Goal: Task Accomplishment & Management: Manage account settings

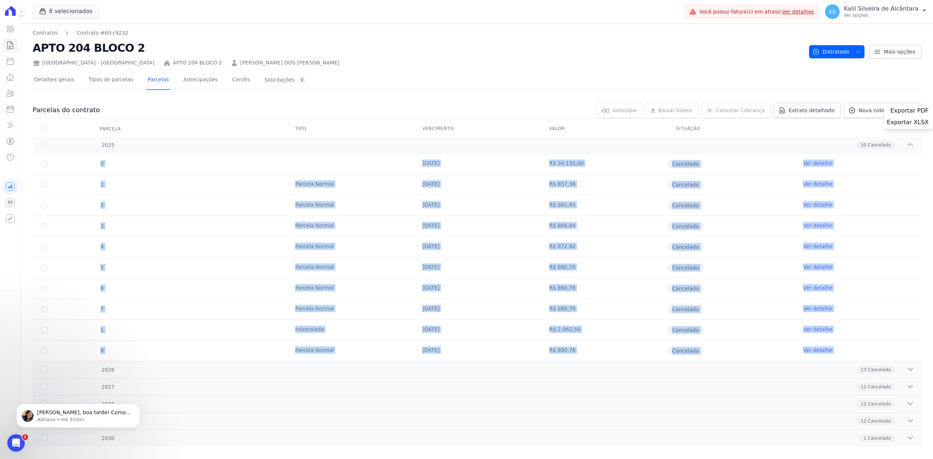
scroll to position [9, 0]
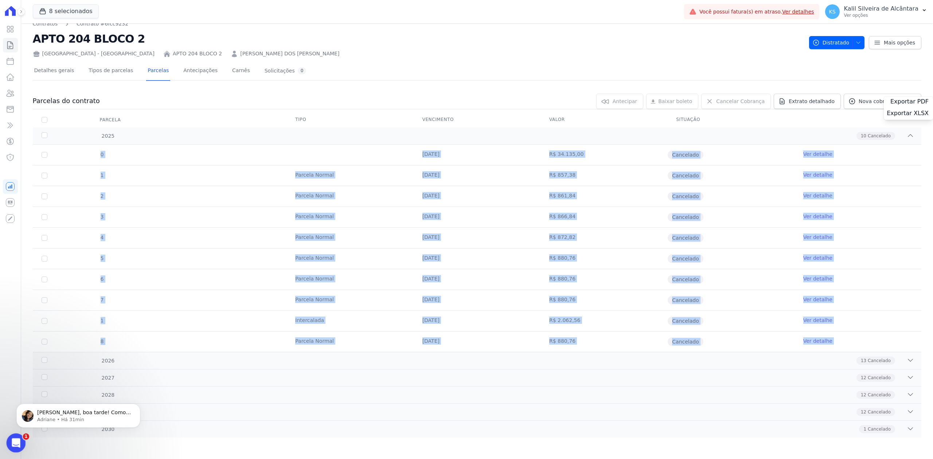
click at [23, 437] on span "1" at bounding box center [26, 436] width 7 height 7
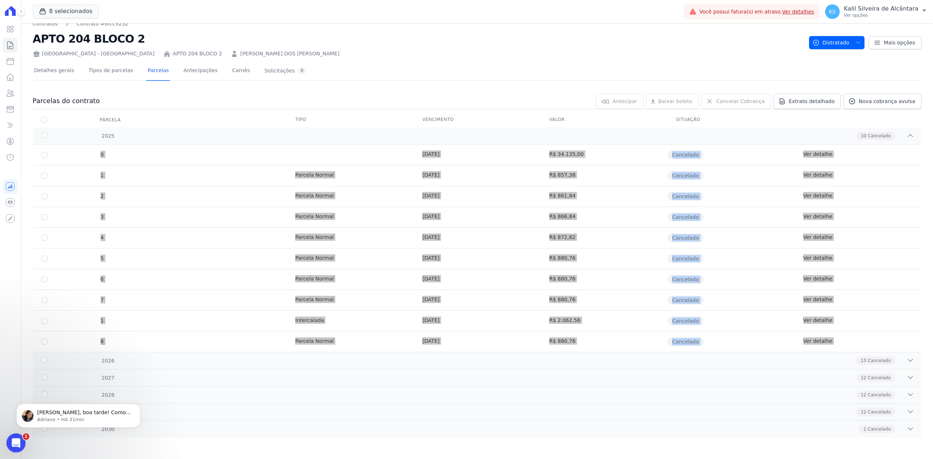
click at [15, 435] on div "Abertura do Messenger da Intercom" at bounding box center [15, 442] width 24 height 24
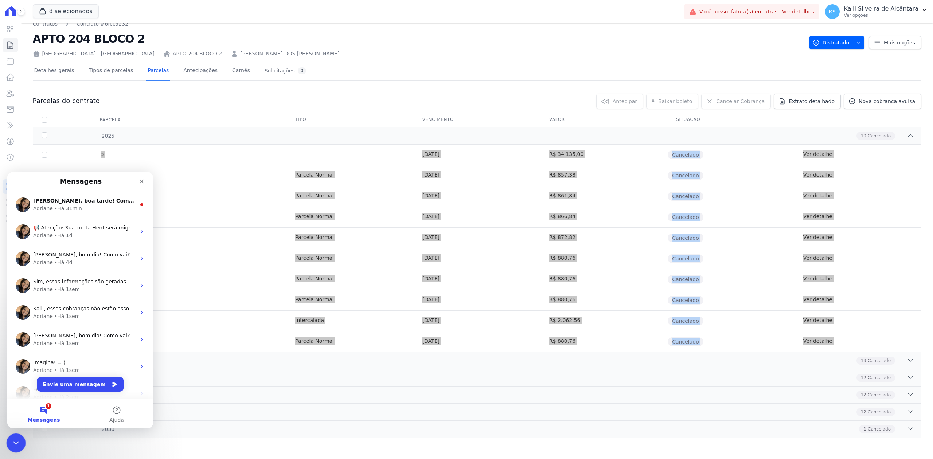
scroll to position [0, 0]
click at [81, 201] on span "[PERSON_NAME], boa tarde! Como vai? [PERSON_NAME], prontinho. [GEOGRAPHIC_DATA]…" at bounding box center [166, 201] width 267 height 6
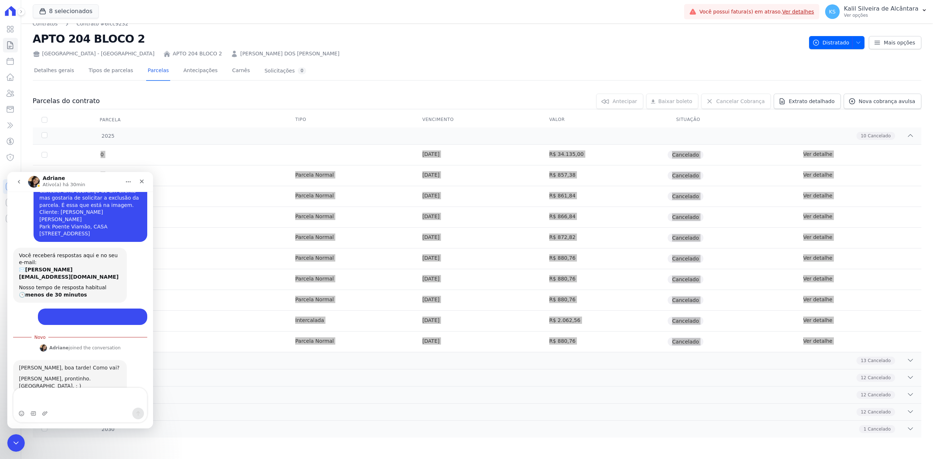
scroll to position [1, 0]
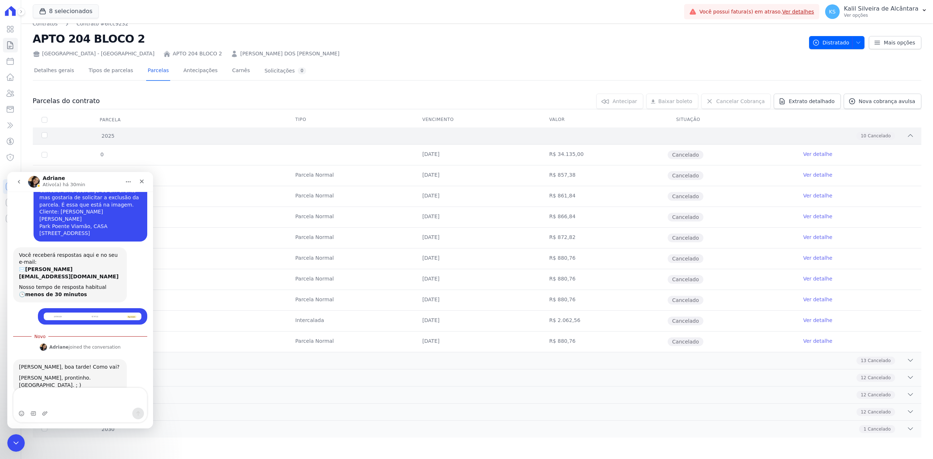
click at [224, 139] on div "10 Cancelado" at bounding box center [521, 136] width 786 height 8
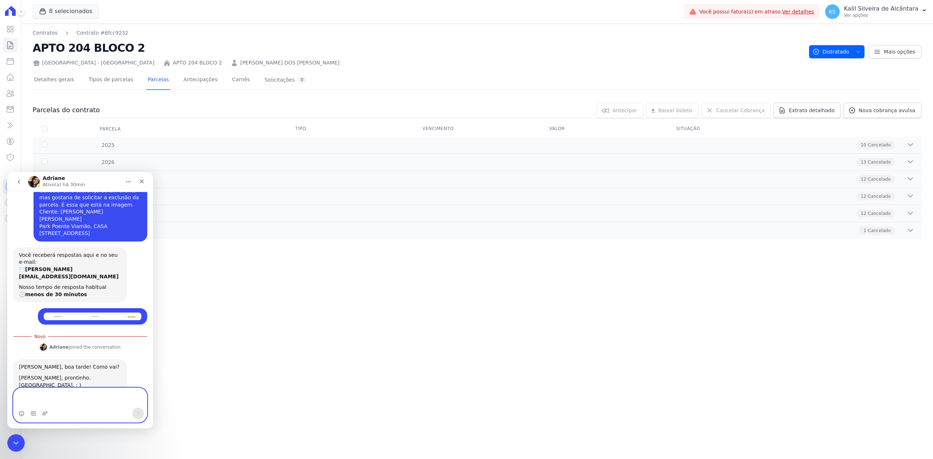
click at [67, 403] on textarea "Envie uma mensagem..." at bounding box center [79, 398] width 133 height 20
type textarea "Muito obrigado!!"
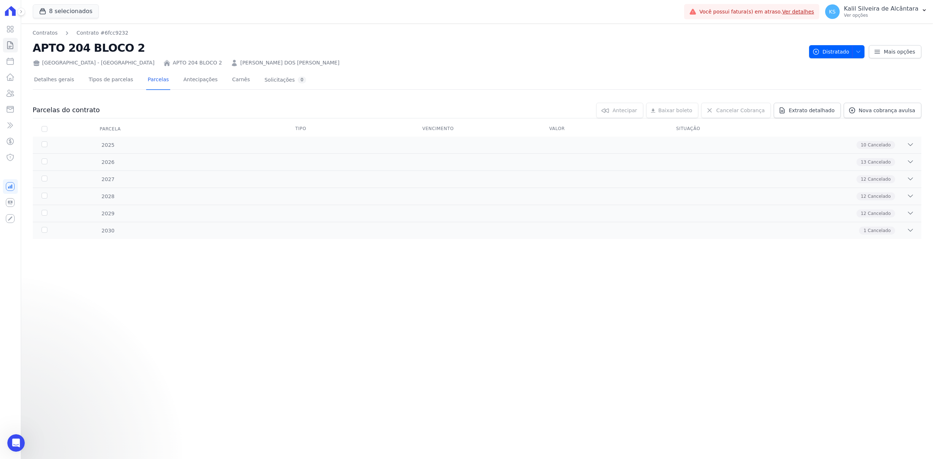
scroll to position [34, 0]
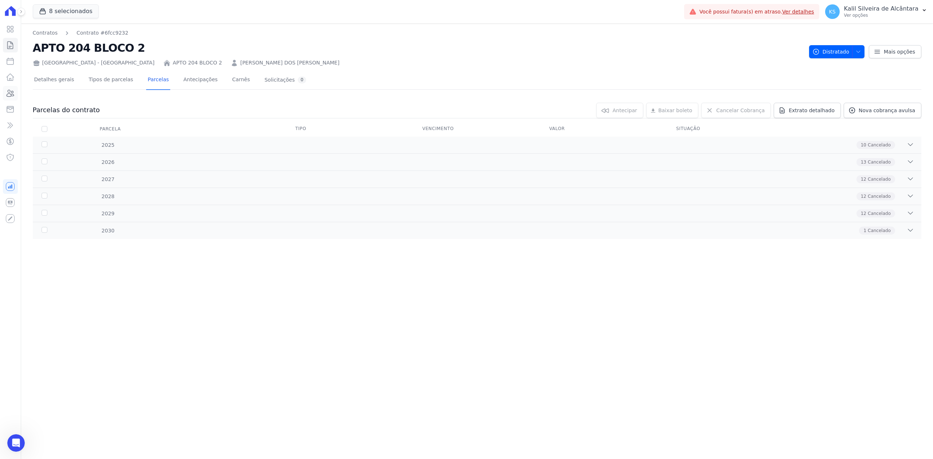
click at [7, 88] on link "Clientes" at bounding box center [10, 93] width 15 height 15
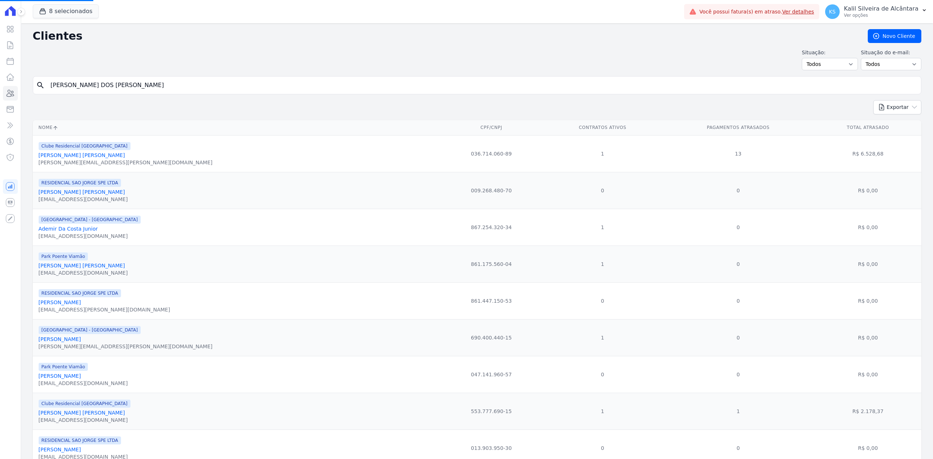
click at [122, 88] on input "STEFANY ALEXANDRA DOS SANTOS NASCIMENTO" at bounding box center [481, 85] width 871 height 15
click at [122, 88] on input "search" at bounding box center [481, 85] width 871 height 15
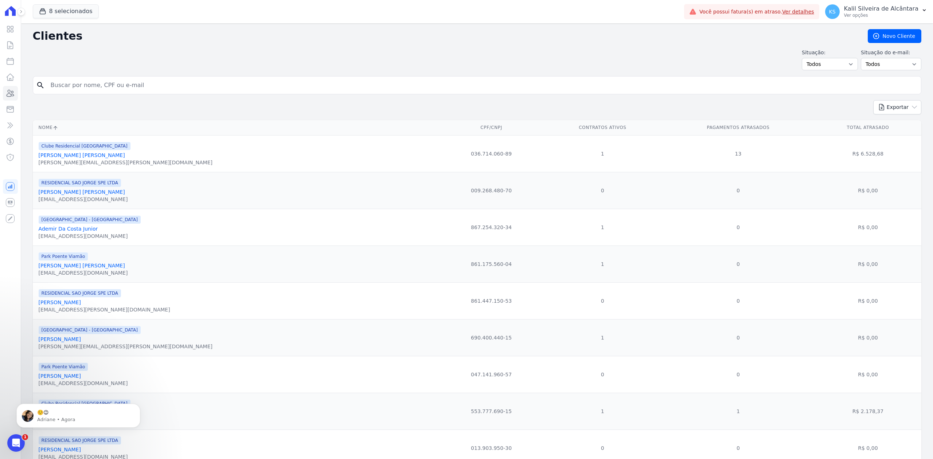
click at [62, 82] on input "search" at bounding box center [481, 85] width 871 height 15
paste input "Cristiano Da Silva Pereira"
type input "Cristiano Da Silva Pereira"
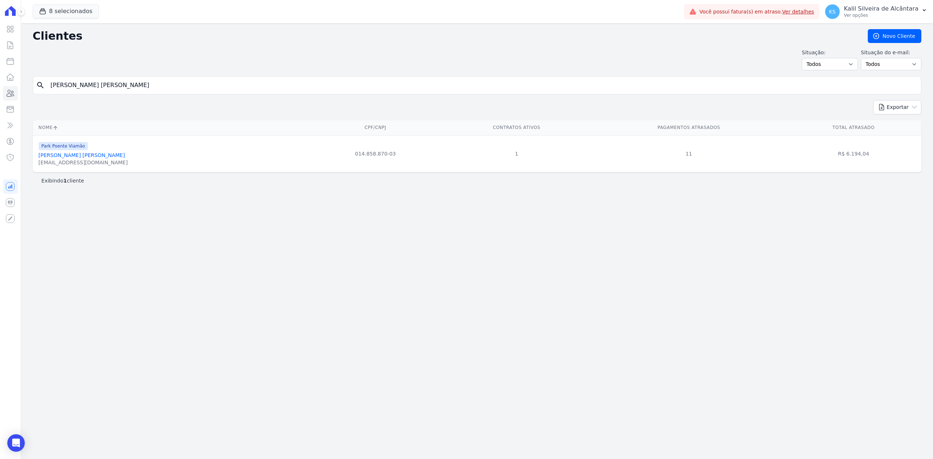
click at [62, 158] on link "Cristiano Da Silva Pereira" at bounding box center [82, 155] width 86 height 6
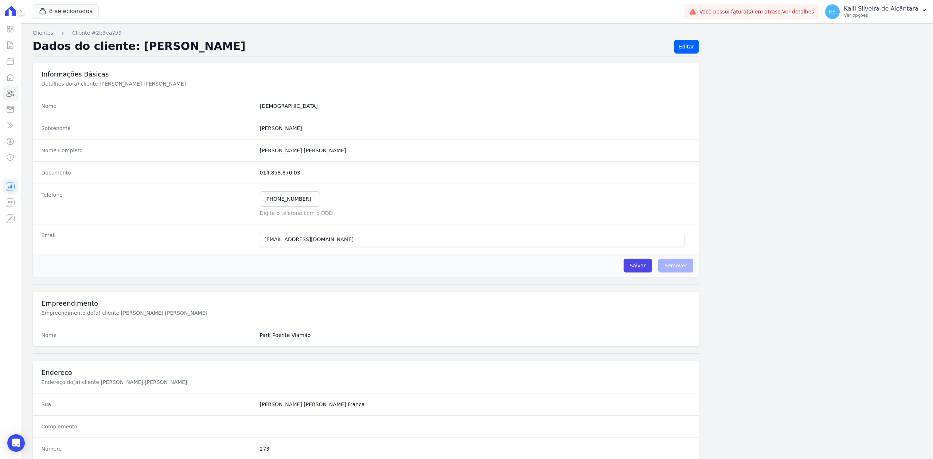
scroll to position [226, 0]
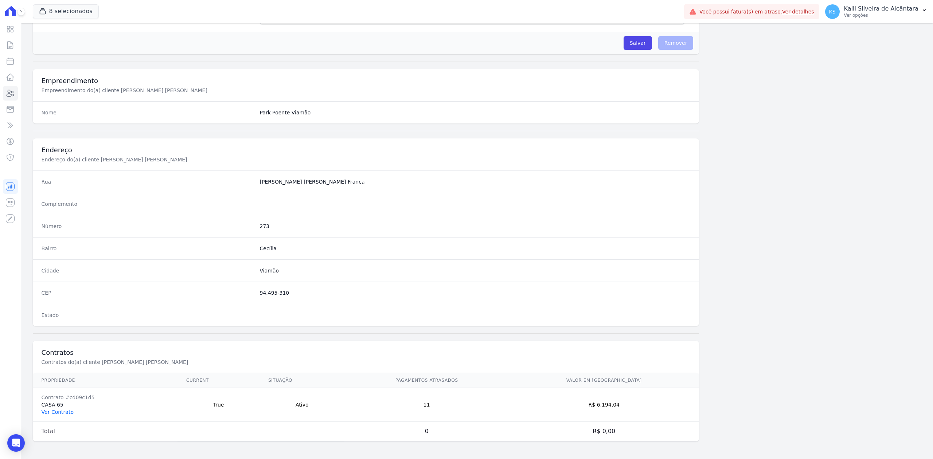
click at [59, 411] on link "Ver Contrato" at bounding box center [58, 412] width 32 height 6
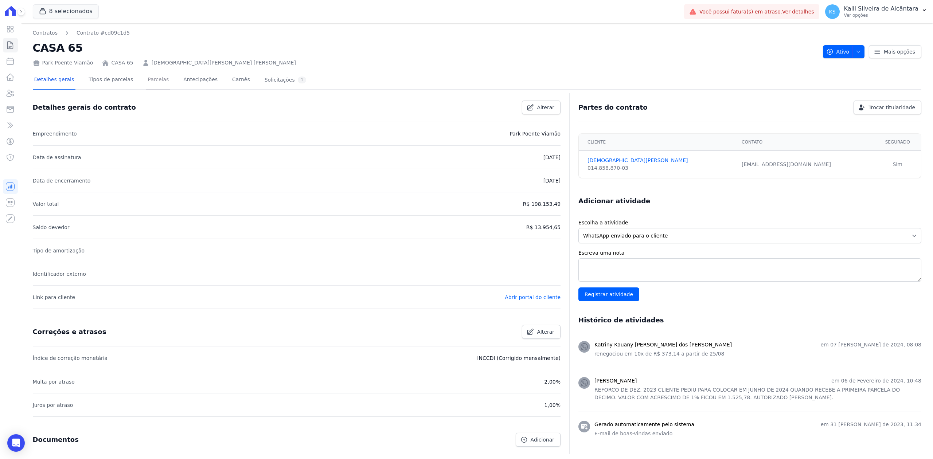
click at [152, 75] on link "Parcelas" at bounding box center [158, 80] width 24 height 19
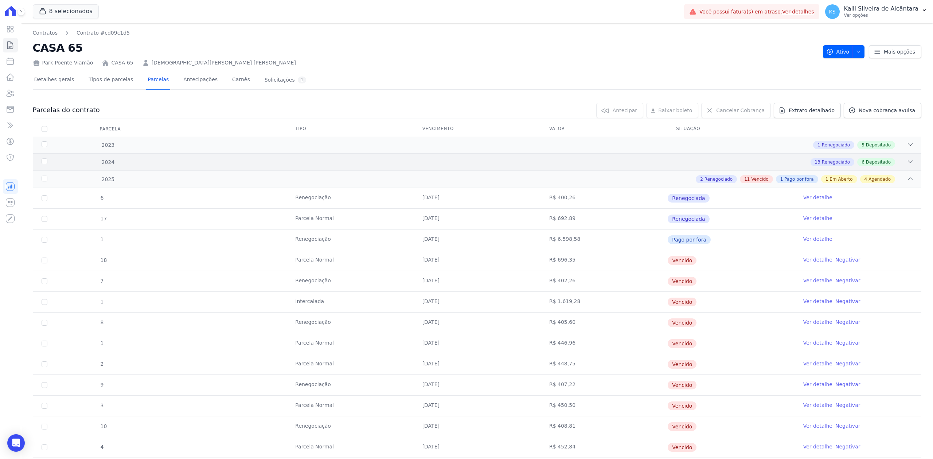
click at [898, 155] on div "2024 13 Renegociado 6 Depositado" at bounding box center [477, 161] width 888 height 17
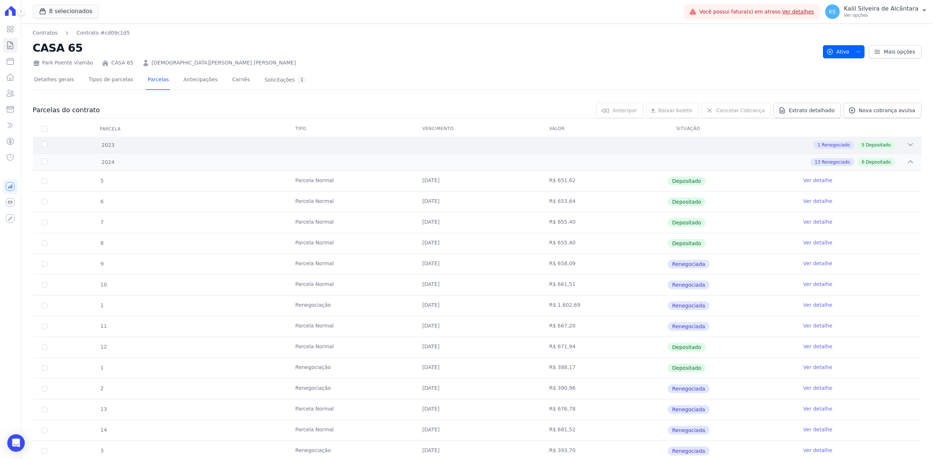
click at [906, 143] on icon at bounding box center [909, 144] width 7 height 7
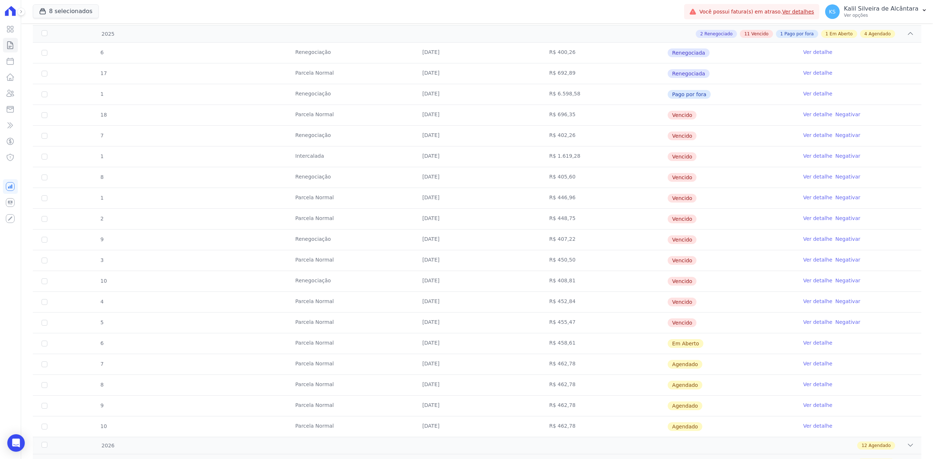
scroll to position [680, 0]
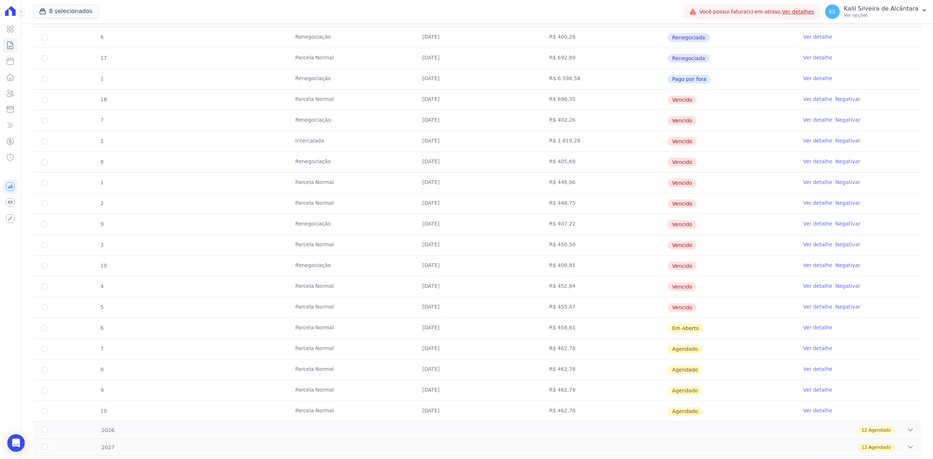
click at [41, 101] on td "18" at bounding box center [44, 100] width 23 height 20
click at [44, 102] on input "checkbox" at bounding box center [45, 100] width 6 height 6
checkbox input "true"
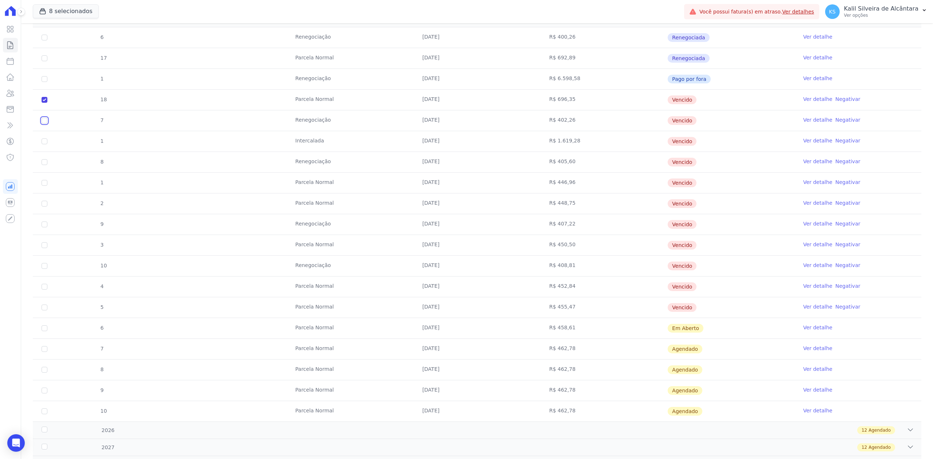
click at [44, 103] on input "checkbox" at bounding box center [45, 100] width 6 height 6
checkbox input "true"
click at [45, 103] on input "checkbox" at bounding box center [45, 100] width 6 height 6
checkbox input "true"
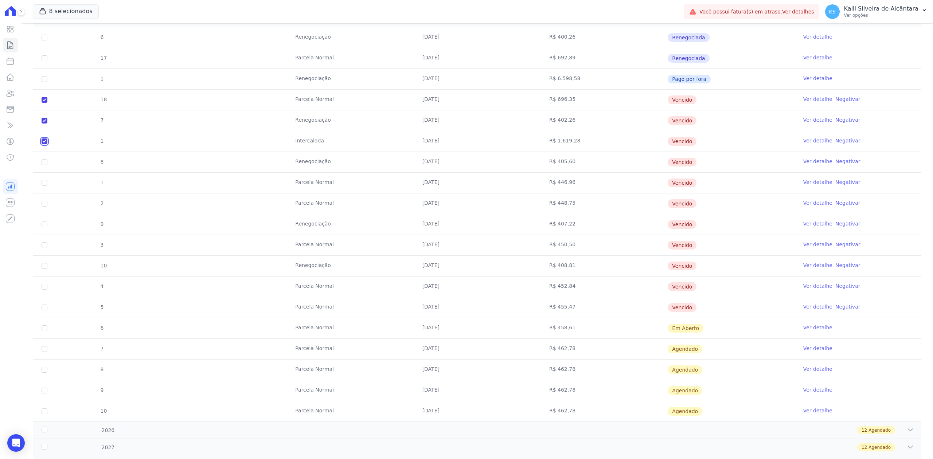
checkbox input "true"
drag, startPoint x: 44, startPoint y: 164, endPoint x: 43, endPoint y: 171, distance: 7.4
click at [44, 103] on input "checkbox" at bounding box center [45, 100] width 6 height 6
checkbox input "true"
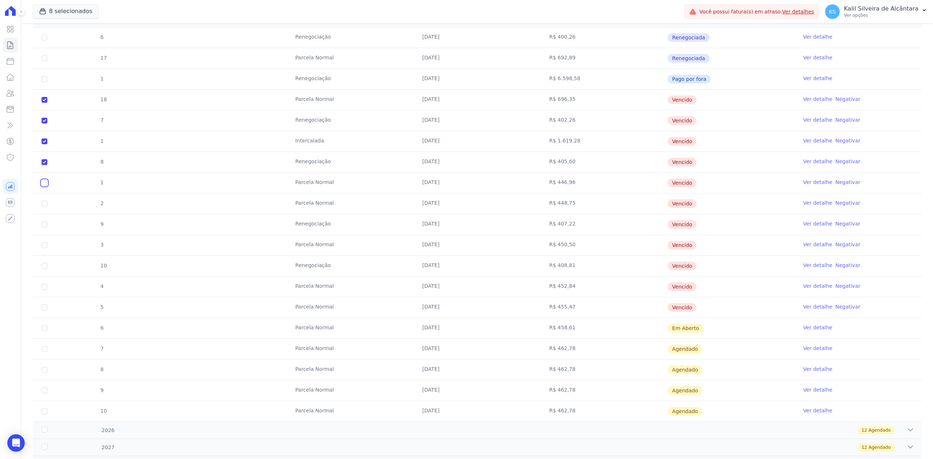
click at [44, 103] on input "checkbox" at bounding box center [45, 100] width 6 height 6
checkbox input "true"
click at [44, 103] on input "checkbox" at bounding box center [45, 100] width 6 height 6
checkbox input "true"
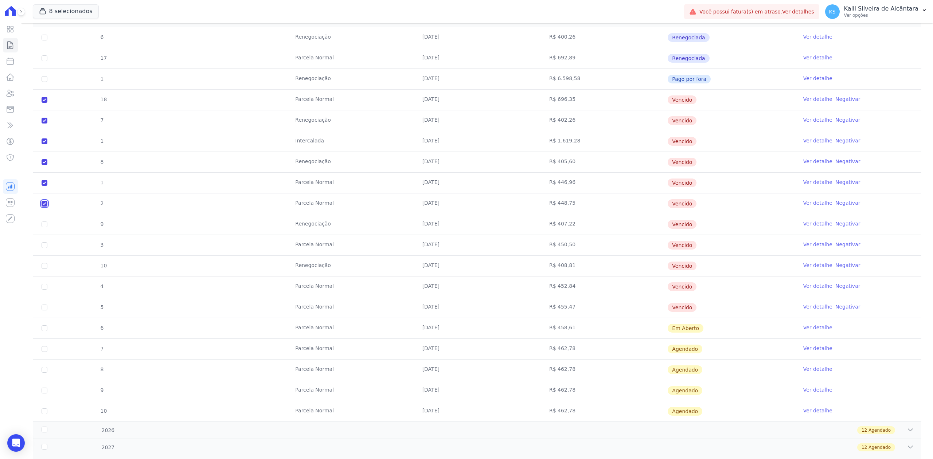
checkbox input "true"
click at [42, 103] on input "checkbox" at bounding box center [45, 100] width 6 height 6
checkbox input "true"
click at [44, 103] on input "checkbox" at bounding box center [45, 100] width 6 height 6
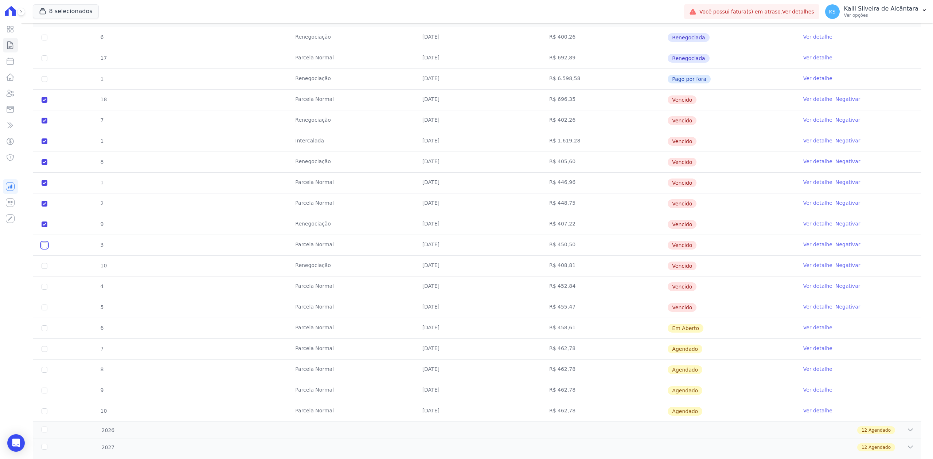
checkbox input "true"
click at [44, 103] on input "checkbox" at bounding box center [45, 100] width 6 height 6
checkbox input "true"
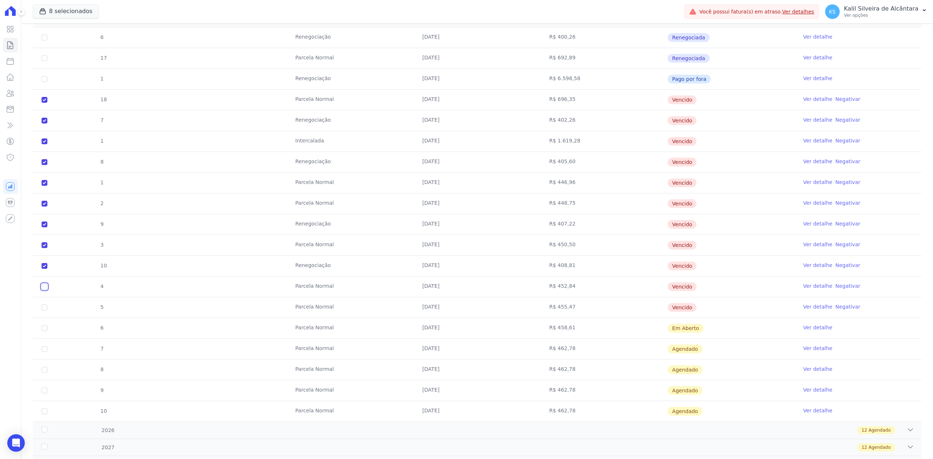
click at [43, 103] on input "checkbox" at bounding box center [45, 100] width 6 height 6
checkbox input "true"
click at [41, 310] on td "5" at bounding box center [44, 307] width 23 height 20
click at [40, 313] on td "5" at bounding box center [44, 307] width 23 height 20
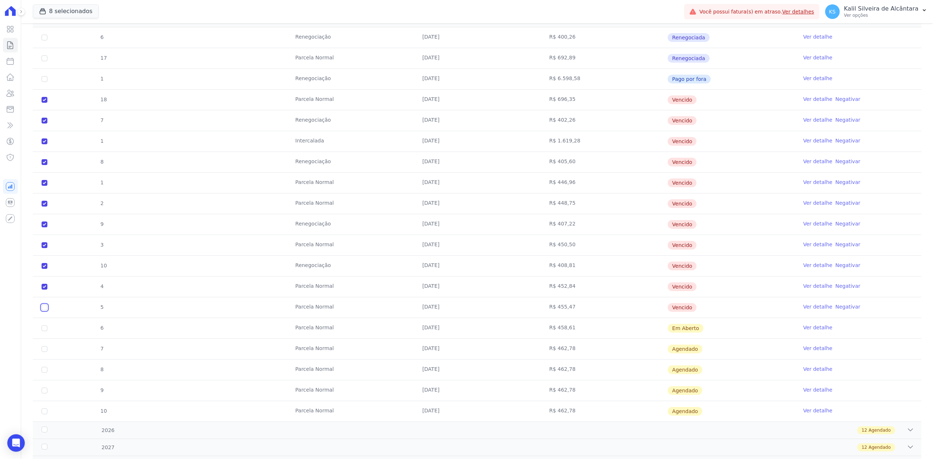
click at [44, 103] on input "checkbox" at bounding box center [45, 100] width 6 height 6
checkbox input "true"
drag, startPoint x: 707, startPoint y: 315, endPoint x: 8, endPoint y: 308, distance: 699.4
click at [8, 308] on div "Visão Geral Contratos Parcelas Lotes Clientes Minha Carteira Transferências Cré…" at bounding box center [466, 229] width 933 height 459
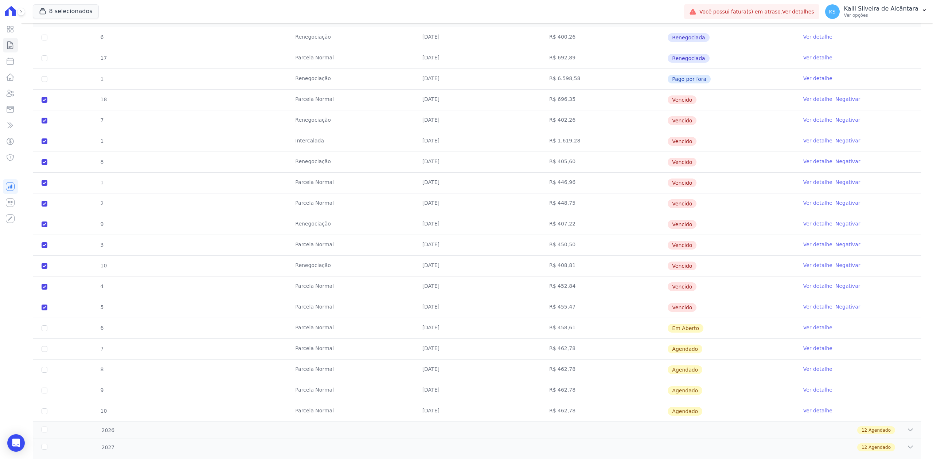
click at [313, 255] on td "Parcela Normal" at bounding box center [349, 245] width 127 height 20
drag, startPoint x: 55, startPoint y: 101, endPoint x: 698, endPoint y: 315, distance: 677.7
click at [698, 315] on tbody "6 Renegociação 25/01/2025 R$ 400,26 Renegociada Ver detalhe 17 Parcela Normal 2…" at bounding box center [477, 224] width 888 height 394
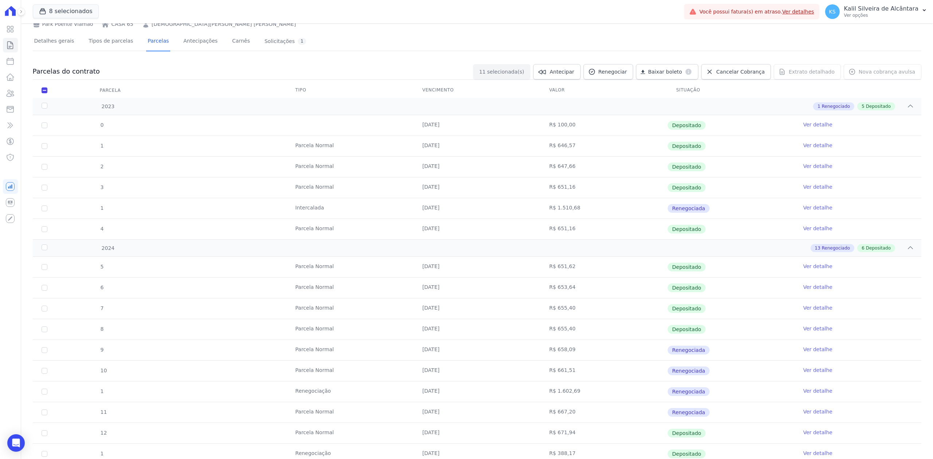
scroll to position [0, 0]
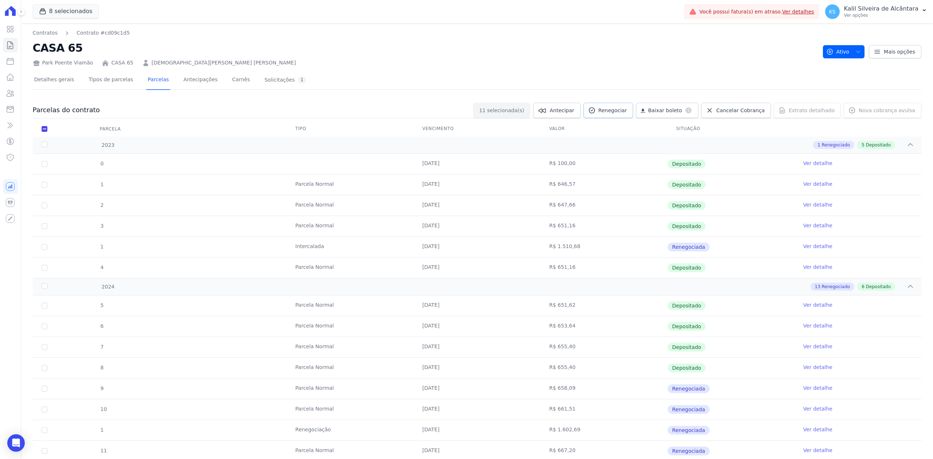
click at [605, 118] on link "Renegociar" at bounding box center [608, 110] width 50 height 15
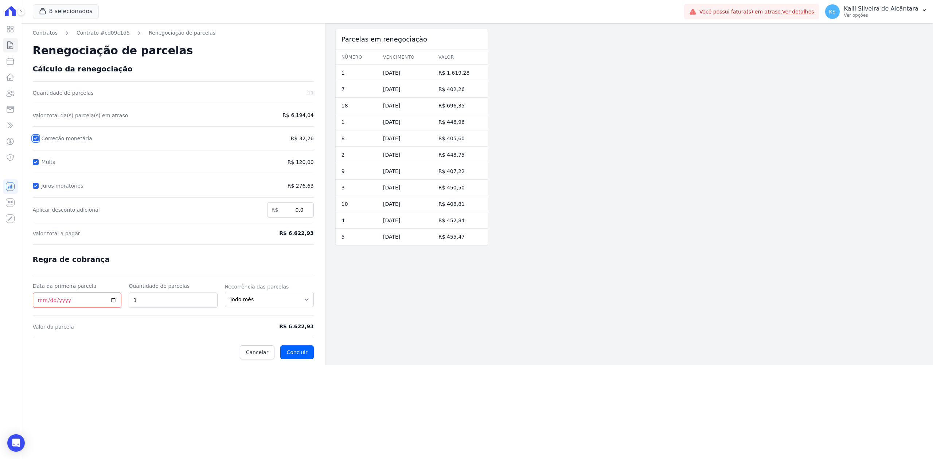
click at [34, 136] on input "Correção monetária" at bounding box center [36, 139] width 6 height 6
checkbox input "false"
click at [35, 162] on input "Multa" at bounding box center [36, 162] width 6 height 6
checkbox input "false"
click at [31, 177] on div "Contratos Contrato #cd09c1d5 Renegociação de parcelas Renegociação de parcelas …" at bounding box center [173, 194] width 304 height 342
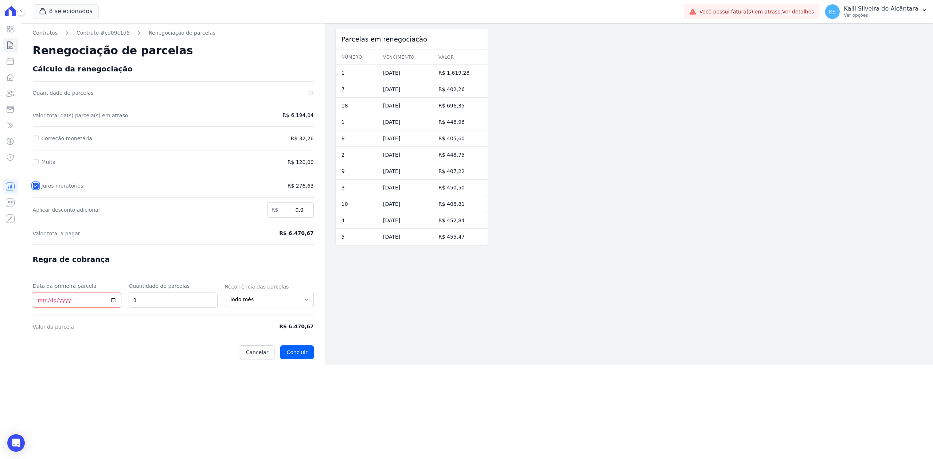
click at [36, 183] on input "Juros moratórios" at bounding box center [36, 186] width 6 height 6
checkbox input "false"
drag, startPoint x: 281, startPoint y: 328, endPoint x: 312, endPoint y: 328, distance: 31.0
click at [312, 328] on span "R$ 6.194,04" at bounding box center [281, 327] width 65 height 8
copy span "R$ 6.194,04"
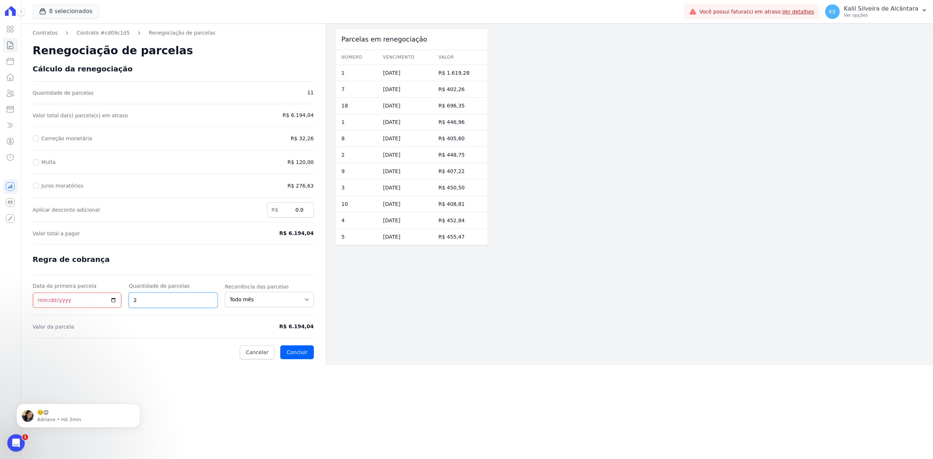
click at [209, 301] on input "2" at bounding box center [173, 300] width 89 height 15
click at [209, 301] on input "3" at bounding box center [173, 300] width 89 height 15
click at [209, 301] on input "4" at bounding box center [173, 300] width 89 height 15
type input "5"
click at [209, 301] on input "5" at bounding box center [173, 300] width 89 height 15
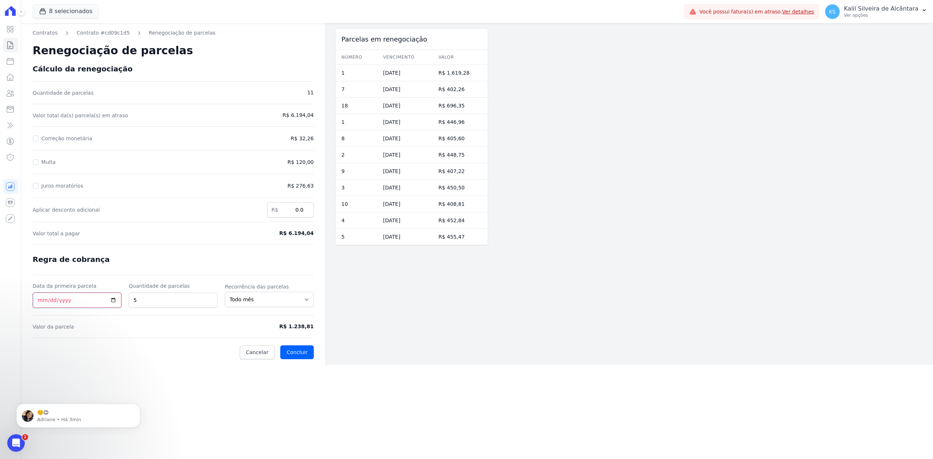
click at [114, 301] on input "Data da primeira parcela" at bounding box center [77, 300] width 89 height 15
type input "2025-09-25"
drag, startPoint x: 286, startPoint y: 327, endPoint x: 316, endPoint y: 329, distance: 30.7
click at [316, 329] on div "Contratos Contrato #cd09c1d5 Renegociação de parcelas Renegociação de parcelas …" at bounding box center [173, 194] width 304 height 342
copy span "R$ 1.238,81"
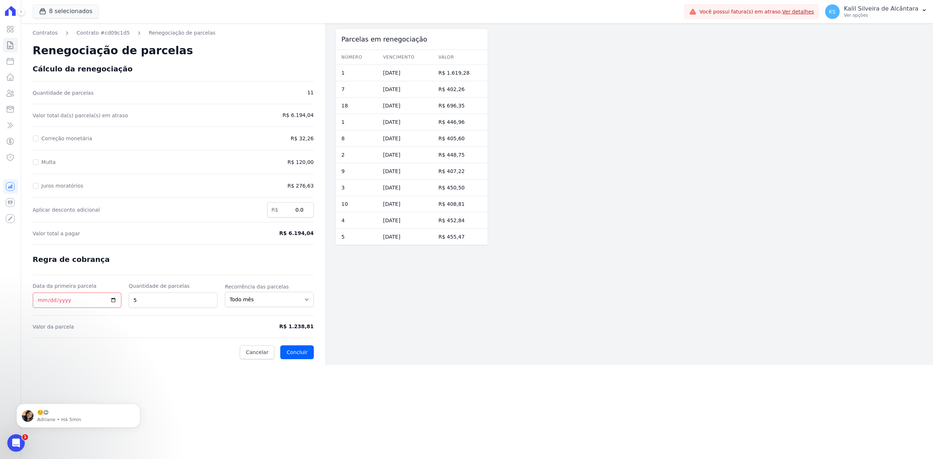
click at [155, 364] on div "Contratos Contrato #cd09c1d5 Renegociação de parcelas Renegociação de parcelas …" at bounding box center [173, 194] width 304 height 342
click at [8, 94] on icon at bounding box center [10, 93] width 7 height 7
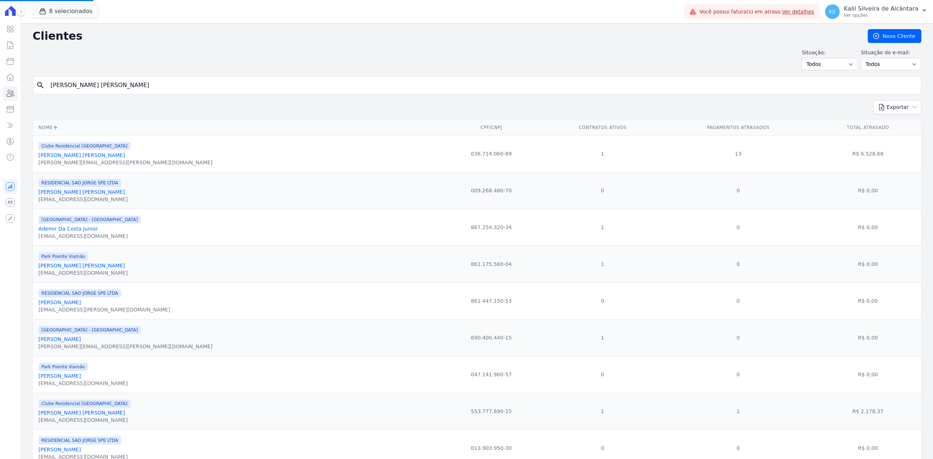
click at [110, 85] on input "Cristiano Da Silva Pereira" at bounding box center [481, 85] width 871 height 15
click at [110, 85] on input "search" at bounding box center [481, 85] width 871 height 15
type input "[PERSON_NAME] Fagundes"
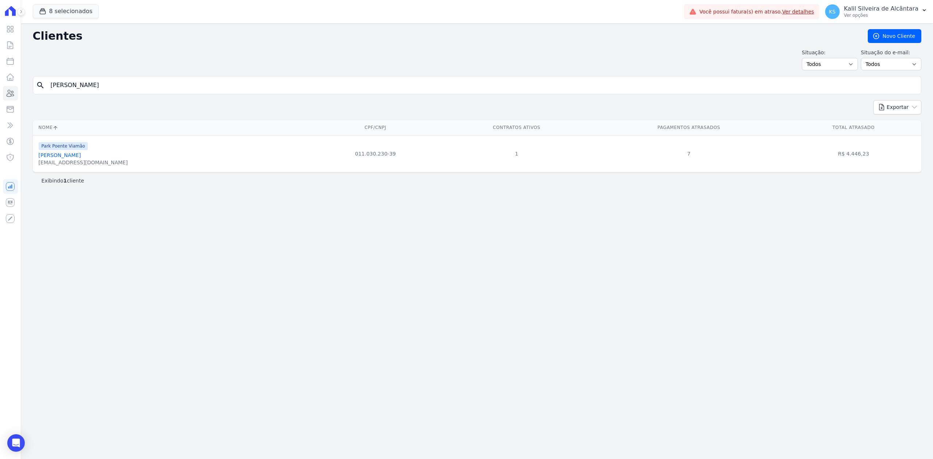
click at [81, 155] on link "[PERSON_NAME] Fagundes" at bounding box center [60, 155] width 42 height 6
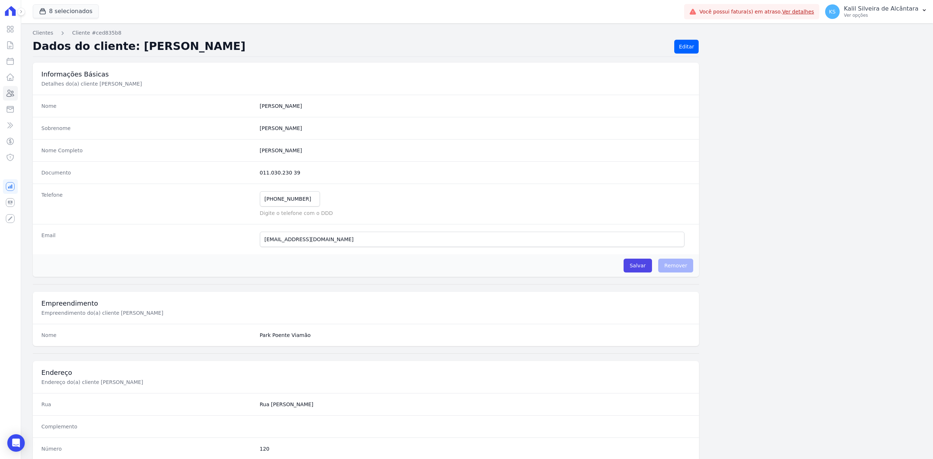
scroll to position [226, 0]
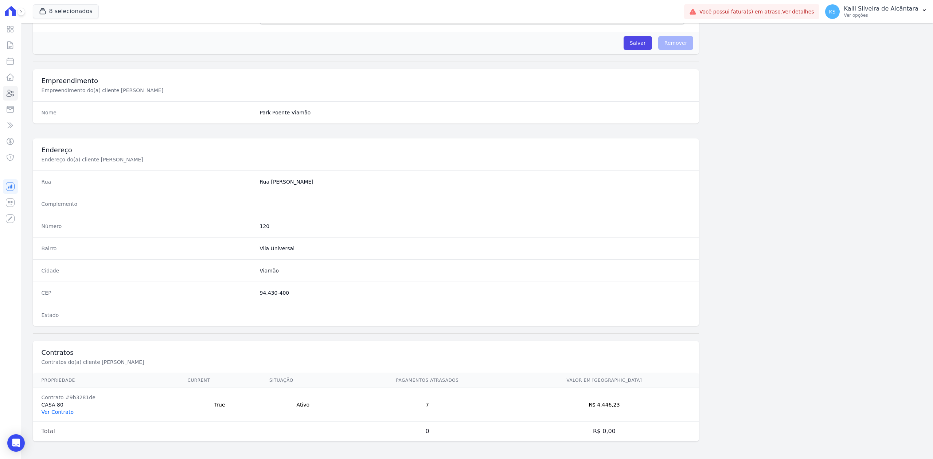
click at [66, 409] on link "Ver Contrato" at bounding box center [58, 412] width 32 height 6
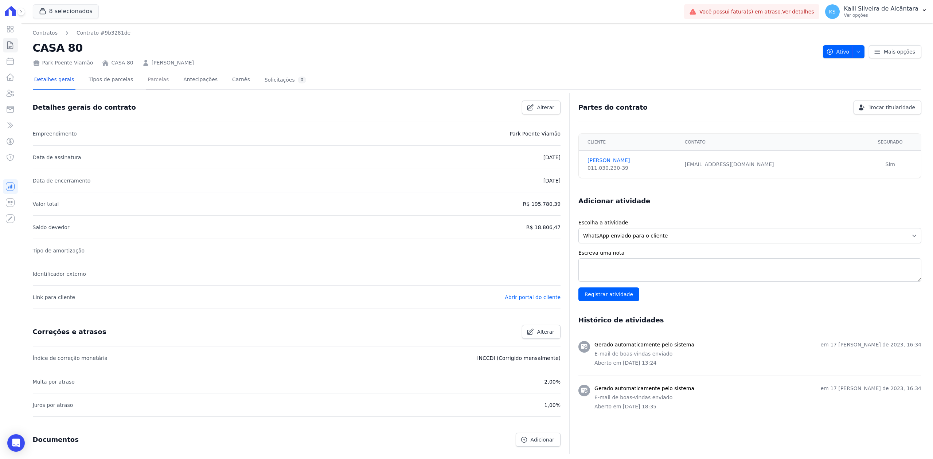
click at [146, 74] on link "Parcelas" at bounding box center [158, 80] width 24 height 19
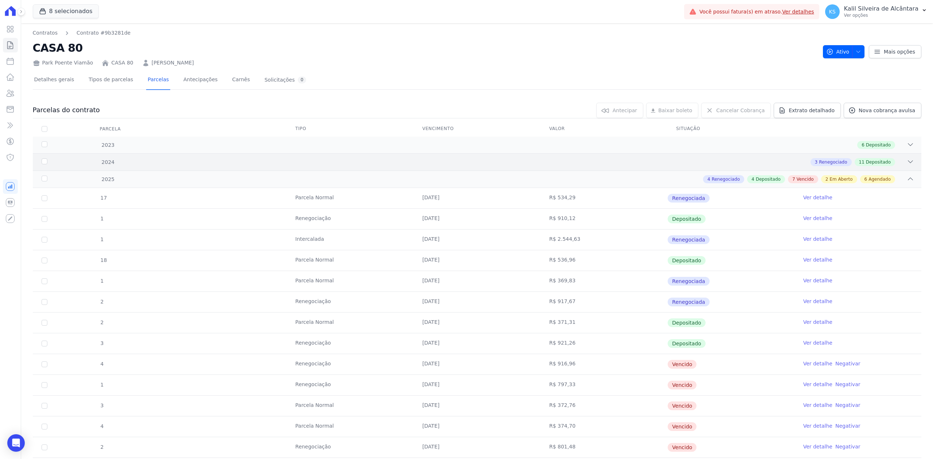
click at [907, 158] on div "2024 3 Renegociado 11 Depositado" at bounding box center [477, 161] width 888 height 17
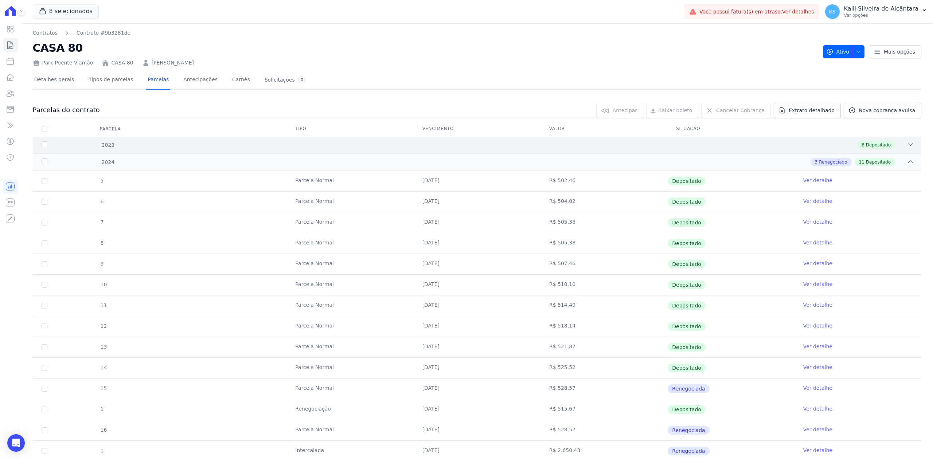
click at [906, 152] on div "2023 6 Depositado" at bounding box center [477, 145] width 888 height 17
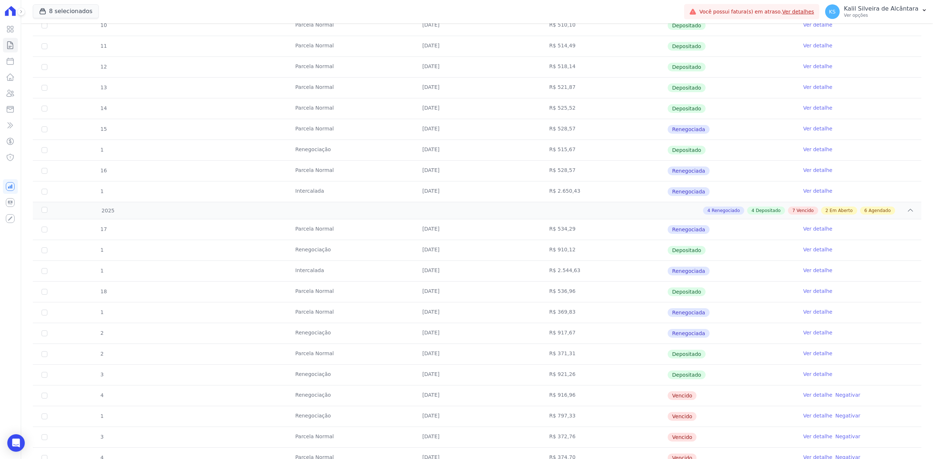
scroll to position [243, 0]
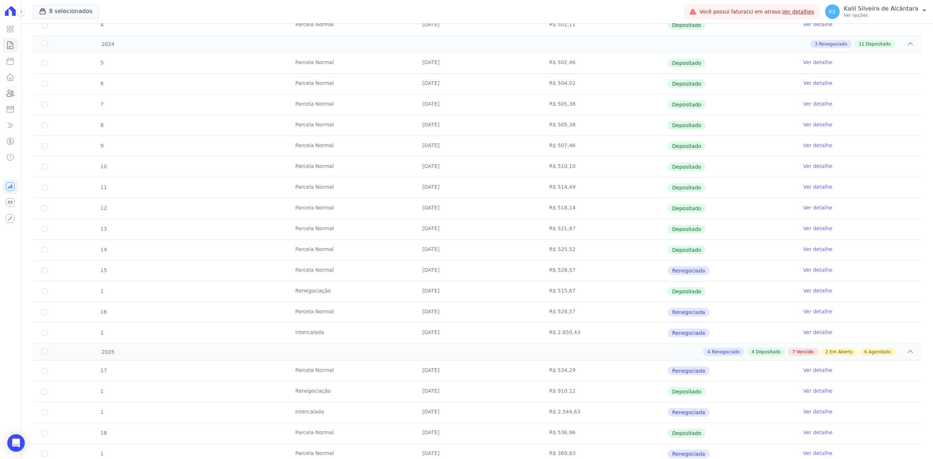
click at [9, 87] on link "Clientes" at bounding box center [10, 93] width 15 height 15
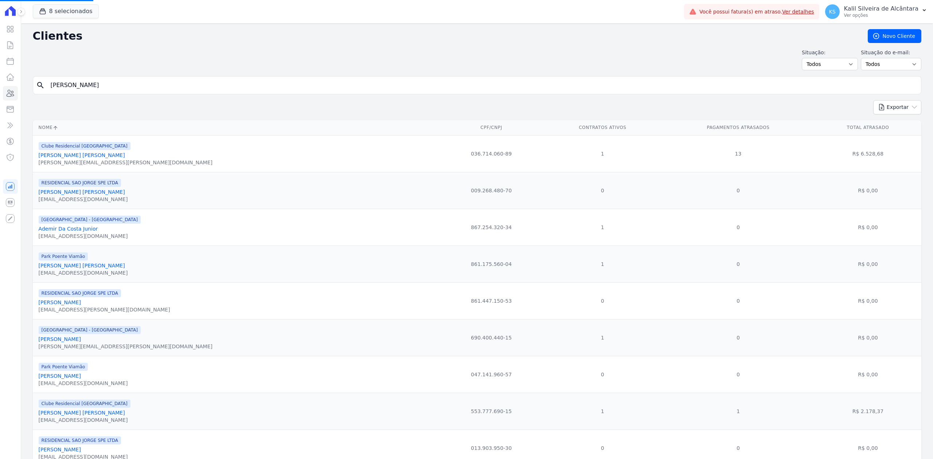
click at [111, 87] on input "[PERSON_NAME] Fagundes" at bounding box center [481, 85] width 871 height 15
click at [116, 89] on input "search" at bounding box center [481, 85] width 871 height 15
paste input "[PERSON_NAME] Fagundes"
type input "[PERSON_NAME] Fagundes"
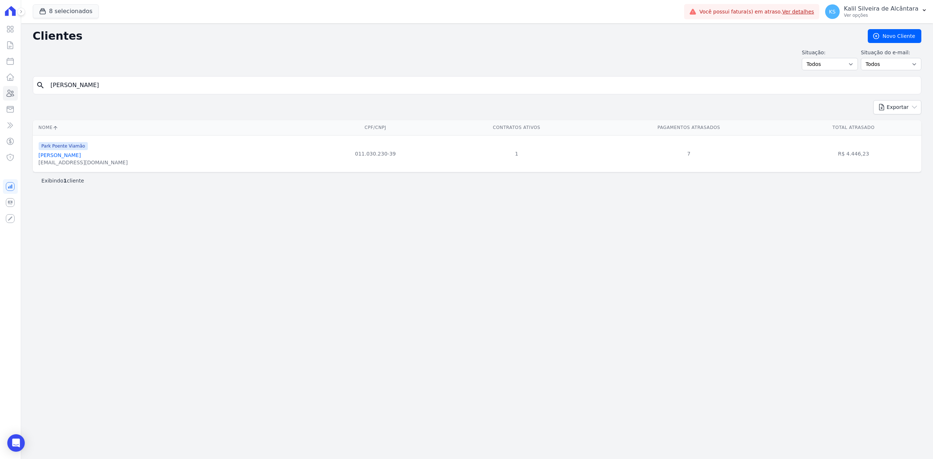
click at [81, 154] on link "[PERSON_NAME] Fagundes" at bounding box center [60, 155] width 42 height 6
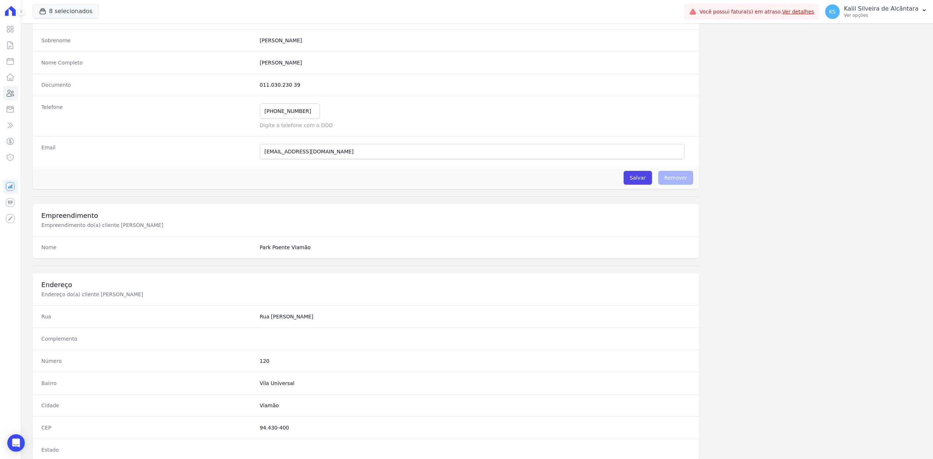
scroll to position [226, 0]
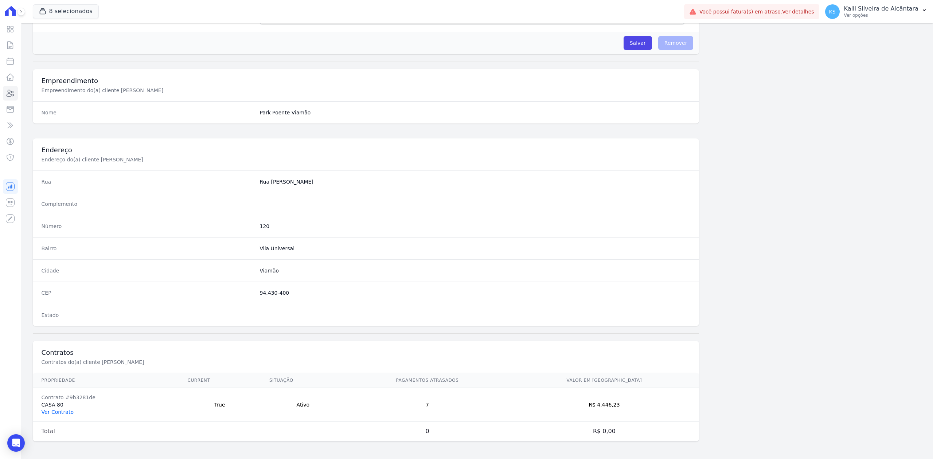
click at [54, 409] on link "Ver Contrato" at bounding box center [58, 412] width 32 height 6
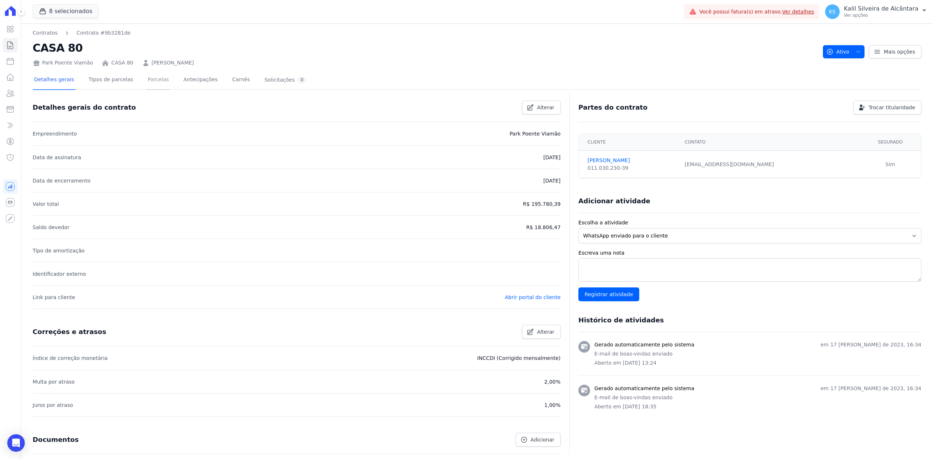
click at [146, 75] on link "Parcelas" at bounding box center [158, 80] width 24 height 19
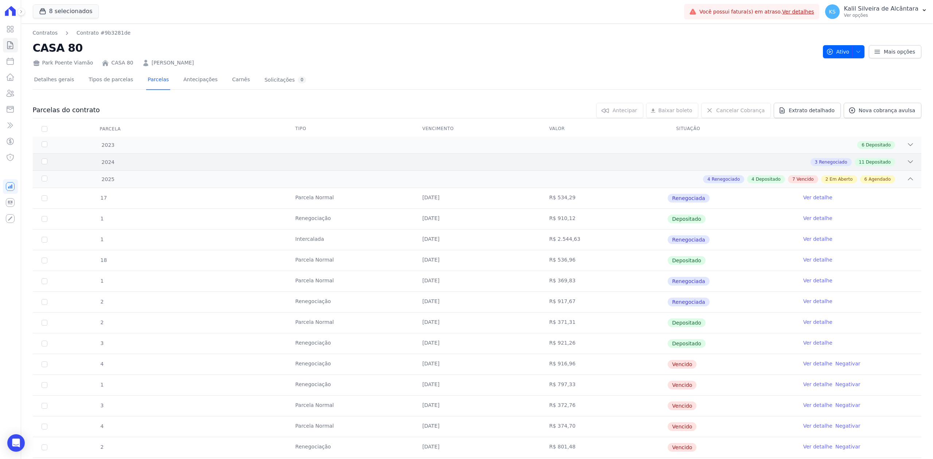
click at [906, 160] on icon at bounding box center [909, 161] width 7 height 7
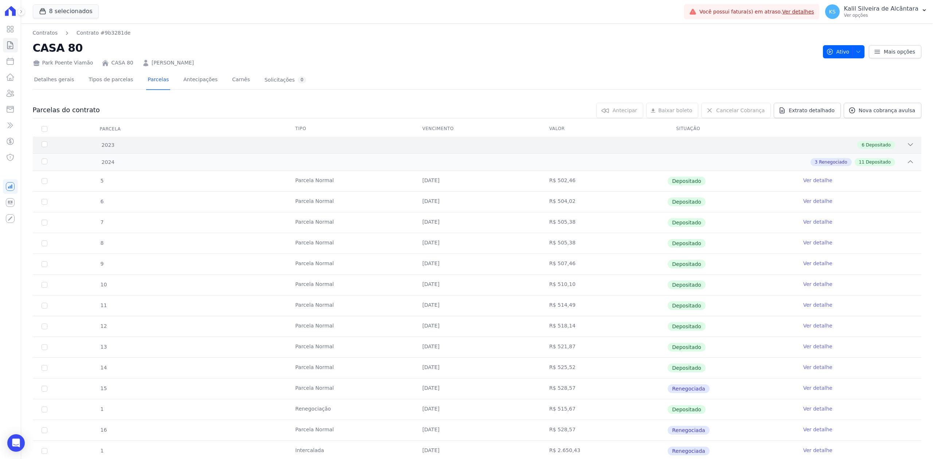
click at [906, 144] on icon at bounding box center [909, 144] width 7 height 7
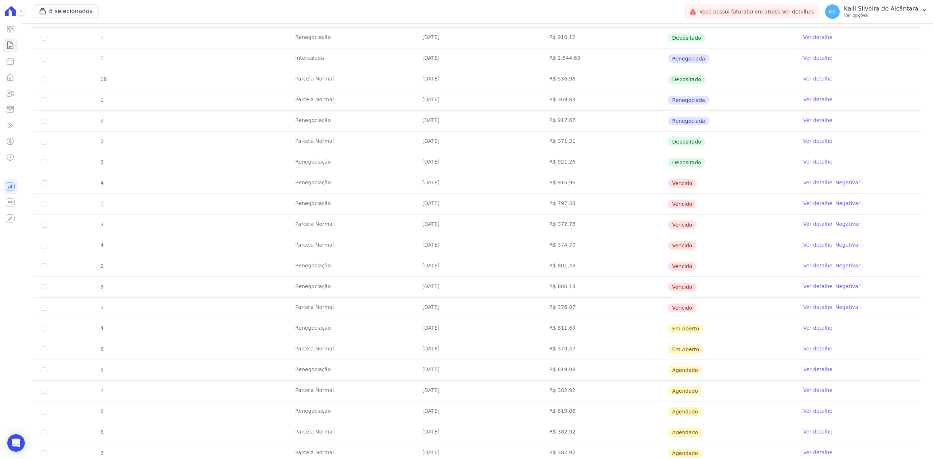
scroll to position [680, 0]
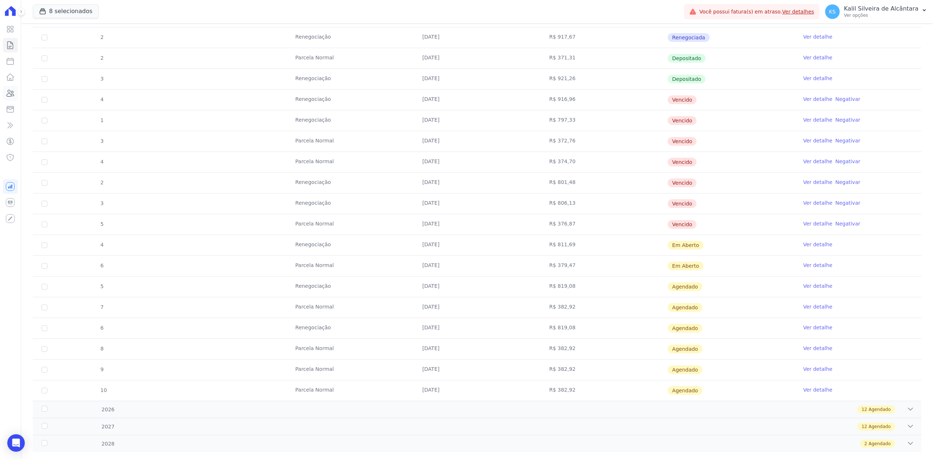
click at [10, 95] on icon at bounding box center [10, 93] width 9 height 9
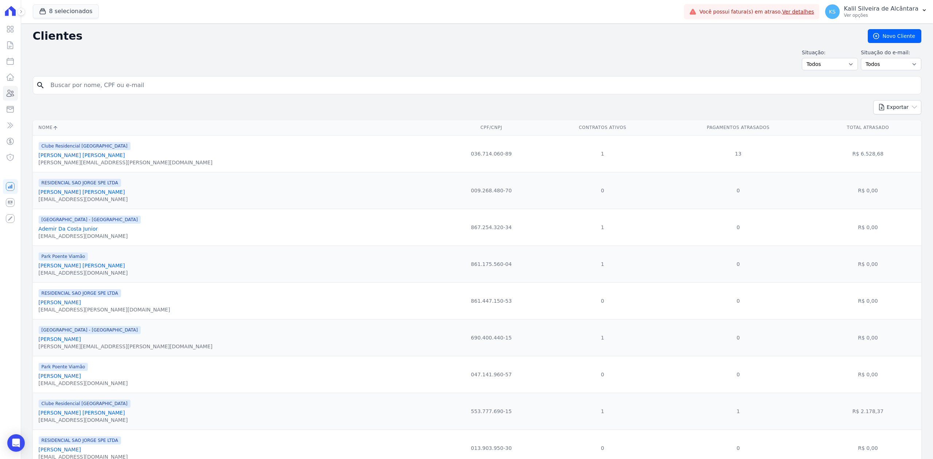
click at [108, 87] on input "search" at bounding box center [481, 85] width 871 height 15
type input "v"
type input "wganer"
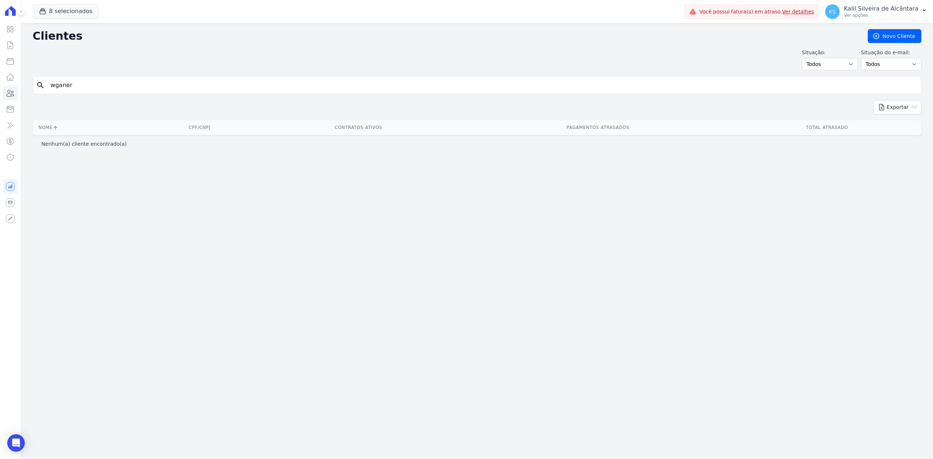
drag, startPoint x: 130, startPoint y: 70, endPoint x: 122, endPoint y: 81, distance: 13.8
click at [122, 81] on div "Clientes Novo Cliente Situação: Todos Adimplentes Inadimplentes Situação do e-m…" at bounding box center [476, 241] width 911 height 436
click at [122, 81] on input "wganer" at bounding box center [481, 85] width 871 height 15
type input "wagner"
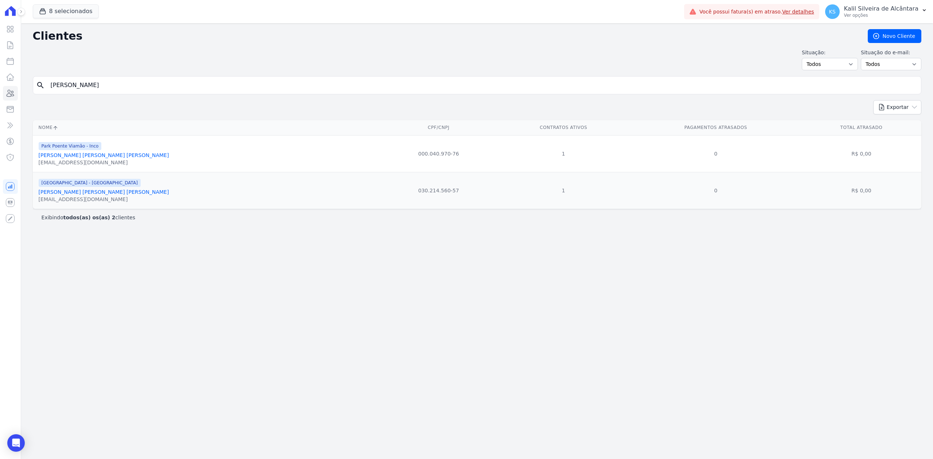
click at [82, 156] on link "Valnes Wagner Machado" at bounding box center [104, 155] width 130 height 6
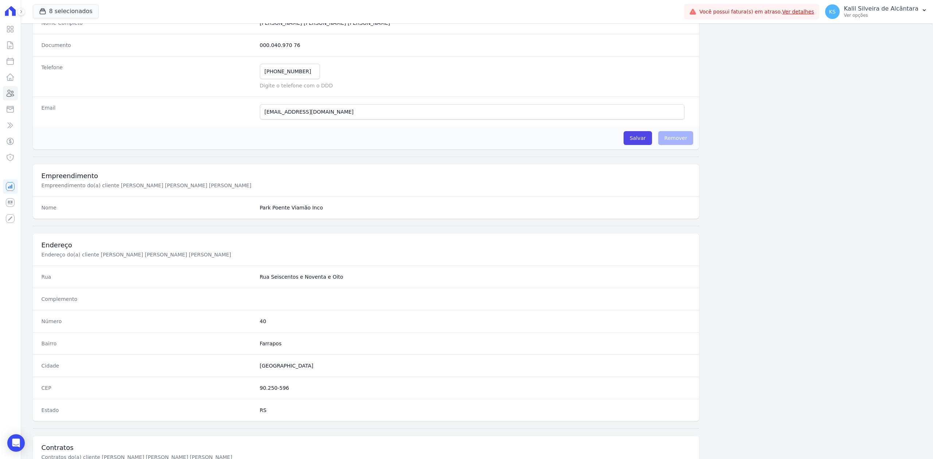
scroll to position [226, 0]
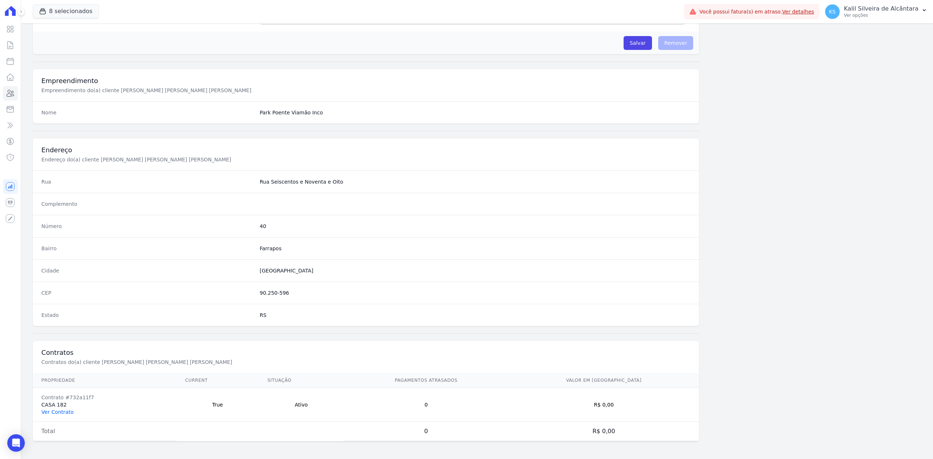
click at [68, 409] on link "Ver Contrato" at bounding box center [58, 412] width 32 height 6
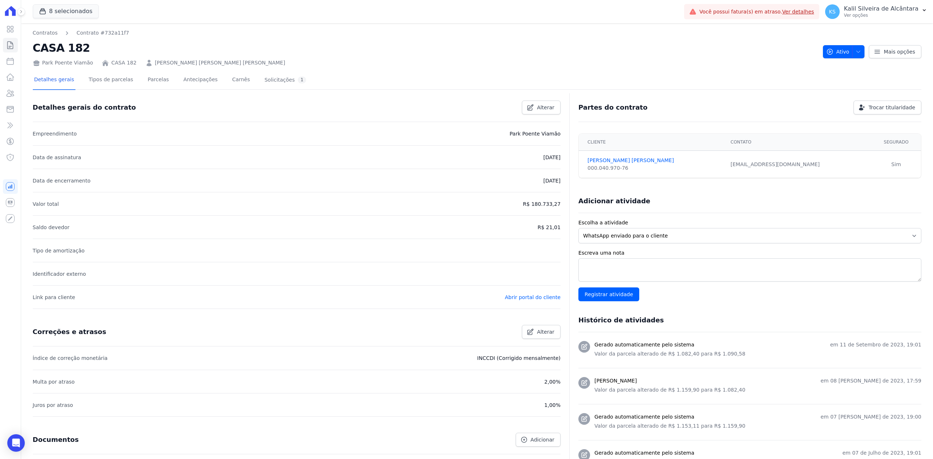
click at [163, 60] on link "VALNES WAGNER MACHADO" at bounding box center [220, 63] width 130 height 8
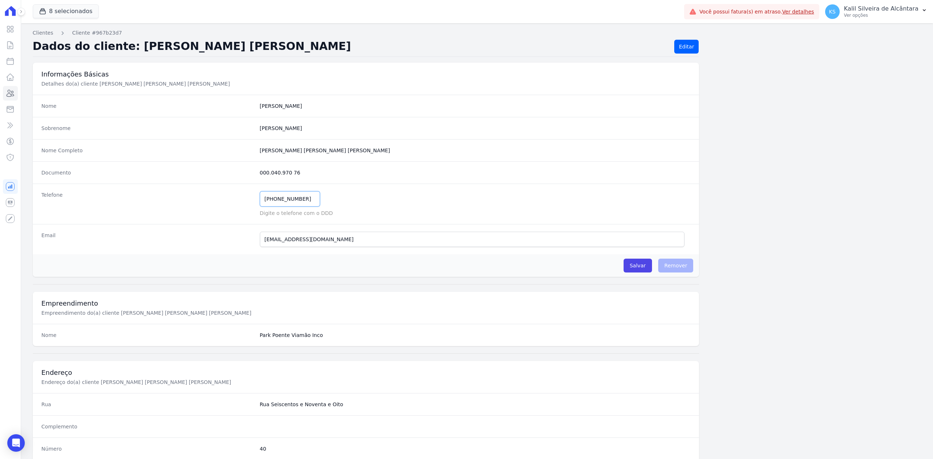
drag, startPoint x: 298, startPoint y: 205, endPoint x: 254, endPoint y: 207, distance: 43.4
click at [254, 207] on div "Telefone (51) 98907-1467 Mensagem de SMS ainda não enviada.. Mensagem de Whatsa…" at bounding box center [366, 204] width 666 height 40
drag, startPoint x: 307, startPoint y: 200, endPoint x: 254, endPoint y: 204, distance: 53.4
click at [254, 204] on div "Telefone (51) 98907-1467 Mensagem de SMS ainda não enviada.. Mensagem de Whatsa…" at bounding box center [366, 204] width 666 height 40
paste input "5198907"
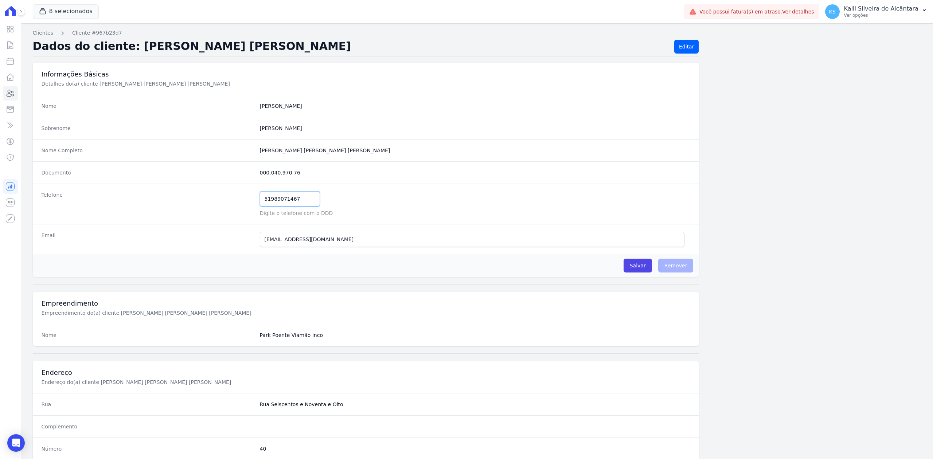
type input "51989071467"
click at [634, 182] on div "Documento 000.040.970 76" at bounding box center [366, 172] width 666 height 22
click at [641, 267] on input "Salvar" at bounding box center [637, 266] width 28 height 14
click at [565, 242] on input "valneswagner87@gmail.com" at bounding box center [472, 239] width 425 height 15
drag, startPoint x: 565, startPoint y: 242, endPoint x: 231, endPoint y: 246, distance: 333.7
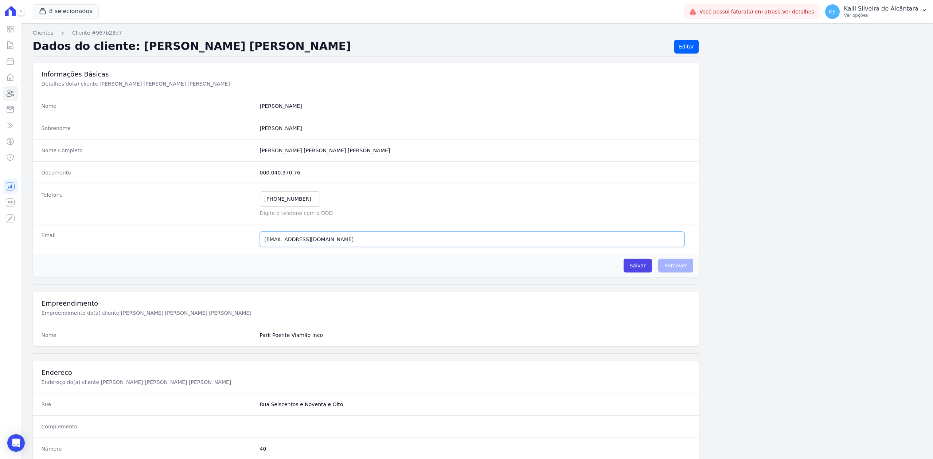
click at [231, 246] on div "Email valneswagner87@gmail.com E-mail enviado. Aguardando confirmação.." at bounding box center [366, 239] width 666 height 30
paste input "08"
type input "valneswagner08@gmail.com"
click at [640, 269] on input "Salvar" at bounding box center [637, 266] width 28 height 14
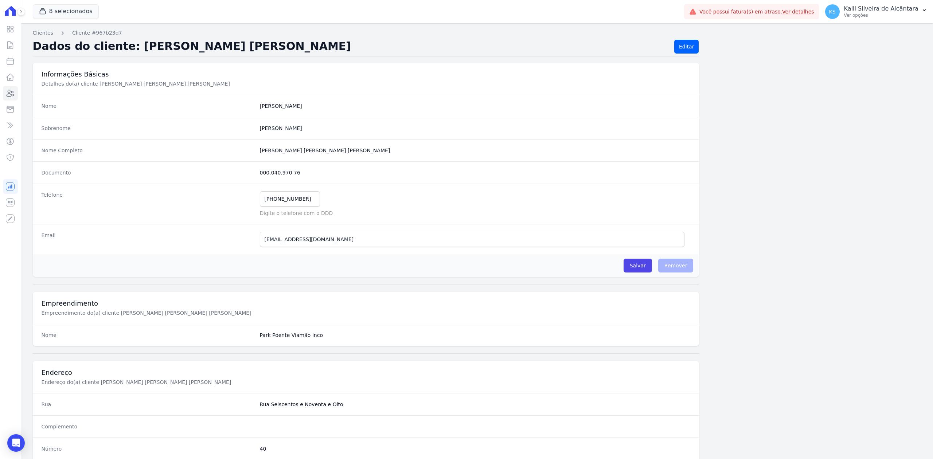
click at [920, 311] on div "Informações do cliente atualizadas Clientes Cliente #967b23d7 Dados do cliente:…" at bounding box center [476, 352] width 911 height 658
click at [12, 86] on ul "Visão Geral Contratos Parcelas Lotes Clientes Minha Carteira Transferências Cré…" at bounding box center [10, 93] width 15 height 143
click at [12, 86] on link "Clientes" at bounding box center [10, 93] width 15 height 15
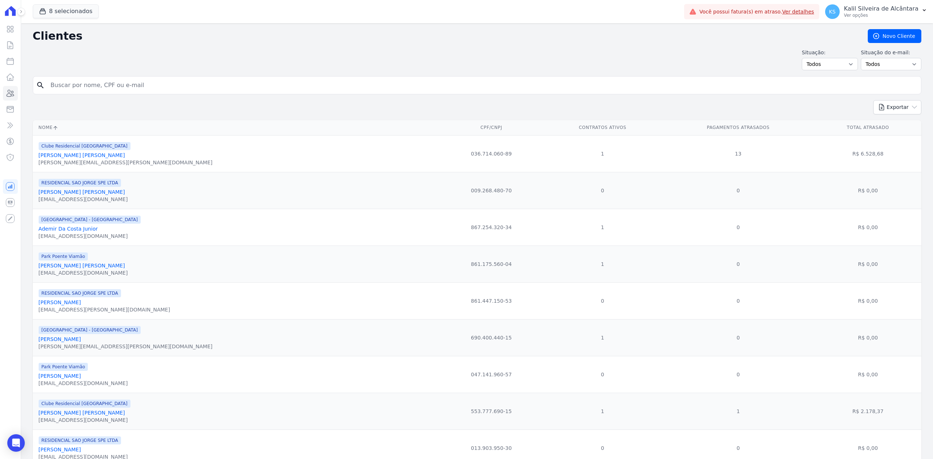
click at [171, 92] on input "search" at bounding box center [481, 85] width 871 height 15
type input "[PERSON_NAME] Fagundes"
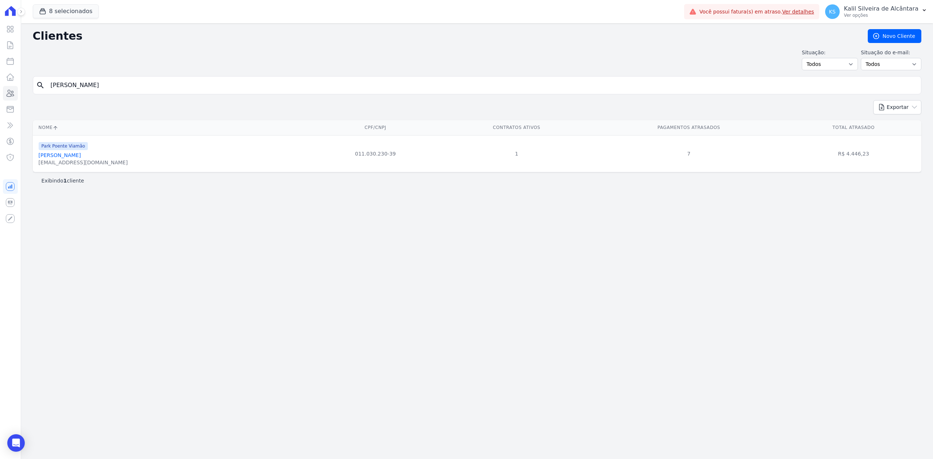
click at [77, 161] on div "[EMAIL_ADDRESS][DOMAIN_NAME]" at bounding box center [83, 162] width 89 height 7
click at [81, 155] on link "[PERSON_NAME] Fagundes" at bounding box center [60, 155] width 42 height 6
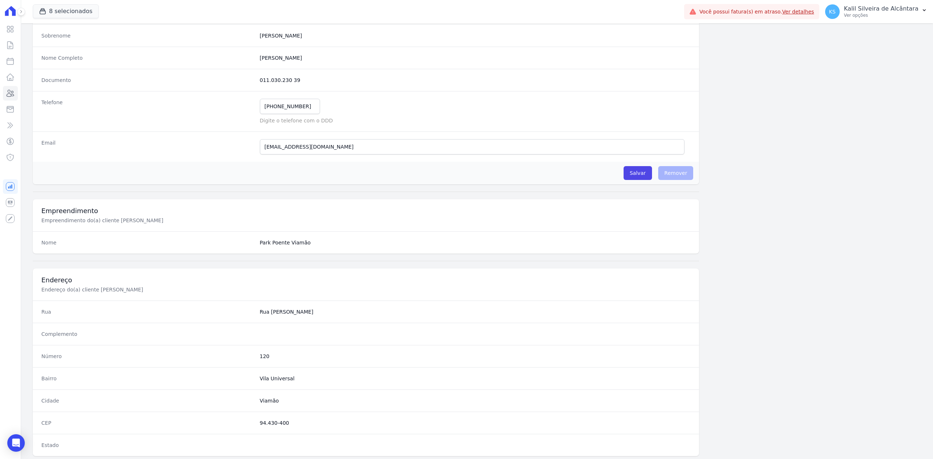
scroll to position [226, 0]
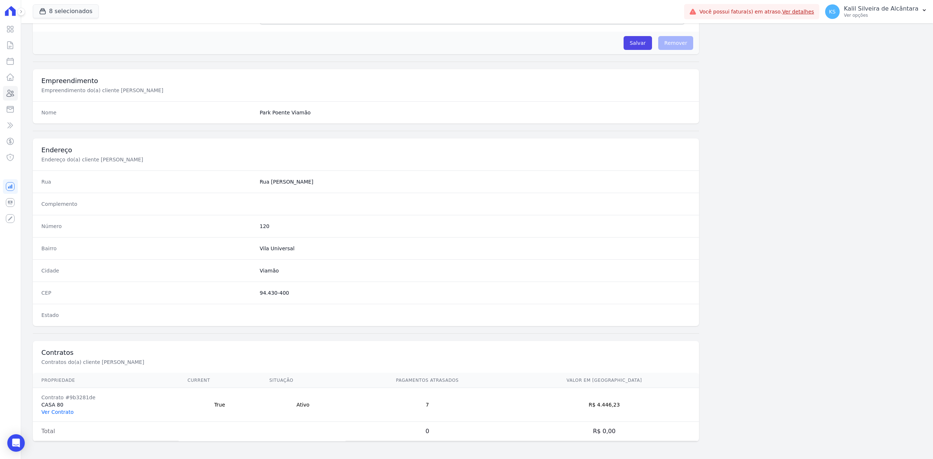
click at [57, 410] on link "Ver Contrato" at bounding box center [58, 412] width 32 height 6
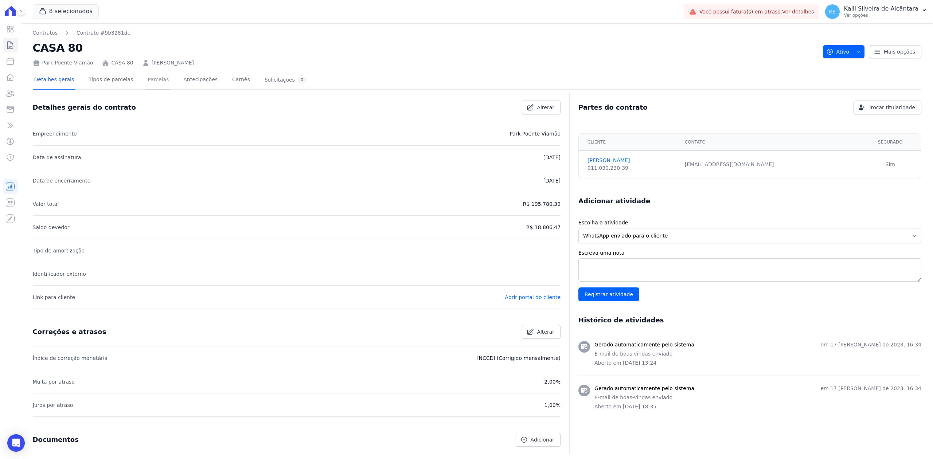
click at [146, 79] on link "Parcelas" at bounding box center [158, 80] width 24 height 19
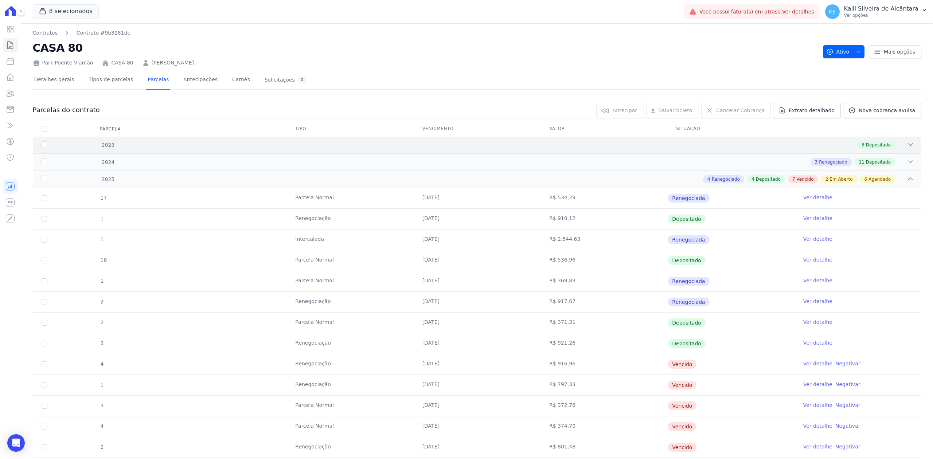
click at [908, 144] on icon at bounding box center [910, 145] width 5 height 2
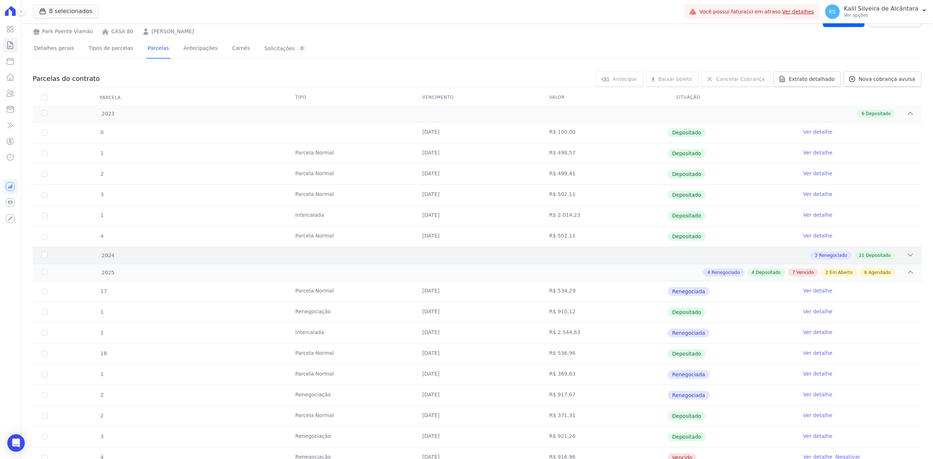
scroll to position [48, 0]
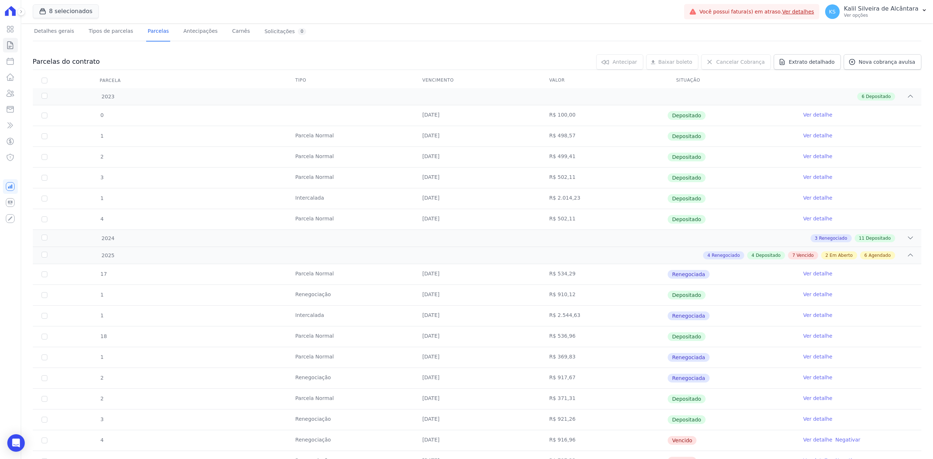
click at [902, 232] on div "0 18/08/2023 R$ 100,00 Depositado Ver detalhe 1 Parcela Normal 25/09/2023 R$ 49…" at bounding box center [476, 167] width 911 height 130
click at [906, 238] on icon at bounding box center [909, 237] width 7 height 7
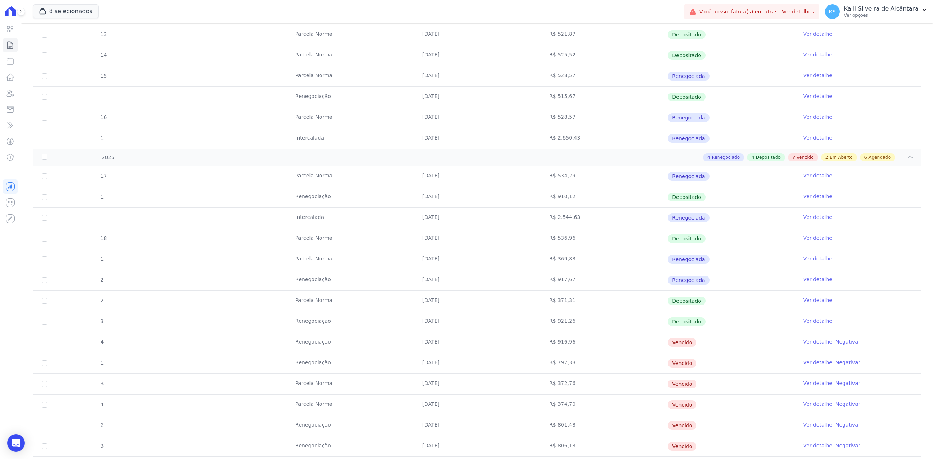
scroll to position [701, 0]
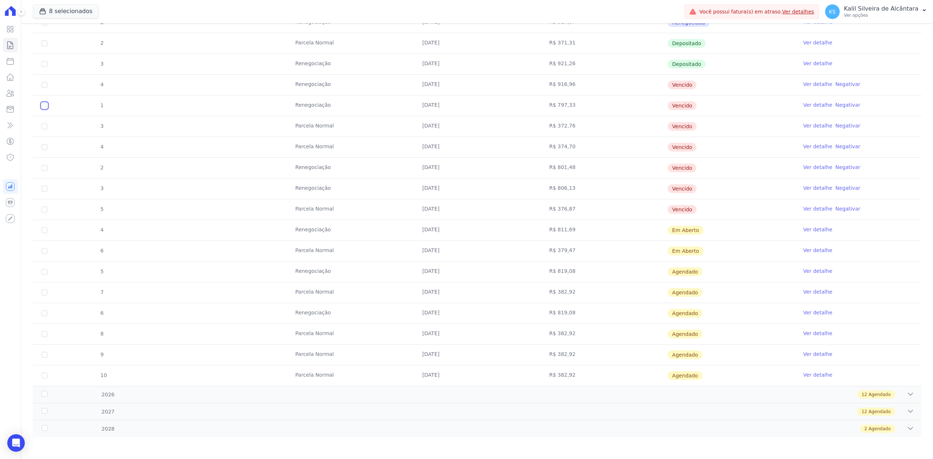
click at [43, 88] on input "checkbox" at bounding box center [45, 85] width 6 height 6
checkbox input "true"
click at [43, 88] on input "checkbox" at bounding box center [45, 85] width 6 height 6
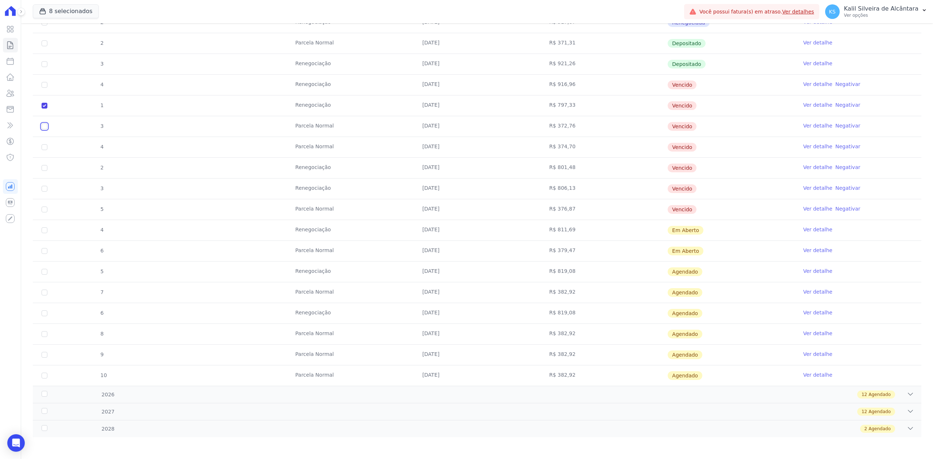
checkbox input "true"
click at [46, 88] on input "checkbox" at bounding box center [45, 85] width 6 height 6
checkbox input "true"
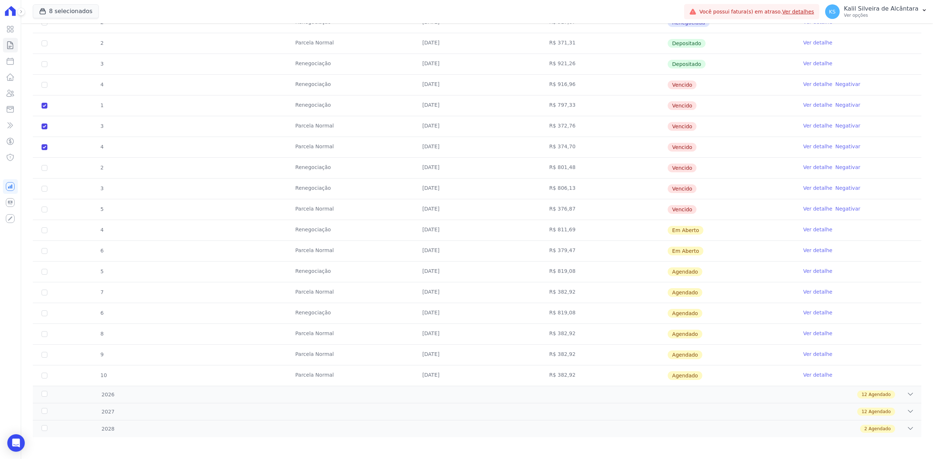
click at [42, 161] on td "2" at bounding box center [44, 168] width 23 height 20
click at [44, 88] on input "checkbox" at bounding box center [45, 85] width 6 height 6
checkbox input "true"
click at [43, 88] on input "checkbox" at bounding box center [45, 85] width 6 height 6
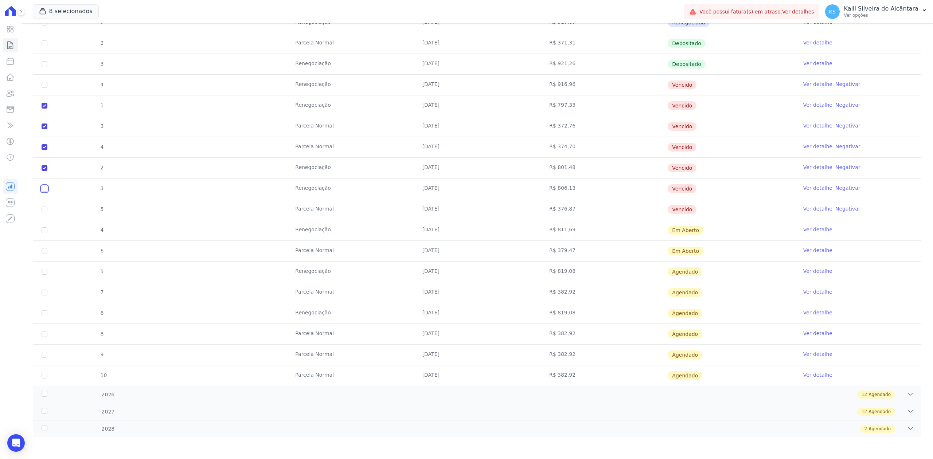
checkbox input "true"
click at [43, 88] on input "checkbox" at bounding box center [45, 85] width 6 height 6
checkbox input "true"
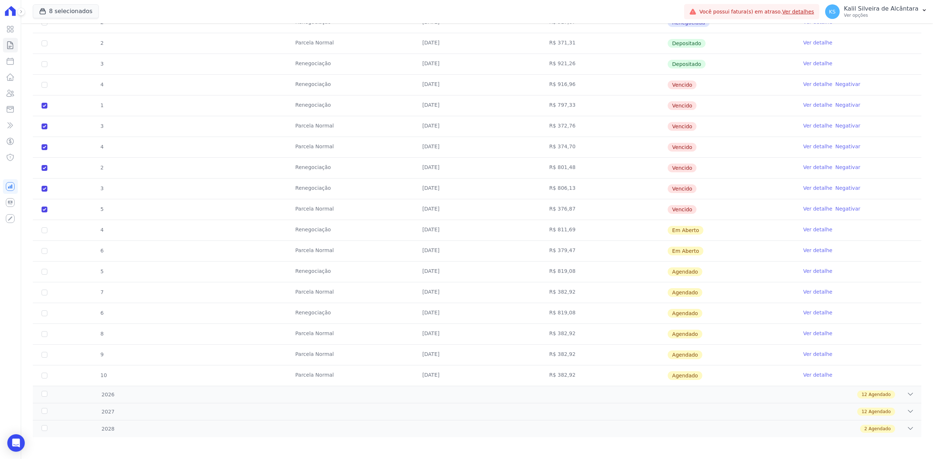
drag, startPoint x: 733, startPoint y: 205, endPoint x: 31, endPoint y: 202, distance: 701.9
click at [15, 205] on div "Visão Geral Contratos Parcelas Lotes Clientes Minha Carteira Transferências Cré…" at bounding box center [466, 229] width 933 height 459
click at [95, 168] on div "2" at bounding box center [101, 168] width 21 height 20
drag, startPoint x: 47, startPoint y: 103, endPoint x: 647, endPoint y: 98, distance: 600.0
click at [647, 98] on tr "1 Renegociação 25/05/2025 R$ 797,33 Vencido Ver detalhe Negativar" at bounding box center [477, 105] width 888 height 21
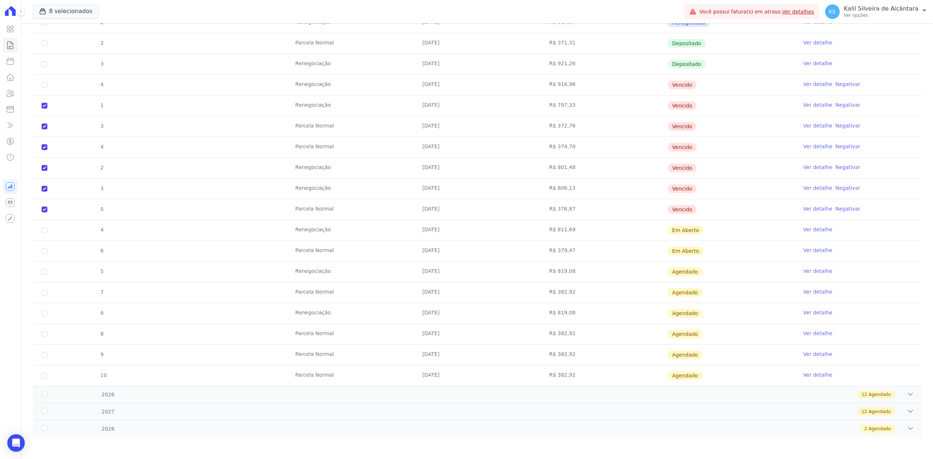
drag, startPoint x: 70, startPoint y: 73, endPoint x: 700, endPoint y: 203, distance: 642.7
click at [700, 203] on tbody "17 [GEOGRAPHIC_DATA] [DATE] R$ 534,29 Renegociada Ver detalhe 1 Renegociação [D…" at bounding box center [477, 147] width 888 height 477
click at [44, 78] on td "4" at bounding box center [44, 85] width 23 height 20
click at [43, 82] on input "checkbox" at bounding box center [45, 85] width 6 height 6
checkbox input "true"
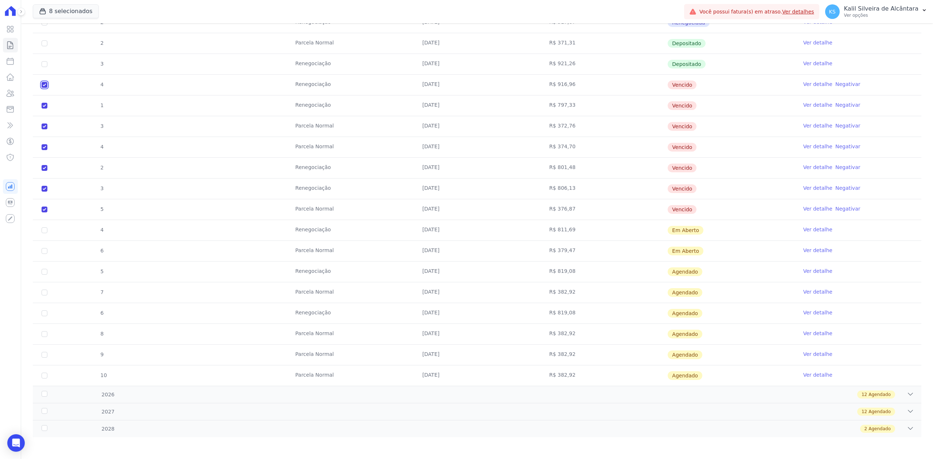
checkbox input "true"
click at [67, 84] on tr "4 Renegociação 25/05/2025 R$ 916,96 Vencido Ver detalhe Negativar" at bounding box center [477, 84] width 888 height 21
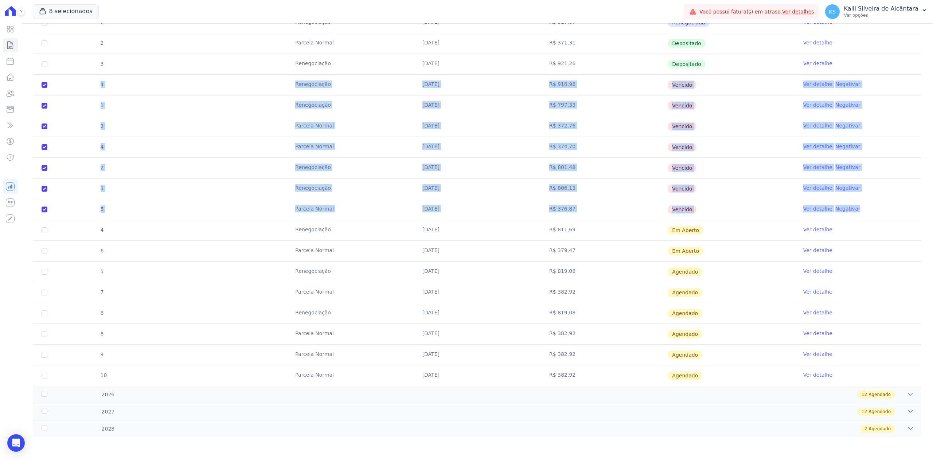
drag, startPoint x: 55, startPoint y: 79, endPoint x: 873, endPoint y: 211, distance: 829.1
click at [873, 211] on tbody "17 [GEOGRAPHIC_DATA] [DATE] R$ 534,29 Renegociada Ver detalhe 1 Renegociação [D…" at bounding box center [477, 147] width 888 height 477
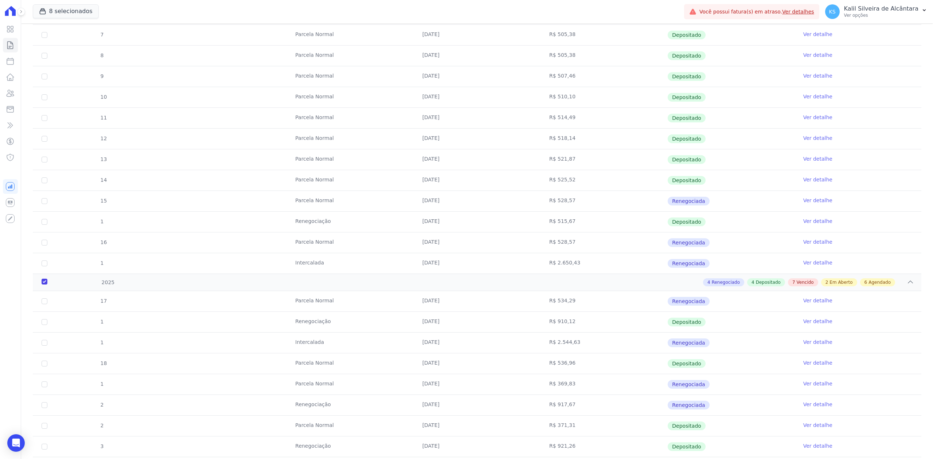
scroll to position [21, 0]
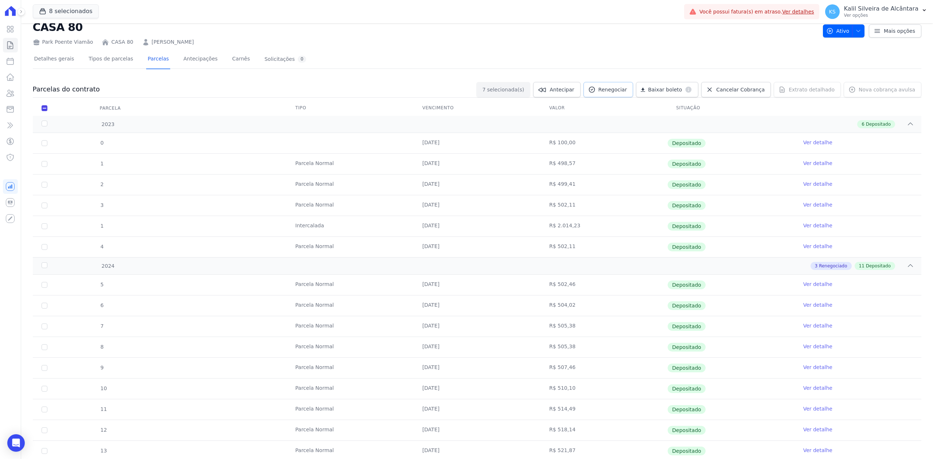
click at [595, 87] on icon at bounding box center [591, 89] width 7 height 7
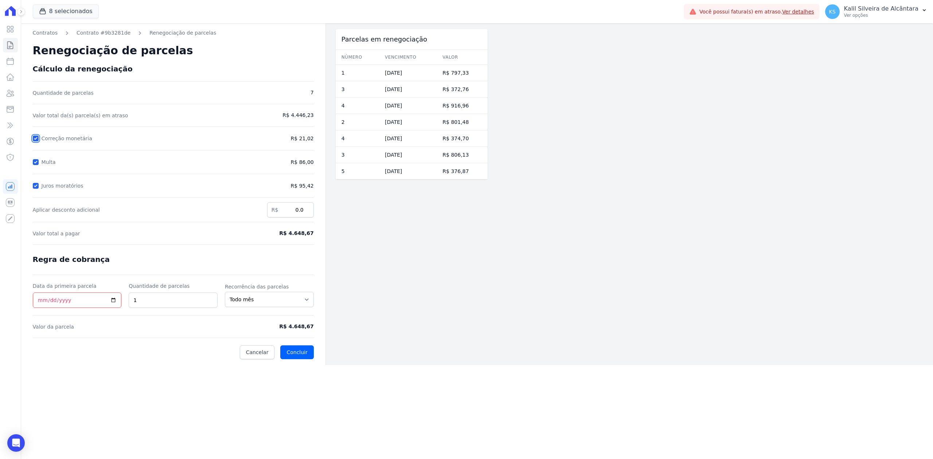
click at [35, 136] on input "Correção monetária" at bounding box center [36, 139] width 6 height 6
checkbox input "false"
click at [32, 162] on div "Contratos Contrato #9b3281de Renegociação de parcelas Renegociação de parcelas …" at bounding box center [173, 194] width 304 height 342
click at [33, 163] on input "Multa" at bounding box center [36, 162] width 6 height 6
checkbox input "false"
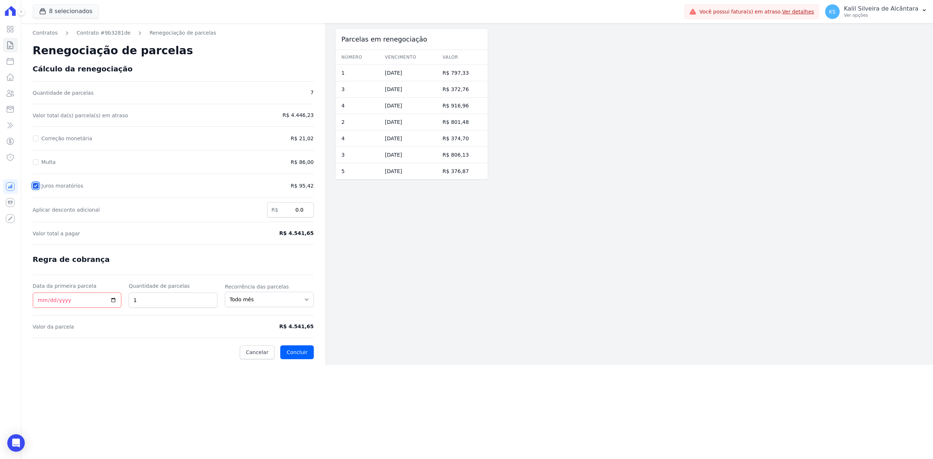
click at [34, 183] on input "Juros moratórios" at bounding box center [36, 186] width 6 height 6
checkbox input "false"
click at [34, 129] on form "Cálculo da renegociação Quantidade de parcelas 7 Valor total da(s) parcela(s) e…" at bounding box center [173, 211] width 281 height 295
click at [39, 139] on div "Correção monetária" at bounding box center [157, 138] width 248 height 9
click at [39, 138] on div "Correção monetária" at bounding box center [157, 138] width 248 height 9
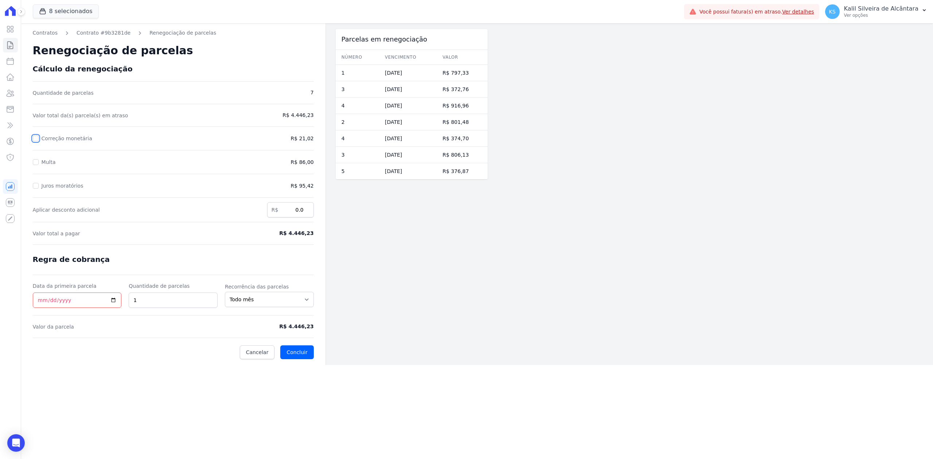
click at [33, 136] on input "Correção monetária" at bounding box center [36, 139] width 6 height 6
checkbox input "true"
drag, startPoint x: 299, startPoint y: 326, endPoint x: 315, endPoint y: 328, distance: 16.5
click at [315, 328] on div "Contratos Contrato #9b3281de Renegociação de parcelas Renegociação de parcelas …" at bounding box center [173, 194] width 304 height 342
copy span "R$ 4.467,25"
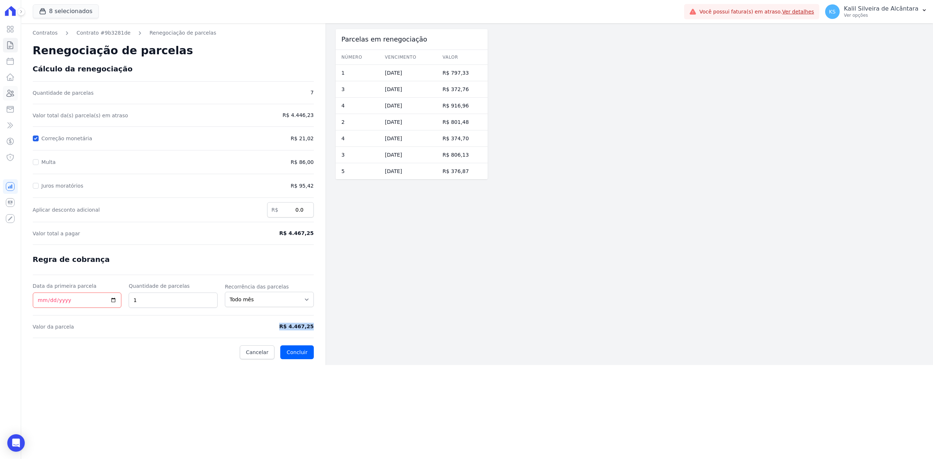
click at [9, 95] on icon at bounding box center [10, 93] width 9 height 9
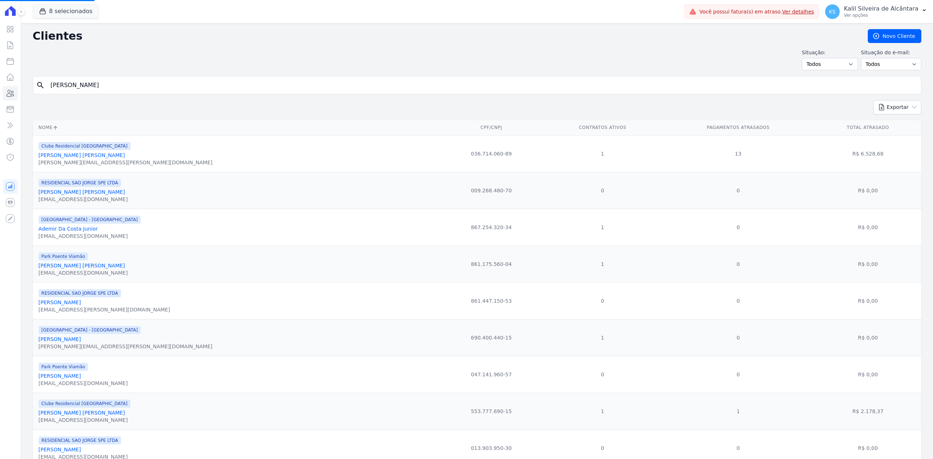
click at [127, 81] on input "[PERSON_NAME] Fagundes" at bounding box center [481, 85] width 871 height 15
click at [133, 83] on input "[PERSON_NAME] Fagundes" at bounding box center [481, 85] width 871 height 15
click at [133, 83] on input "search" at bounding box center [481, 85] width 871 height 15
paste input "[PERSON_NAME]"
type input "[PERSON_NAME]"
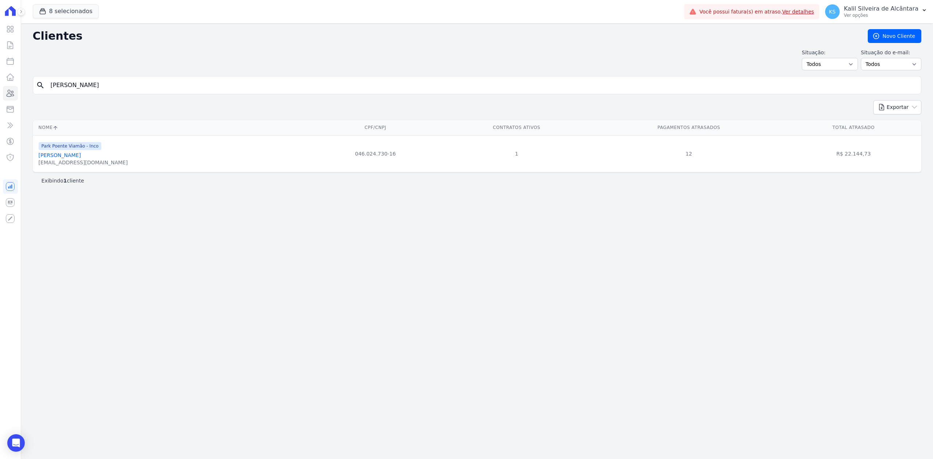
click at [51, 153] on link "Gustavo Vieira" at bounding box center [60, 155] width 42 height 6
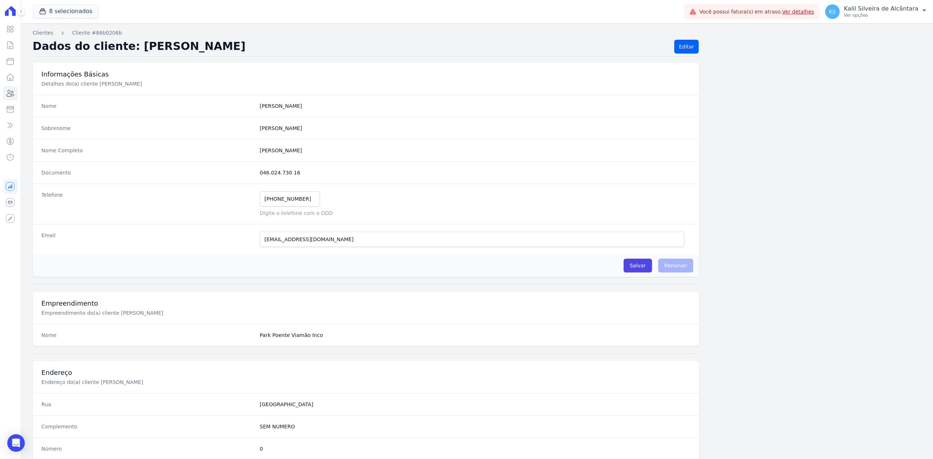
scroll to position [226, 0]
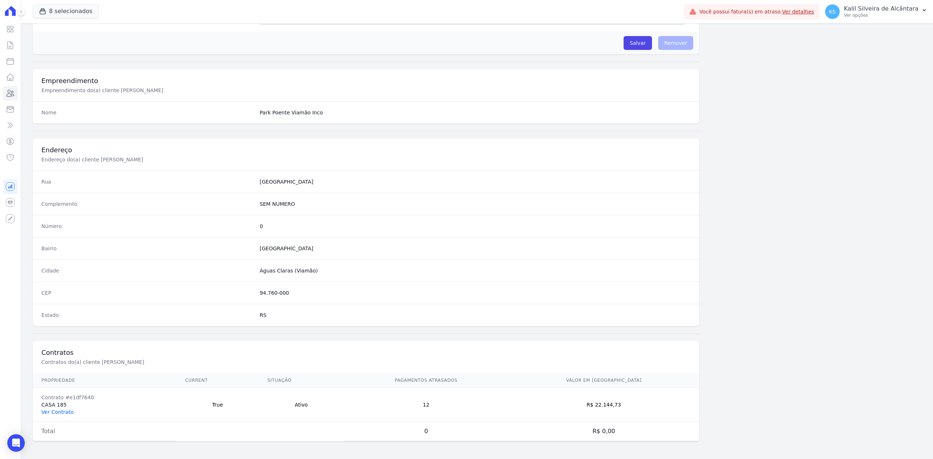
click at [52, 412] on link "Ver Contrato" at bounding box center [58, 412] width 32 height 6
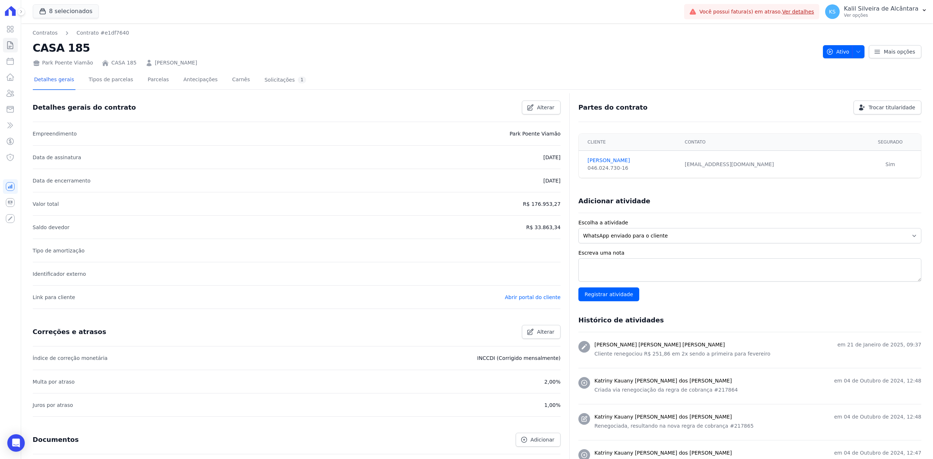
click at [155, 59] on link "[PERSON_NAME]" at bounding box center [176, 63] width 42 height 8
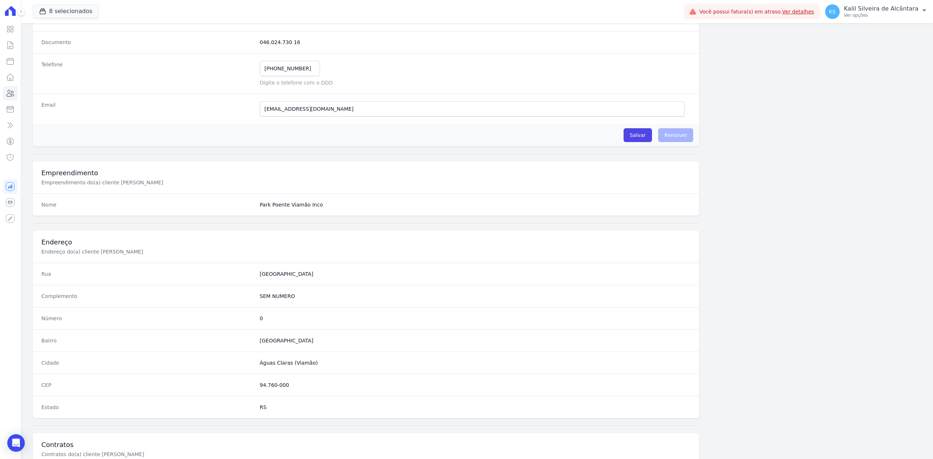
scroll to position [226, 0]
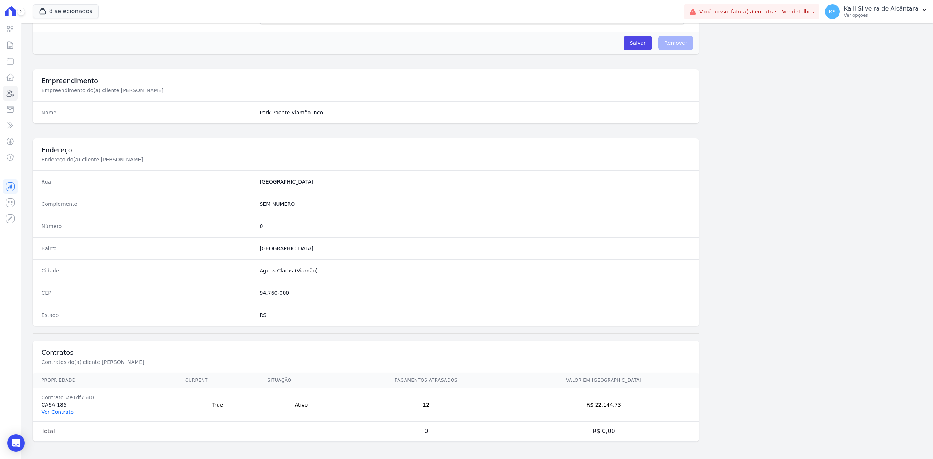
click at [62, 413] on link "Ver Contrato" at bounding box center [58, 412] width 32 height 6
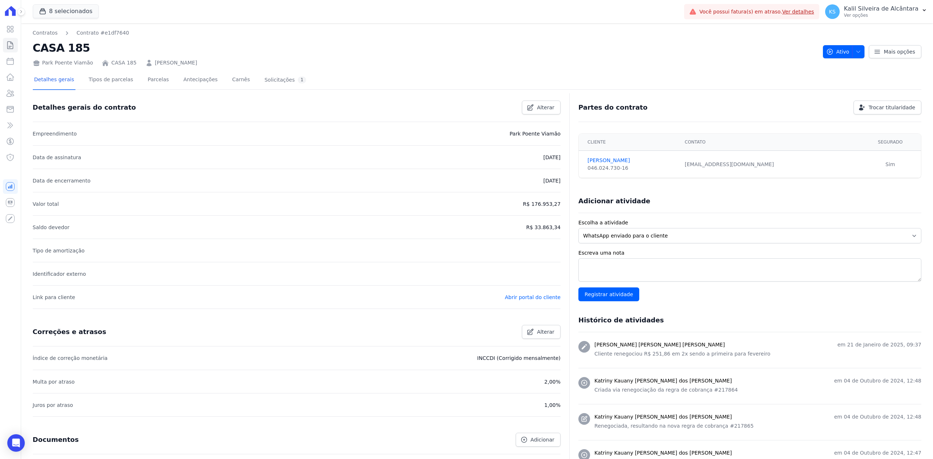
click at [134, 76] on div "Detalhes gerais Tipos de parcelas Parcelas Antecipações Carnês Solicitações 1" at bounding box center [170, 80] width 275 height 19
click at [146, 80] on link "Parcelas" at bounding box center [158, 80] width 24 height 19
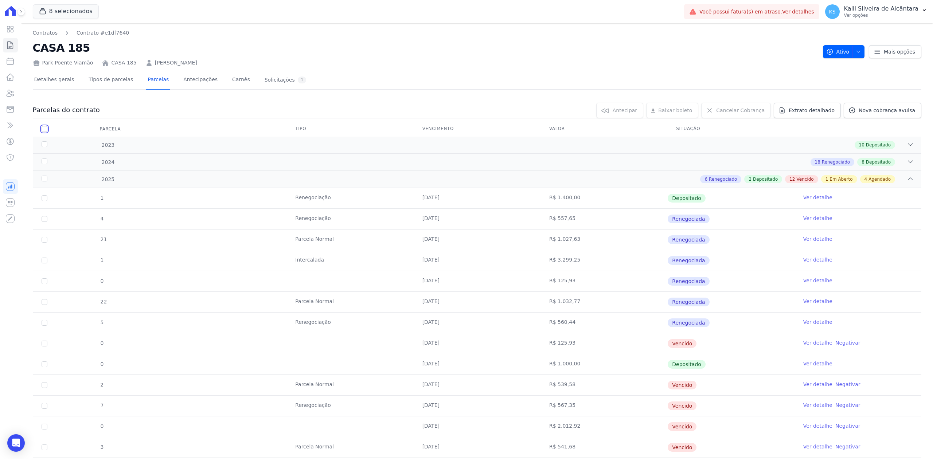
click at [42, 130] on input "checkbox" at bounding box center [45, 129] width 6 height 6
checkbox input "true"
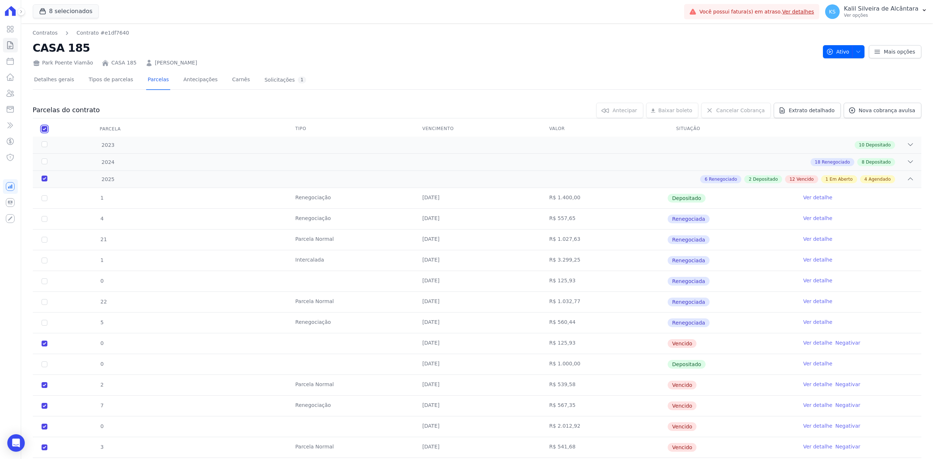
checkbox input "true"
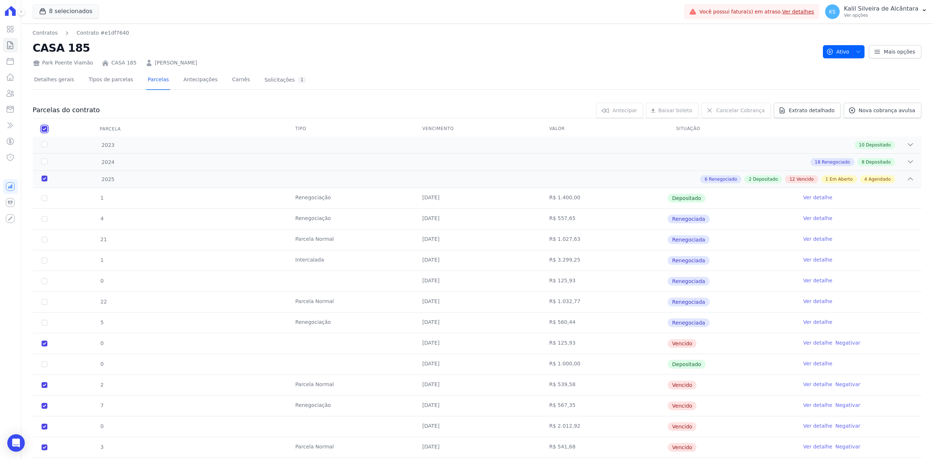
checkbox input "true"
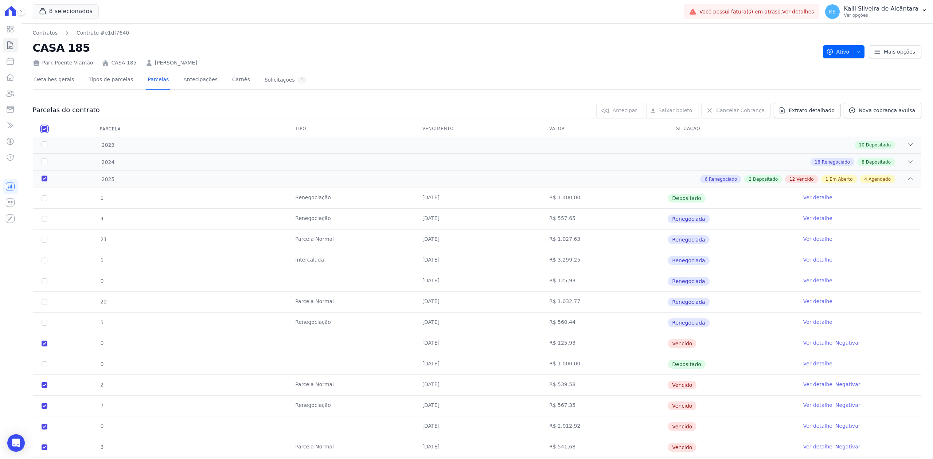
checkbox input "true"
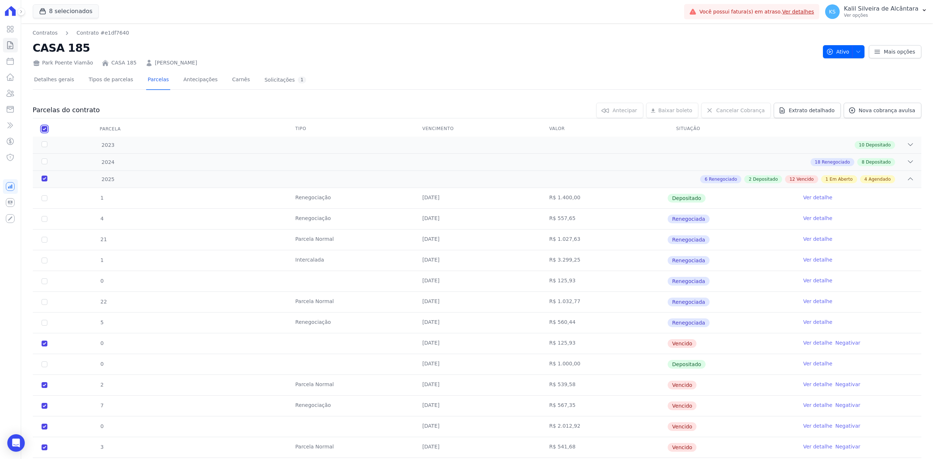
checkbox input "true"
click at [741, 108] on span "Cancelar Cobrança" at bounding box center [740, 110] width 48 height 7
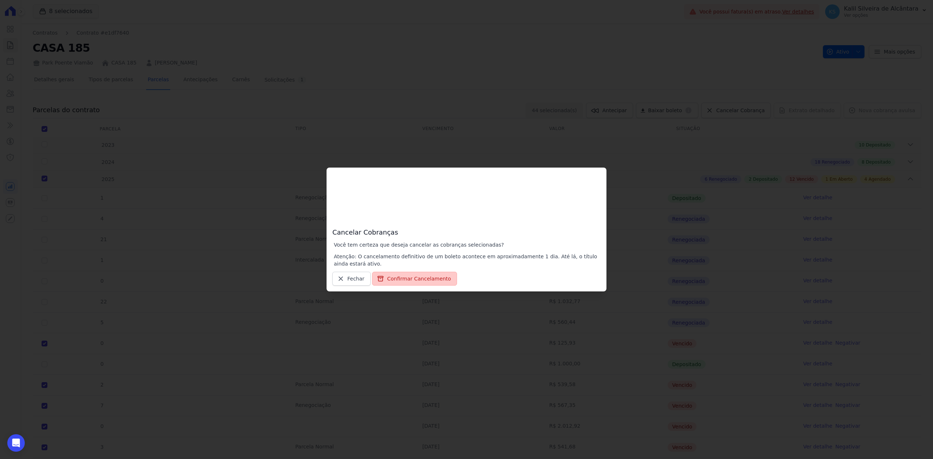
click at [411, 282] on button "Confirmar Cancelamento" at bounding box center [414, 279] width 85 height 14
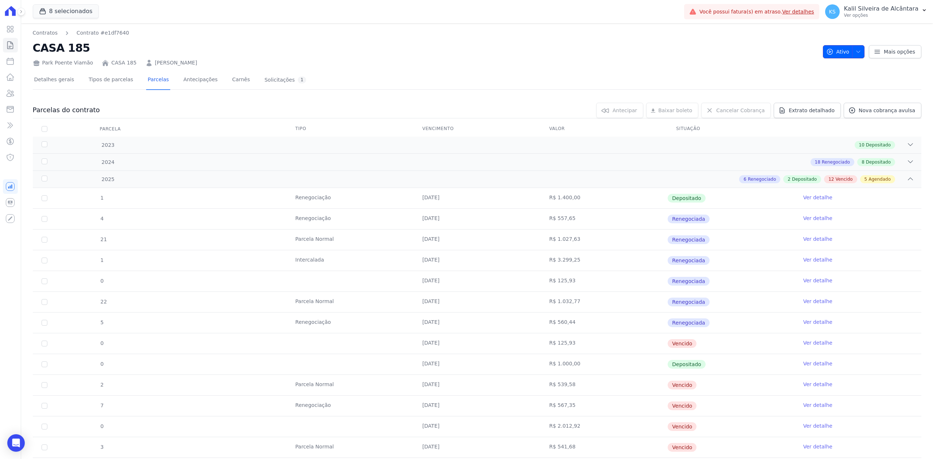
click at [855, 50] on icon "button" at bounding box center [858, 52] width 6 height 6
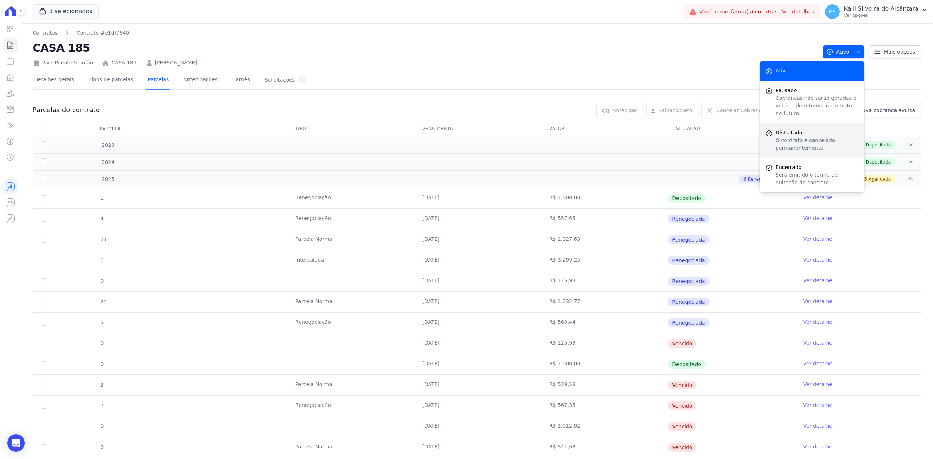
click at [792, 129] on span "Distratado" at bounding box center [816, 133] width 83 height 8
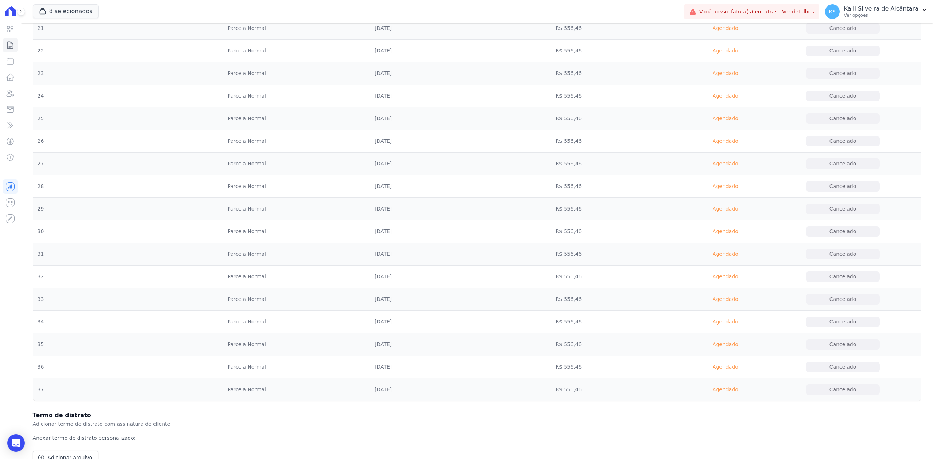
scroll to position [884, 0]
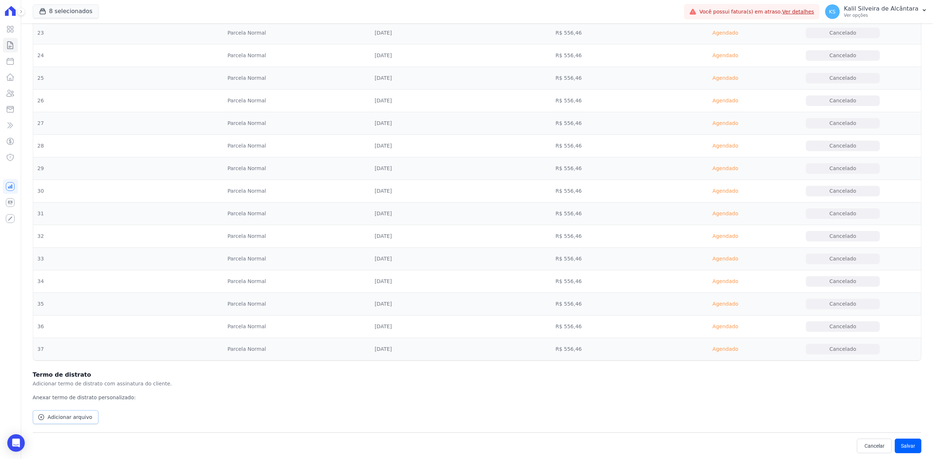
click at [70, 421] on link "Adicionar arquivo" at bounding box center [66, 417] width 66 height 14
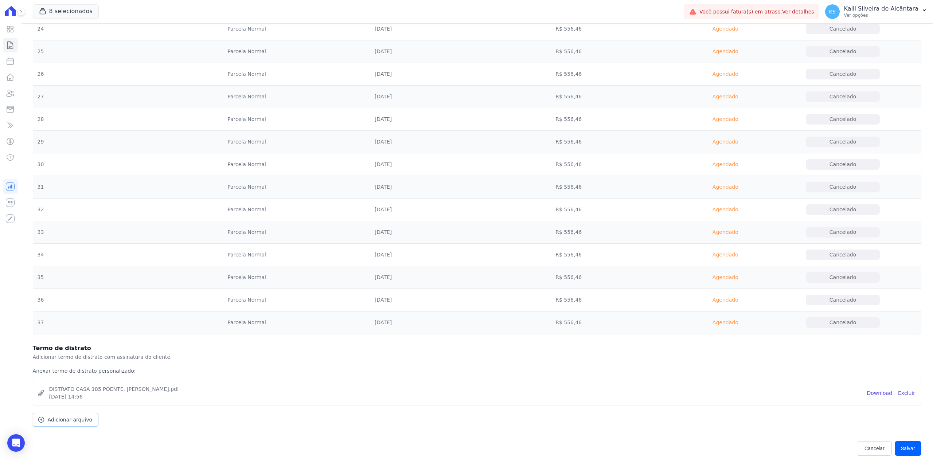
scroll to position [914, 0]
click at [900, 452] on button "Salvar" at bounding box center [907, 446] width 27 height 15
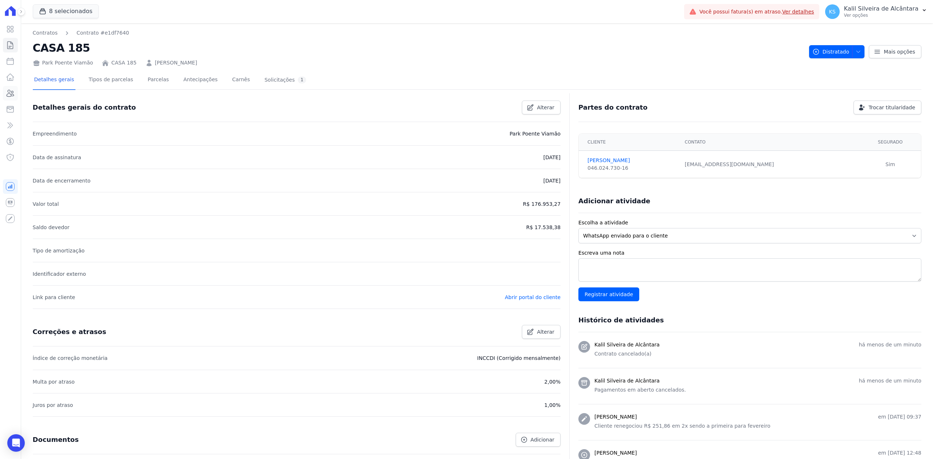
click at [11, 88] on link "Clientes" at bounding box center [10, 93] width 15 height 15
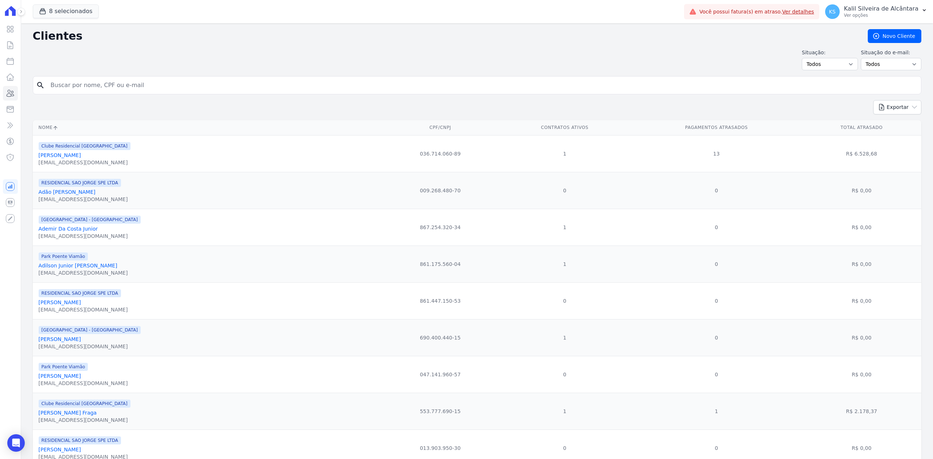
click at [86, 90] on input "search" at bounding box center [481, 85] width 871 height 15
type input "[PERSON_NAME] Fagundes"
click at [151, 81] on input "[PERSON_NAME] Fagundes" at bounding box center [481, 85] width 871 height 15
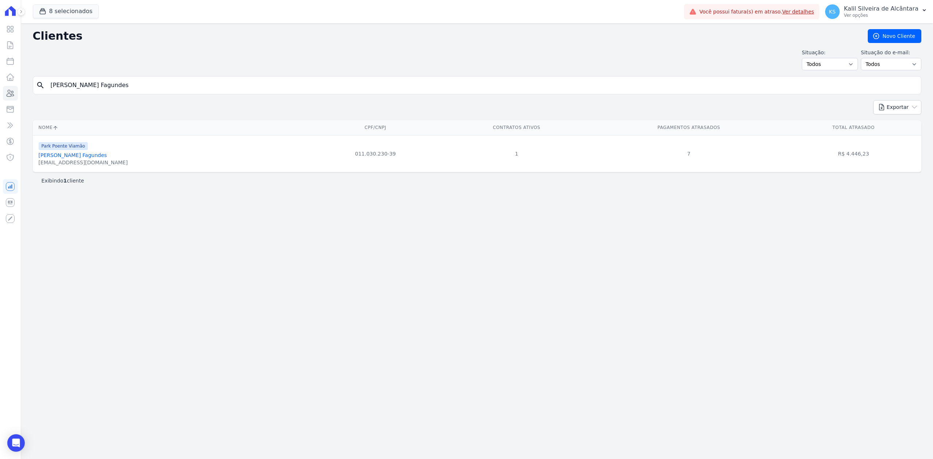
click at [81, 156] on link "[PERSON_NAME] Fagundes" at bounding box center [73, 155] width 68 height 6
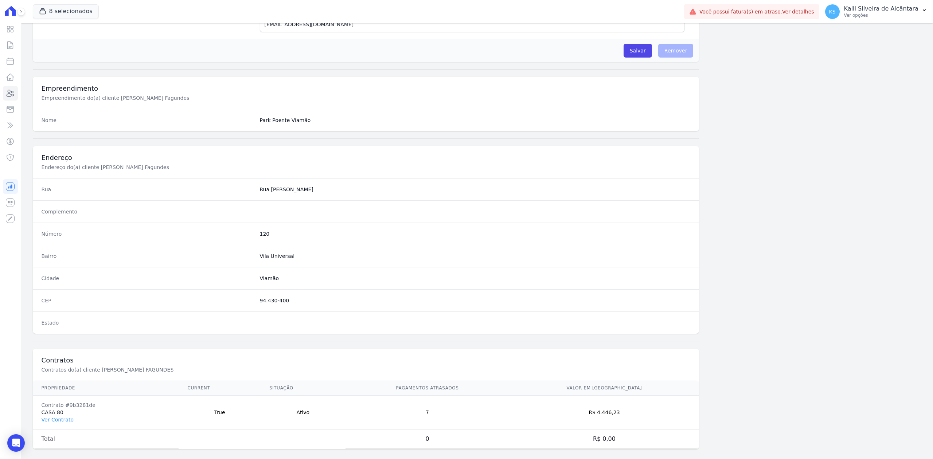
scroll to position [226, 0]
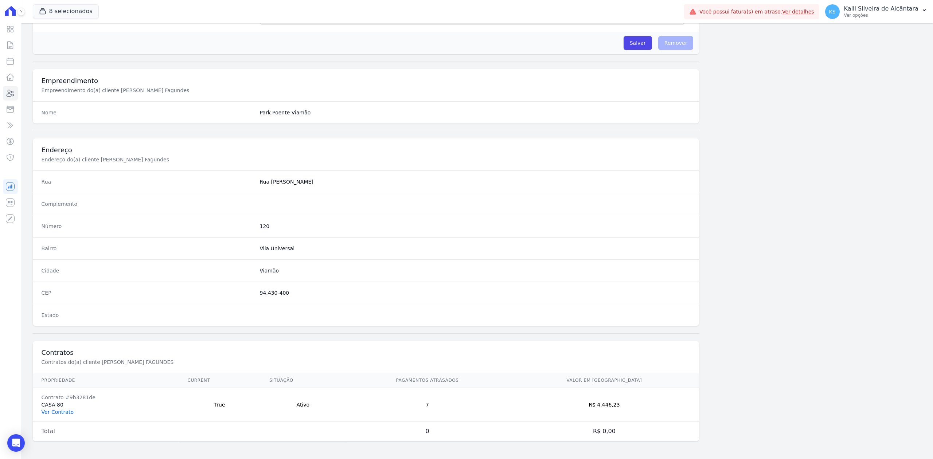
click at [42, 414] on link "Ver Contrato" at bounding box center [58, 412] width 32 height 6
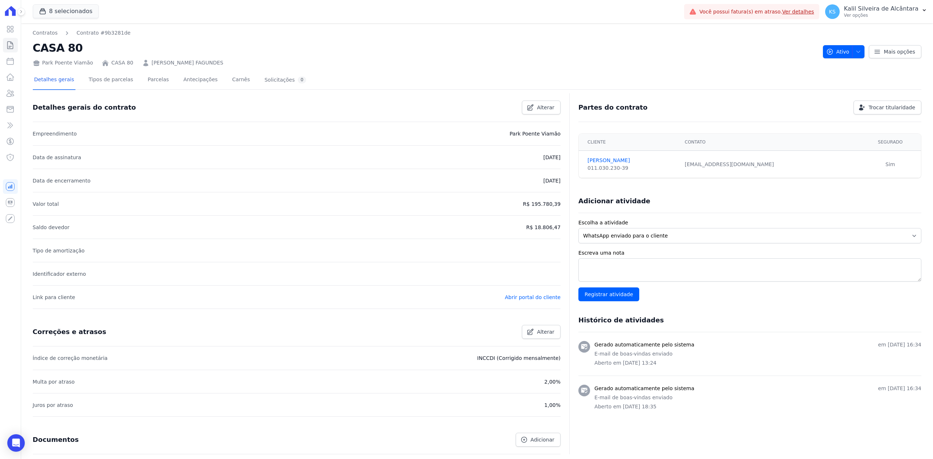
scroll to position [48, 0]
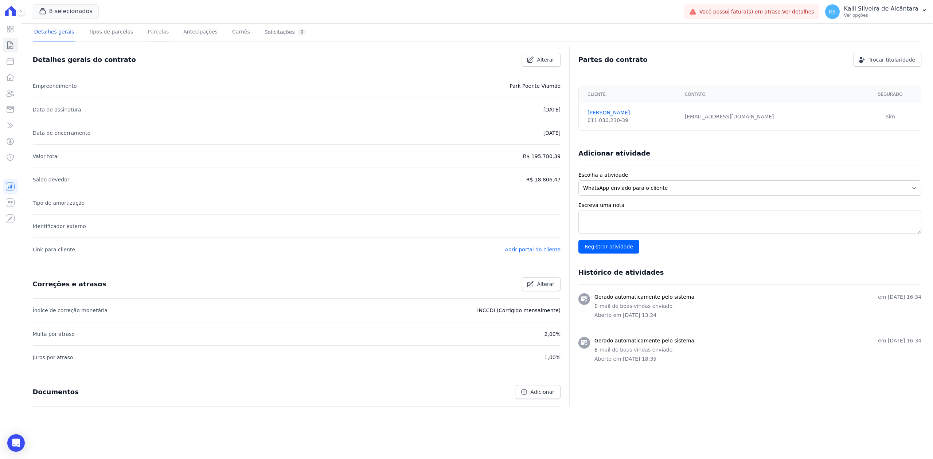
click at [146, 36] on link "Parcelas" at bounding box center [158, 32] width 24 height 19
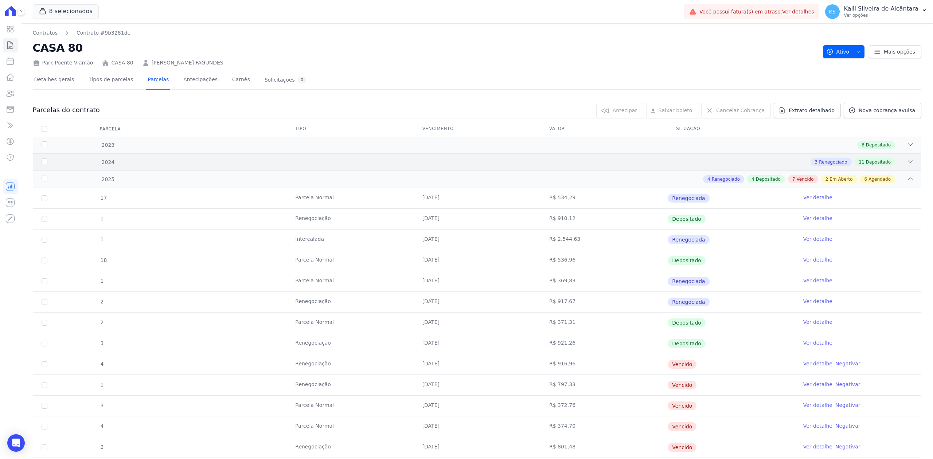
click at [892, 162] on div "3 Renegociado 11 Depositado" at bounding box center [521, 162] width 786 height 8
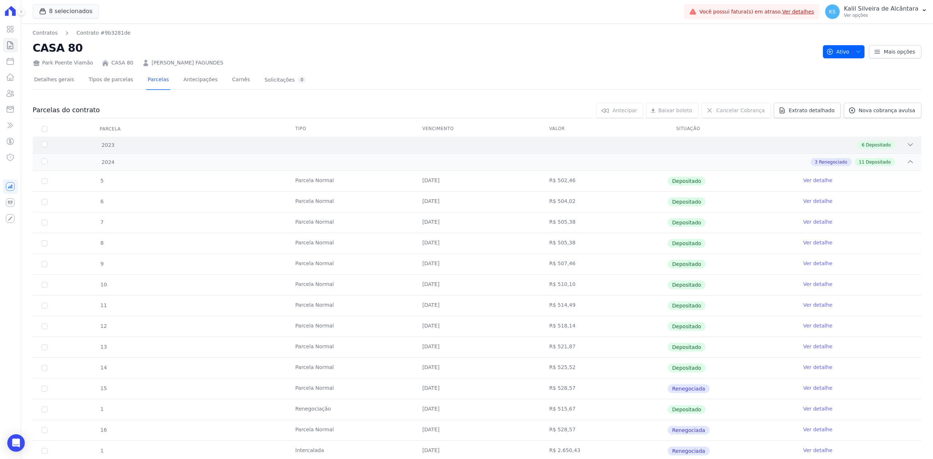
click at [906, 143] on icon at bounding box center [909, 144] width 7 height 7
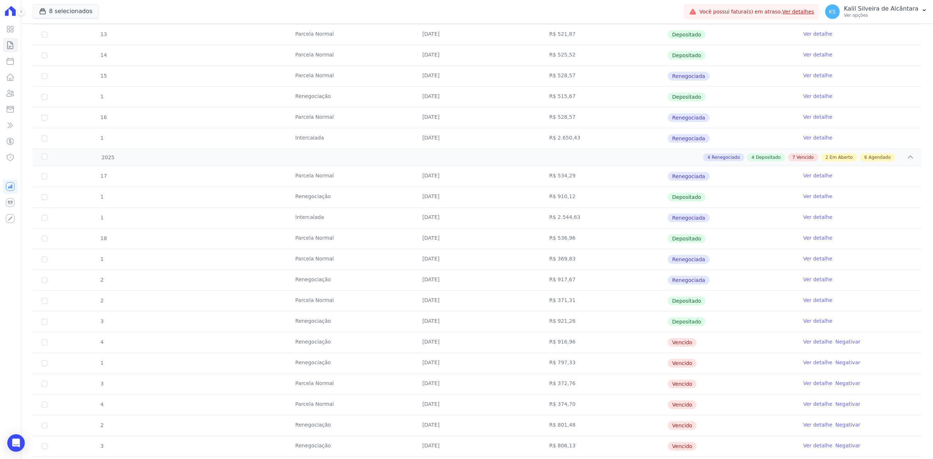
scroll to position [680, 0]
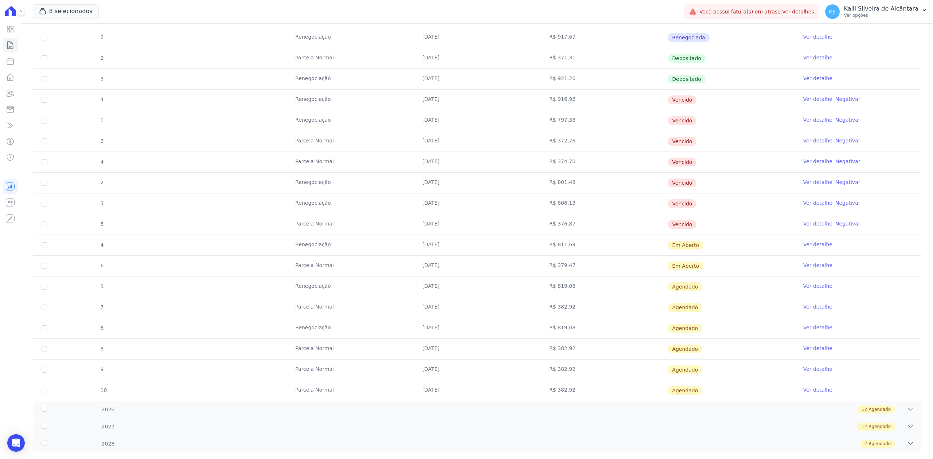
drag, startPoint x: 440, startPoint y: 255, endPoint x: 700, endPoint y: 401, distance: 297.8
click at [700, 401] on tbody "17 [GEOGRAPHIC_DATA] [DATE] R$ 534,29 Renegociada Ver detalhe 1 Renegociação [D…" at bounding box center [477, 162] width 888 height 477
click at [382, 235] on td "Parcela Normal" at bounding box center [349, 224] width 127 height 20
drag, startPoint x: 310, startPoint y: 252, endPoint x: 726, endPoint y: 382, distance: 435.7
click at [726, 382] on tbody "17 [GEOGRAPHIC_DATA] [DATE] R$ 534,29 Renegociada Ver detalhe 1 Renegociação [D…" at bounding box center [477, 162] width 888 height 477
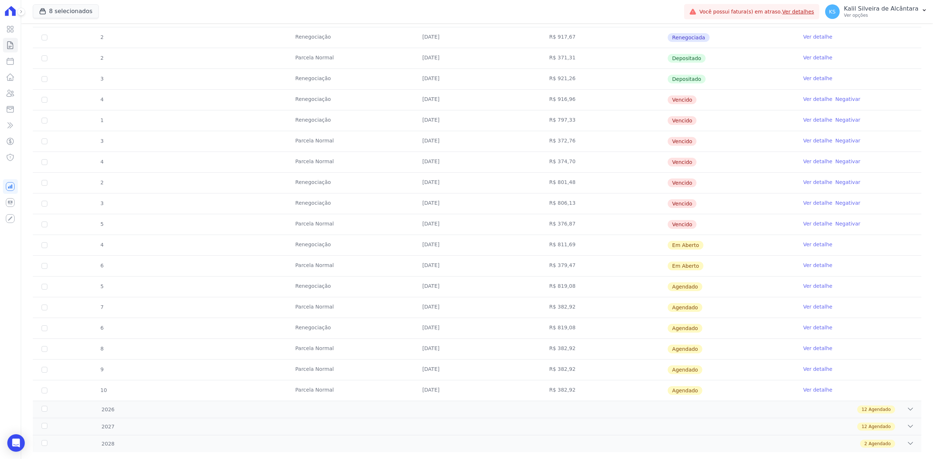
click at [670, 193] on td "Vencido" at bounding box center [730, 183] width 127 height 20
drag, startPoint x: 356, startPoint y: 229, endPoint x: 715, endPoint y: 369, distance: 385.1
click at [715, 369] on tbody "17 [GEOGRAPHIC_DATA] [DATE] R$ 534,29 Renegociada Ver detalhe 1 Renegociação [D…" at bounding box center [477, 162] width 888 height 477
click at [627, 380] on td "R$ 382,92" at bounding box center [603, 370] width 127 height 20
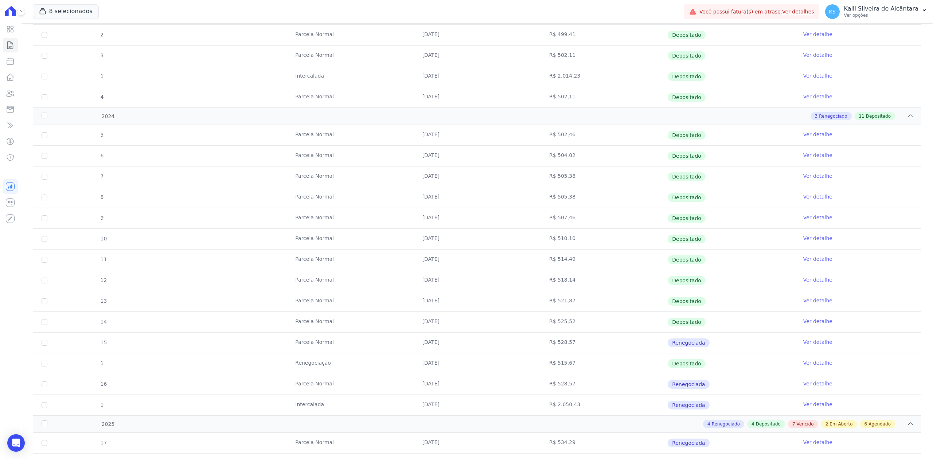
scroll to position [0, 0]
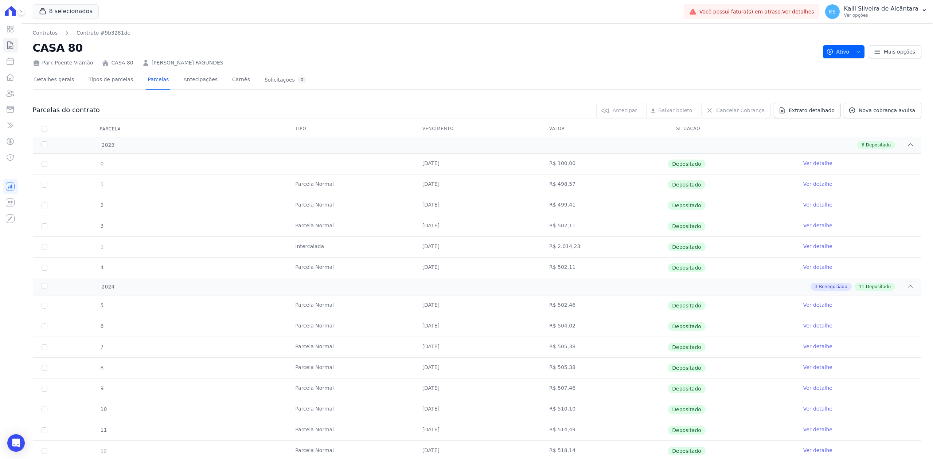
drag, startPoint x: 220, startPoint y: 63, endPoint x: 146, endPoint y: 65, distance: 74.3
click at [173, 59] on link "[PERSON_NAME] FAGUNDES" at bounding box center [188, 63] width 72 height 8
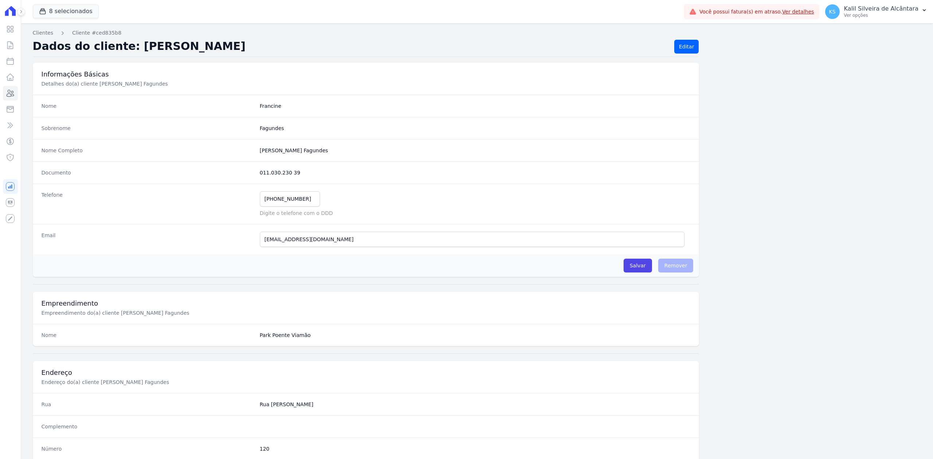
click at [173, 59] on div "Clientes Cliente #ced835b8 Dados do cliente: [PERSON_NAME] Editar Informações B…" at bounding box center [476, 352] width 911 height 658
click at [243, 42] on h2 "Dados do cliente: [PERSON_NAME]" at bounding box center [350, 47] width 635 height 14
click at [244, 44] on h2 "Dados do cliente: [PERSON_NAME]" at bounding box center [350, 47] width 635 height 14
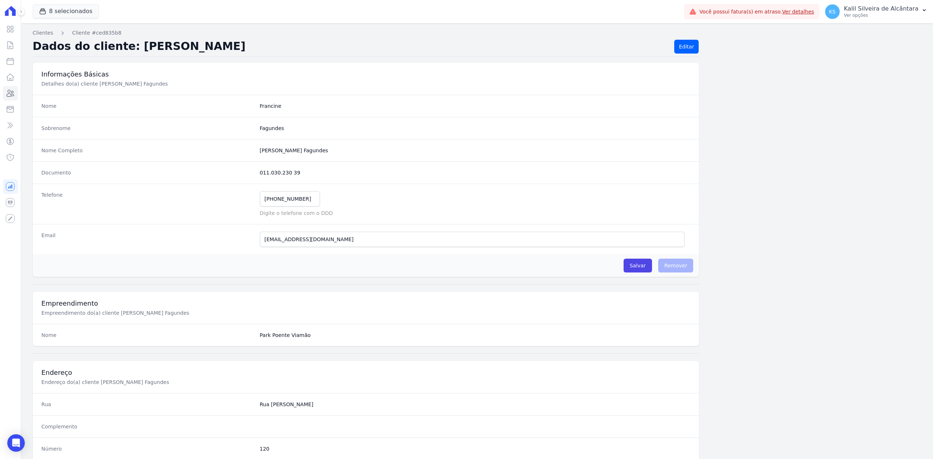
drag, startPoint x: 242, startPoint y: 48, endPoint x: 126, endPoint y: 47, distance: 116.6
click at [126, 47] on h2 "Dados do cliente: [PERSON_NAME]" at bounding box center [350, 47] width 635 height 14
click at [10, 89] on icon at bounding box center [10, 93] width 9 height 9
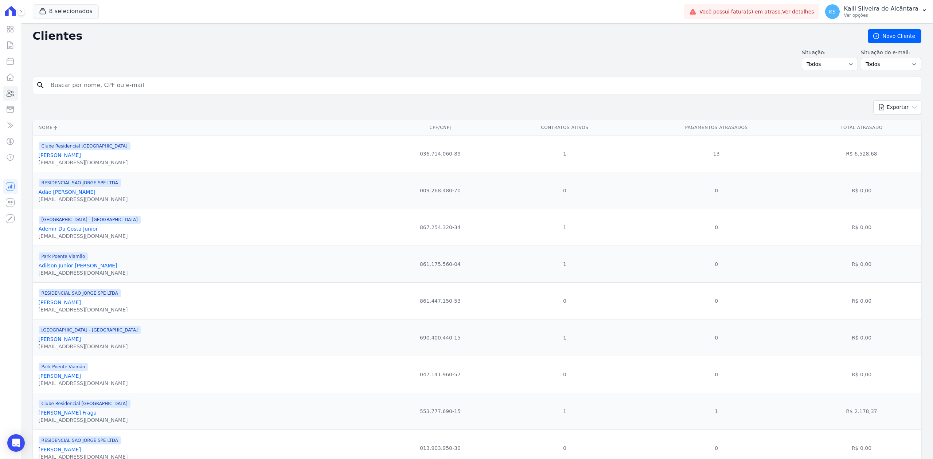
click at [124, 86] on input "search" at bounding box center [481, 85] width 871 height 15
type input "[PERSON_NAME] Fagundes"
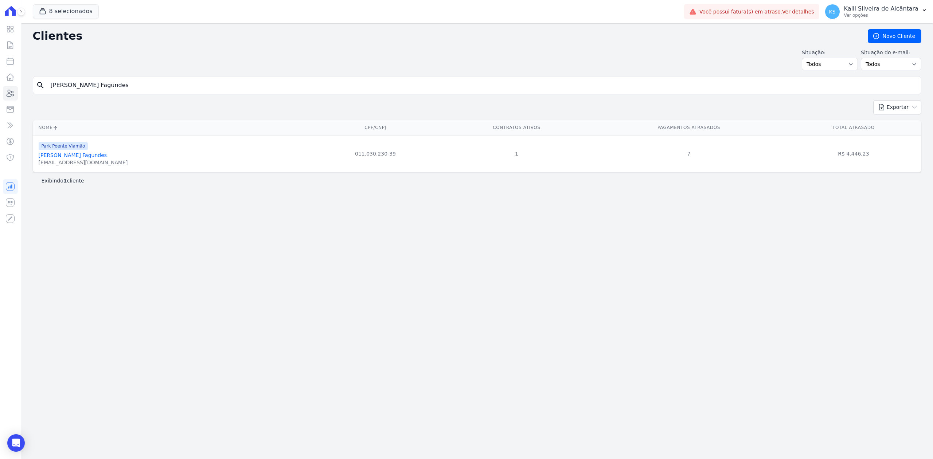
click at [62, 158] on link "[PERSON_NAME] Fagundes" at bounding box center [73, 155] width 68 height 6
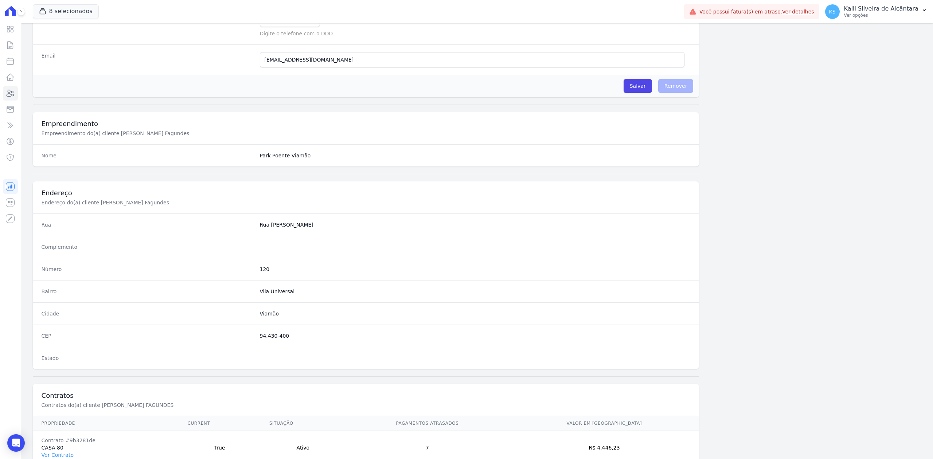
scroll to position [226, 0]
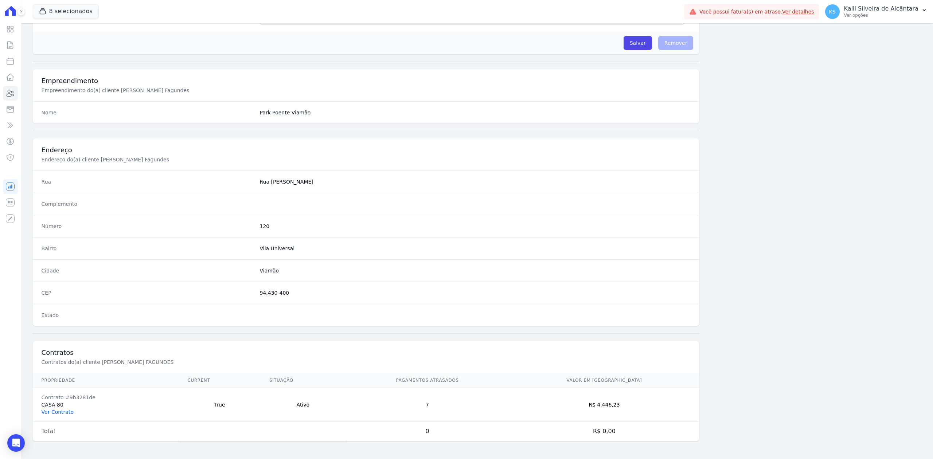
click at [67, 410] on link "Ver Contrato" at bounding box center [58, 412] width 32 height 6
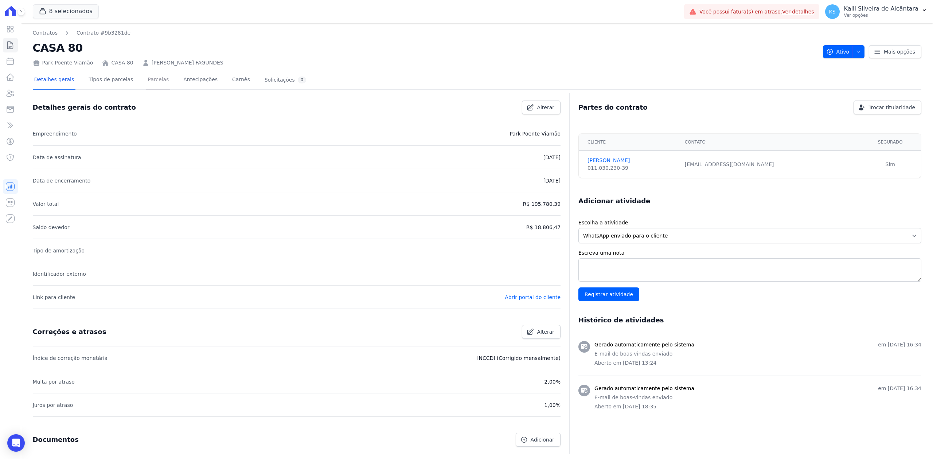
click at [157, 76] on link "Parcelas" at bounding box center [158, 80] width 24 height 19
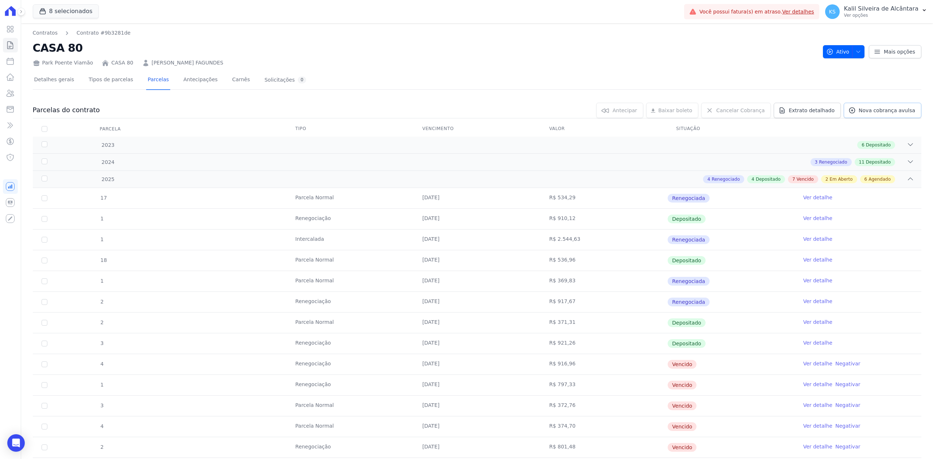
click at [848, 110] on icon at bounding box center [851, 110] width 7 height 7
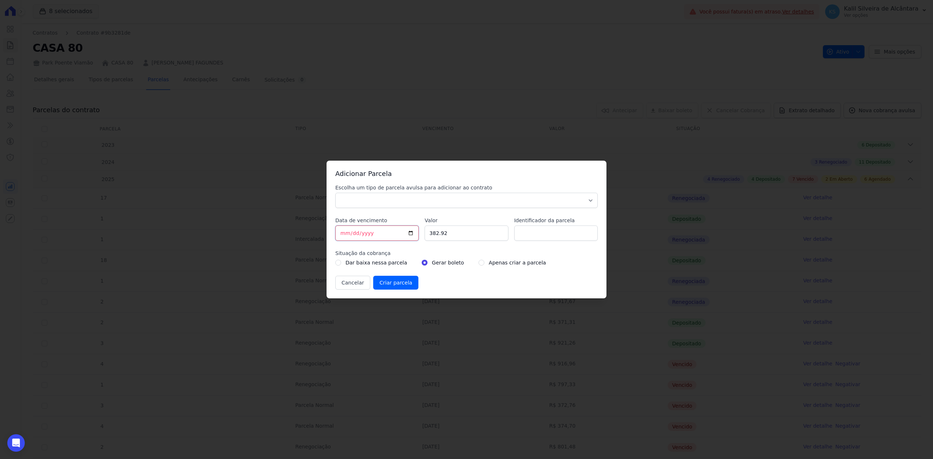
click at [413, 232] on input "[DATE]" at bounding box center [376, 232] width 83 height 15
click at [451, 234] on input "382.92" at bounding box center [465, 232] width 83 height 15
click at [569, 239] on input "Identificador da parcela" at bounding box center [555, 232] width 83 height 15
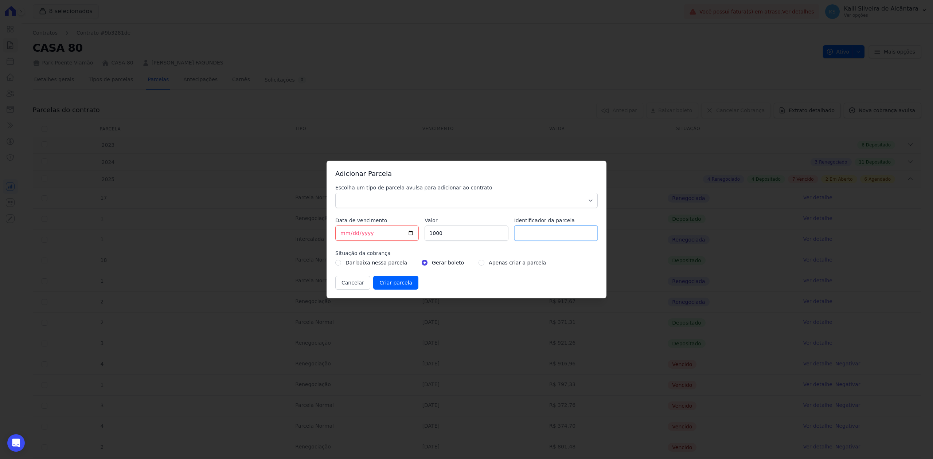
click at [570, 233] on input "Identificador da parcela" at bounding box center [555, 232] width 83 height 15
click at [454, 233] on input "1000" at bounding box center [465, 232] width 83 height 15
type input "1"
type input "1.000"
click at [478, 283] on div "Cancelar Criar parcela" at bounding box center [466, 283] width 262 height 14
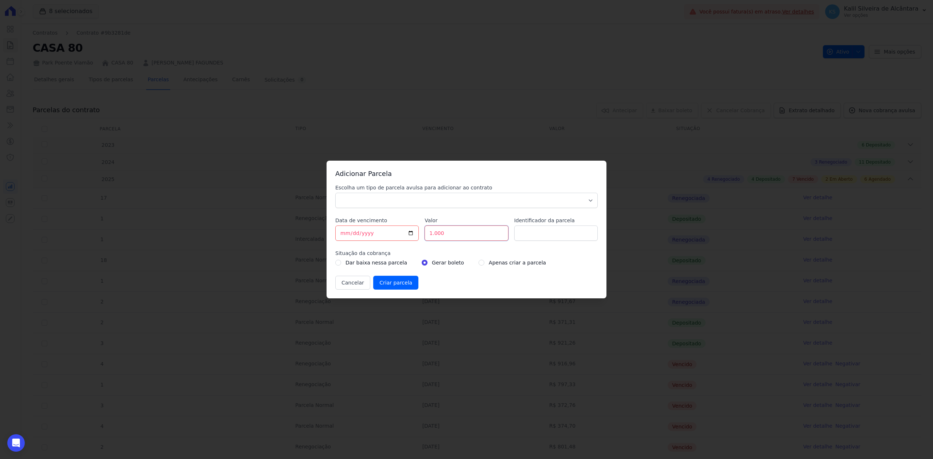
click at [464, 232] on input "1.000" at bounding box center [465, 232] width 83 height 15
click at [474, 233] on input "1.000" at bounding box center [465, 232] width 83 height 15
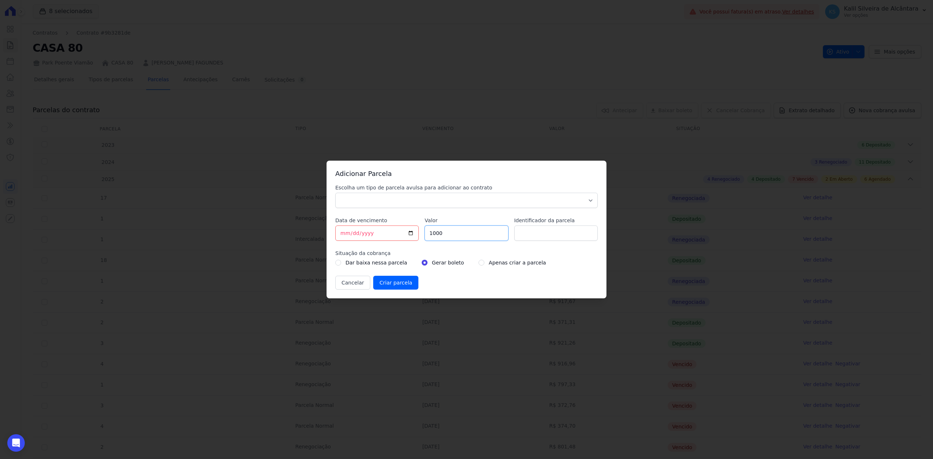
type input "1000"
click at [555, 237] on input "Identificador da parcela" at bounding box center [555, 232] width 83 height 15
type input "Entrada do Acordo"
click at [435, 199] on select "Parcela Normal Sinal Caução Intercalada Chaves Pré Chaves Pós Chaves Taxas Quit…" at bounding box center [466, 200] width 262 height 15
select select "settling"
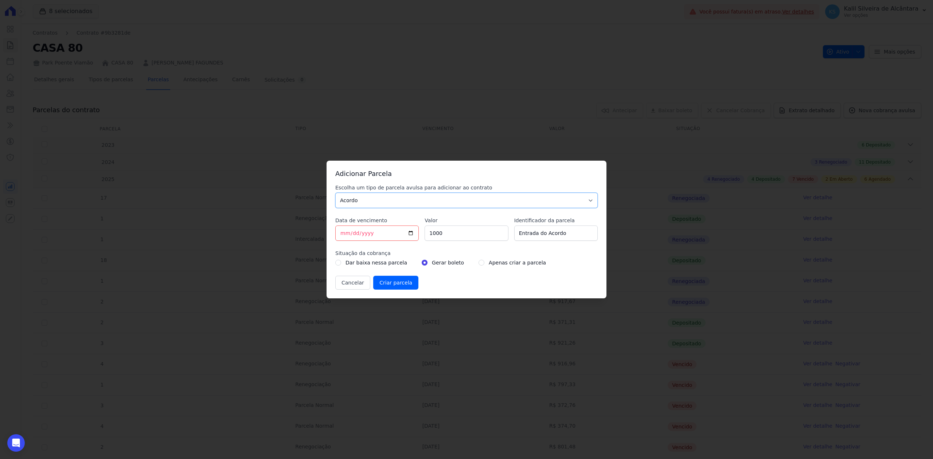
click at [335, 193] on select "Parcela Normal Sinal Caução Intercalada Chaves Pré Chaves Pós Chaves Taxas Quit…" at bounding box center [466, 200] width 262 height 15
click at [406, 280] on input "Criar parcela" at bounding box center [395, 283] width 45 height 14
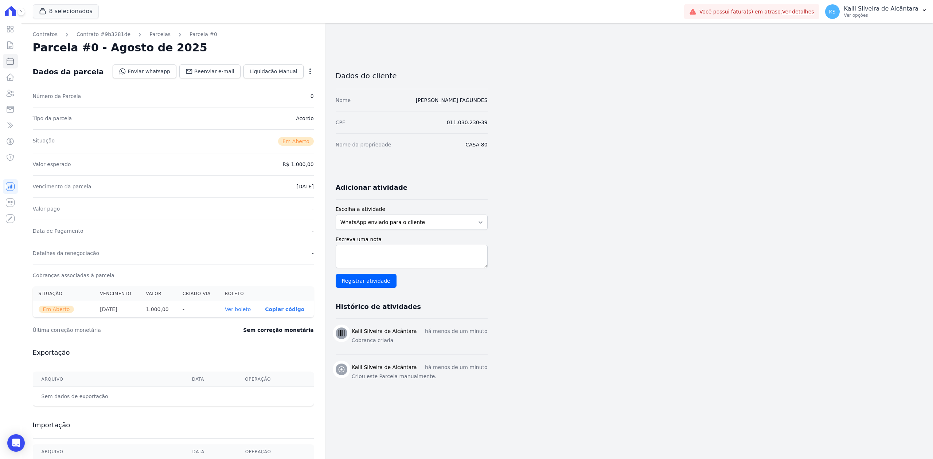
click at [250, 310] on link "Ver boleto" at bounding box center [238, 309] width 26 height 6
click at [284, 308] on p "Copiar código" at bounding box center [284, 309] width 39 height 6
click at [4, 99] on link "Clientes" at bounding box center [10, 93] width 15 height 15
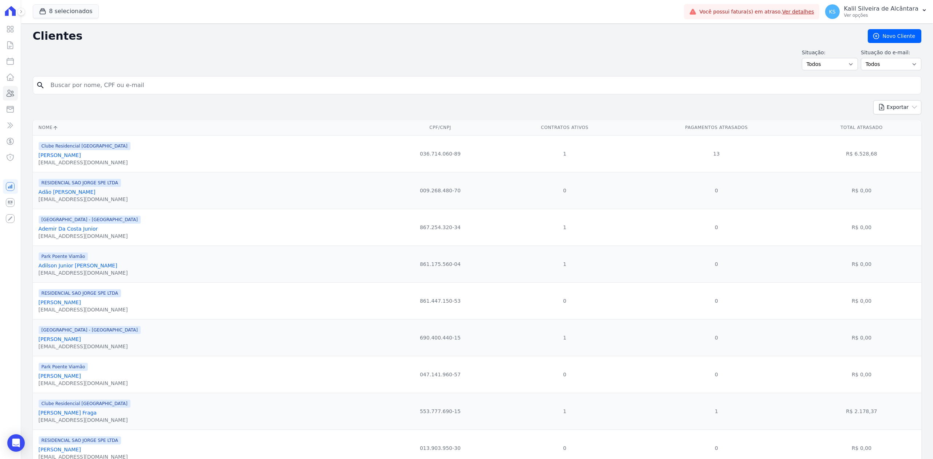
click at [196, 82] on input "search" at bounding box center [481, 85] width 871 height 15
type input "[PERSON_NAME]"
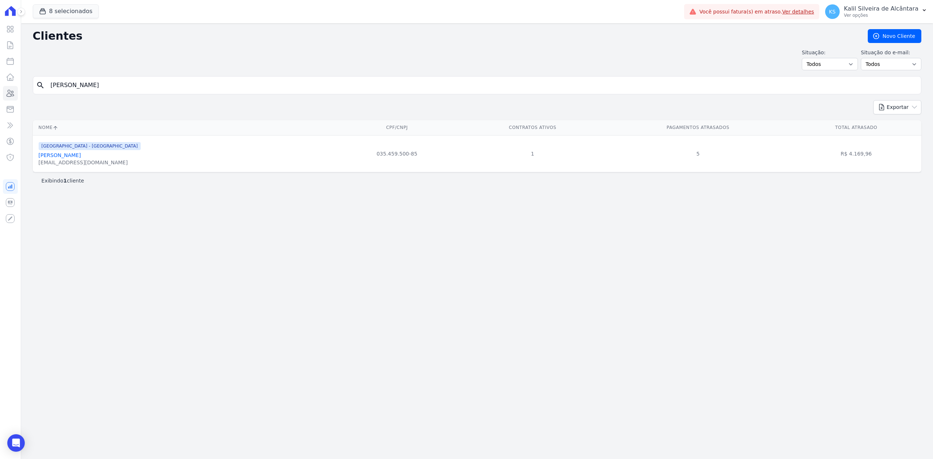
click at [81, 158] on link "[PERSON_NAME]" at bounding box center [60, 155] width 42 height 6
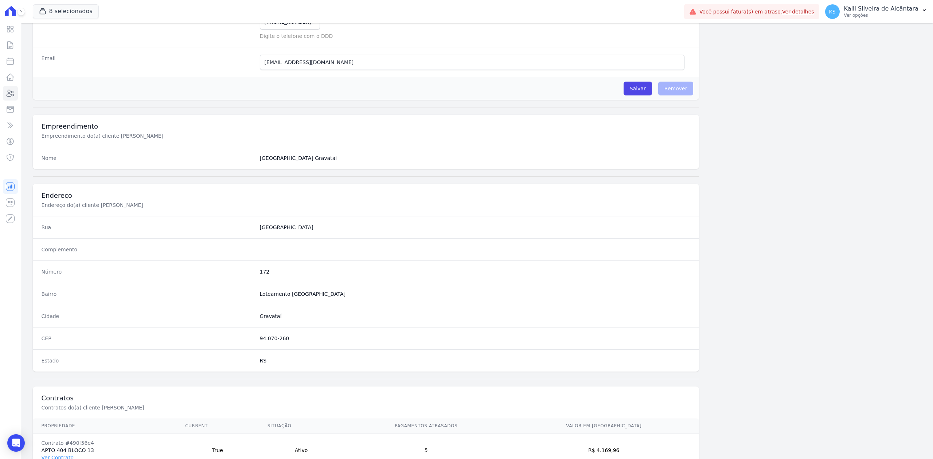
scroll to position [226, 0]
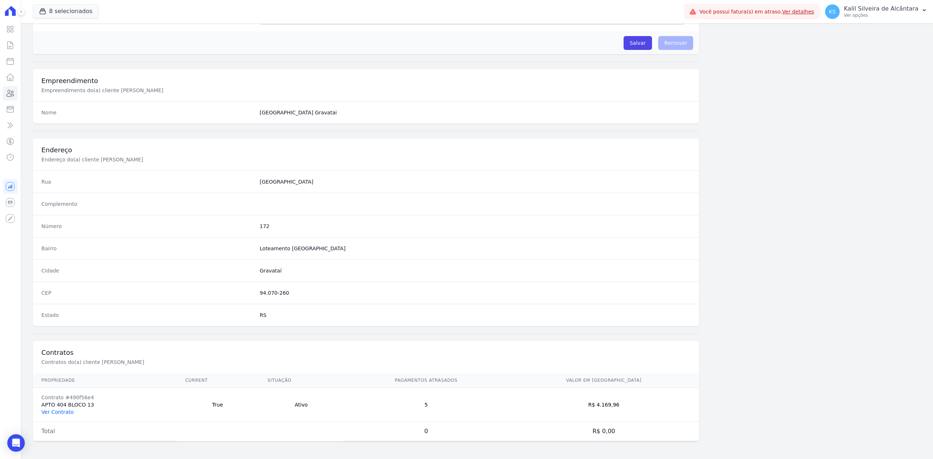
click at [60, 414] on link "Ver Contrato" at bounding box center [58, 412] width 32 height 6
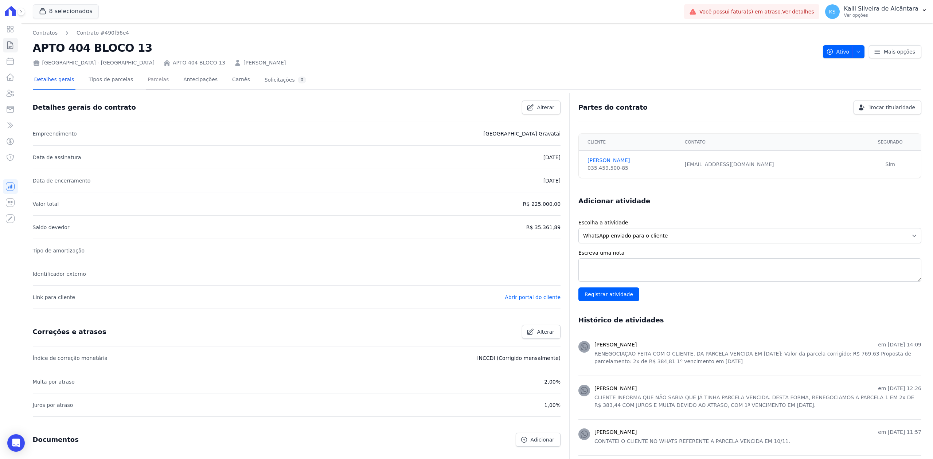
click at [147, 87] on link "Parcelas" at bounding box center [158, 80] width 24 height 19
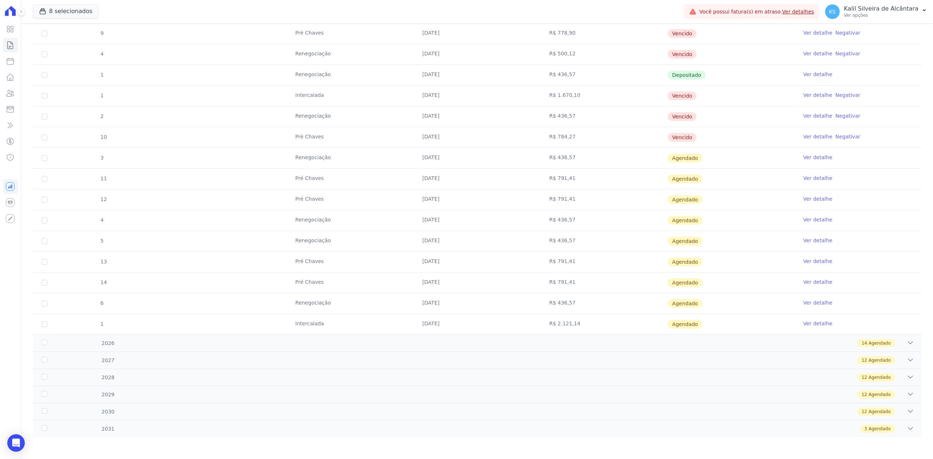
scroll to position [422, 0]
click at [12, 94] on icon at bounding box center [10, 93] width 9 height 9
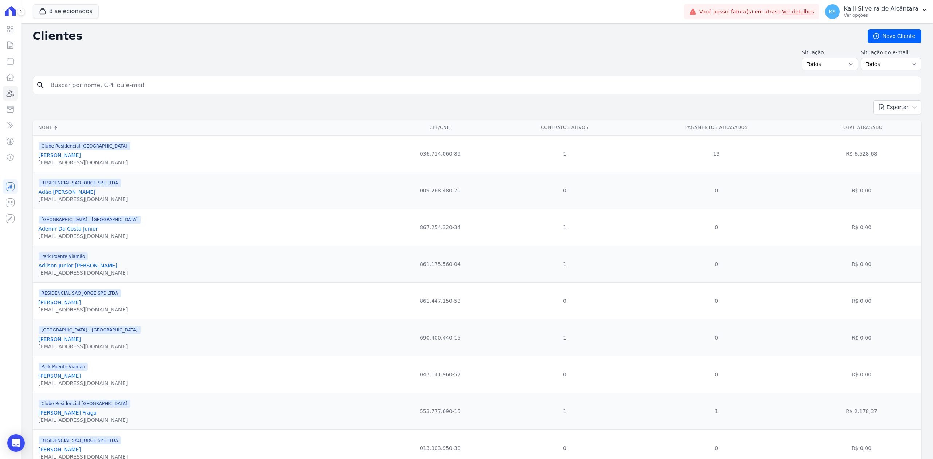
click at [93, 83] on input "search" at bounding box center [481, 85] width 871 height 15
click at [81, 82] on input "search" at bounding box center [481, 85] width 871 height 15
type input "[PERSON_NAME] Fagundes"
click at [713, 80] on input "[PERSON_NAME] Fagundes" at bounding box center [481, 85] width 871 height 15
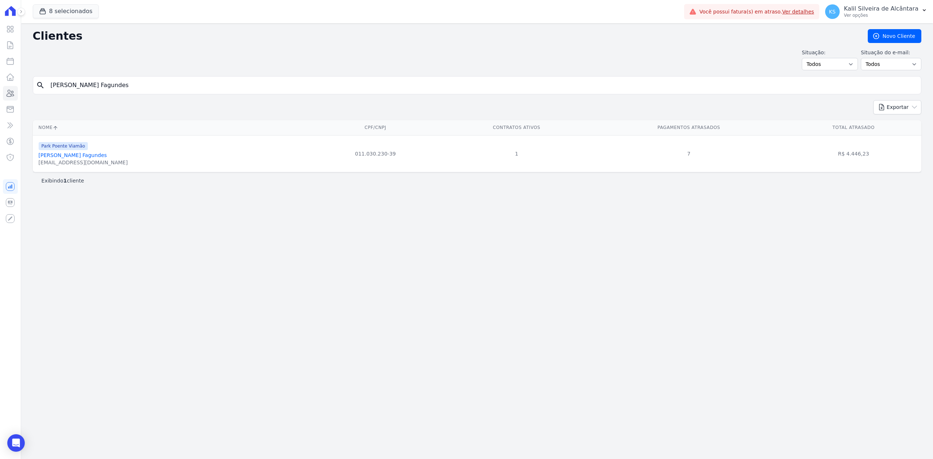
click at [67, 153] on link "[PERSON_NAME] Fagundes" at bounding box center [73, 155] width 68 height 6
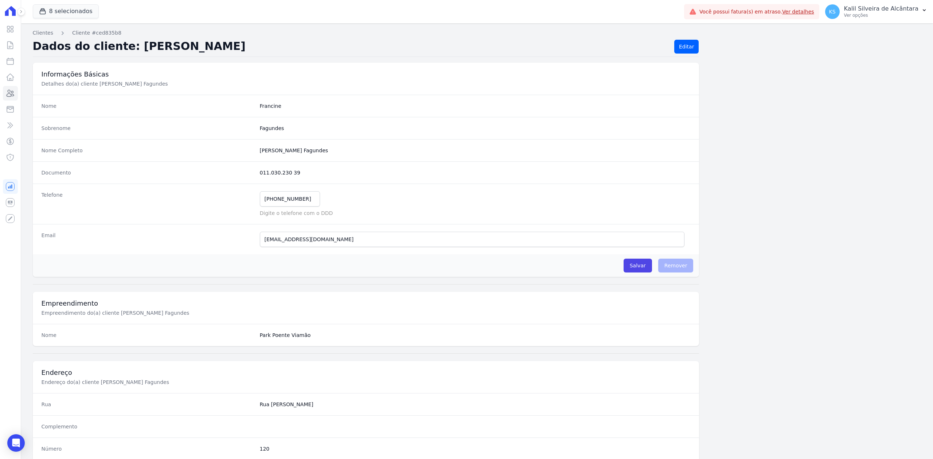
scroll to position [226, 0]
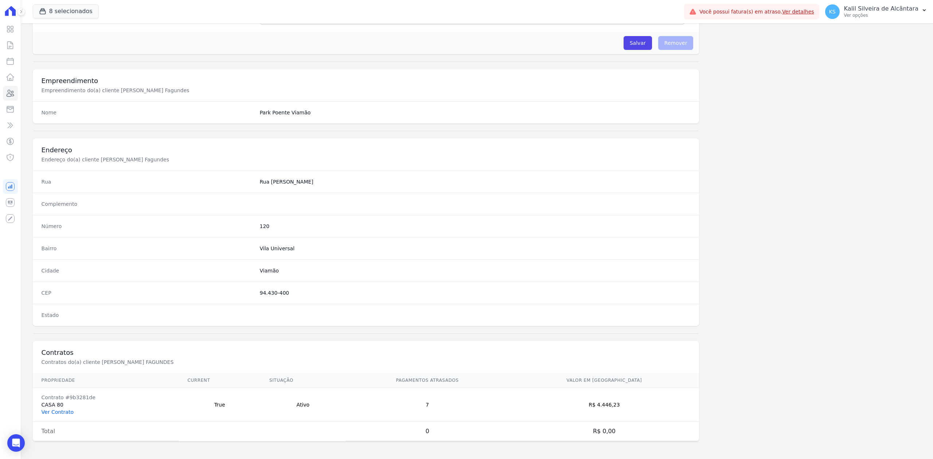
click at [63, 409] on link "Ver Contrato" at bounding box center [58, 412] width 32 height 6
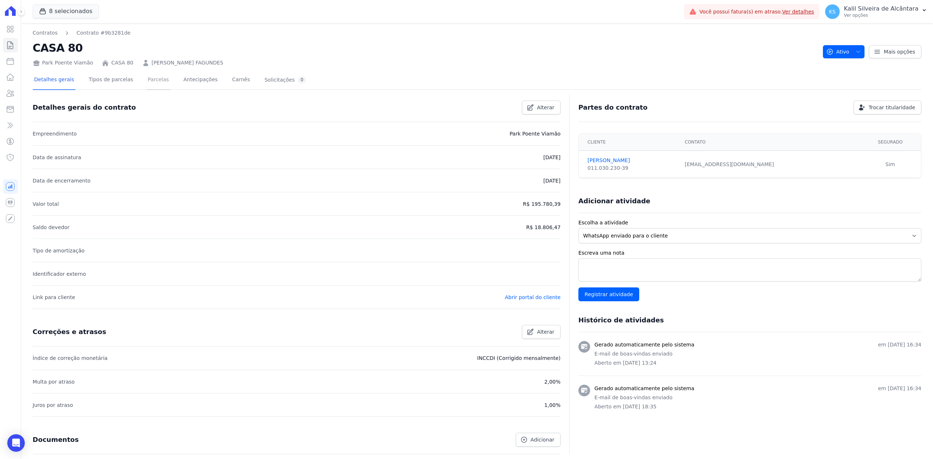
click at [146, 83] on link "Parcelas" at bounding box center [158, 80] width 24 height 19
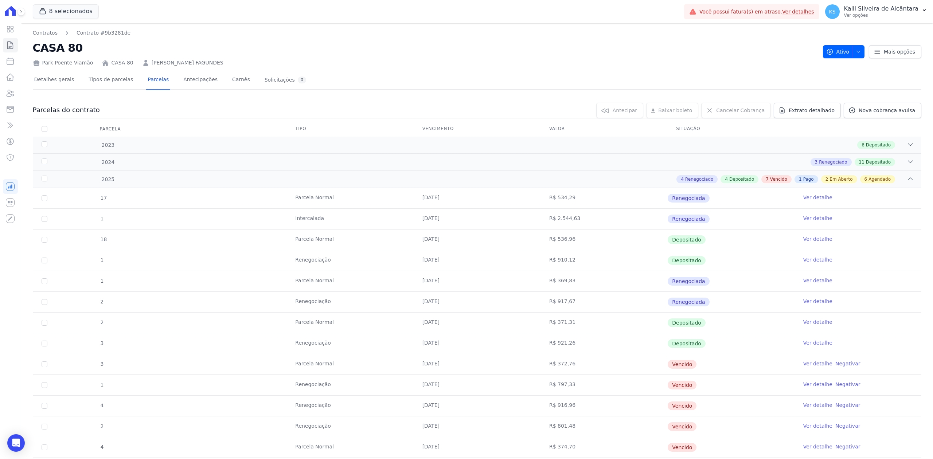
scroll to position [291, 0]
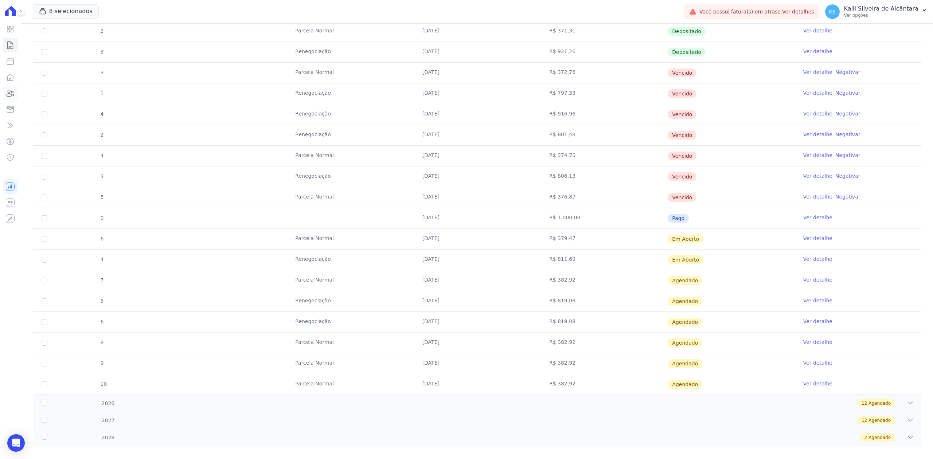
click at [12, 95] on icon at bounding box center [10, 93] width 9 height 9
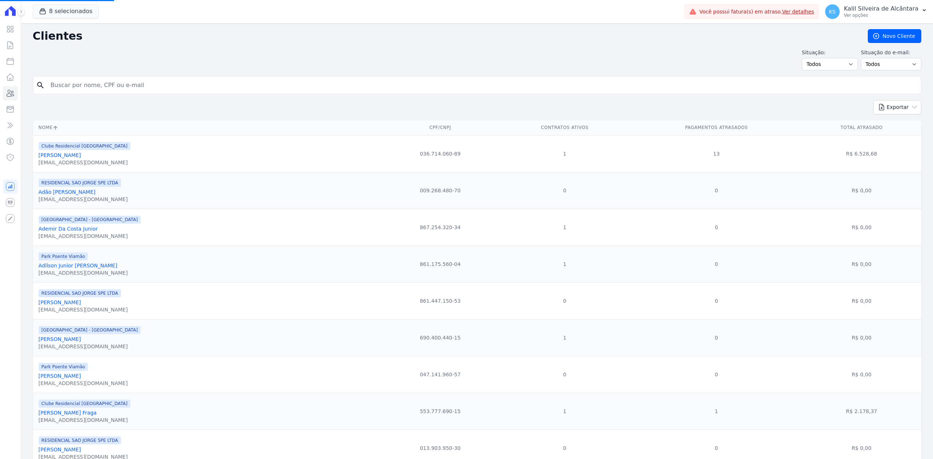
click at [122, 81] on input "search" at bounding box center [481, 85] width 871 height 15
click at [119, 82] on input "search" at bounding box center [481, 85] width 871 height 15
type input "[PERSON_NAME]"
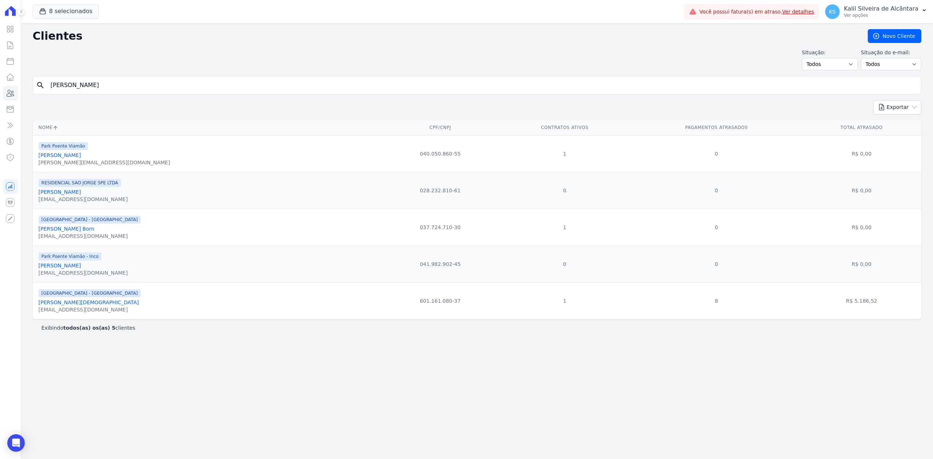
click at [81, 156] on link "[PERSON_NAME]" at bounding box center [60, 155] width 42 height 6
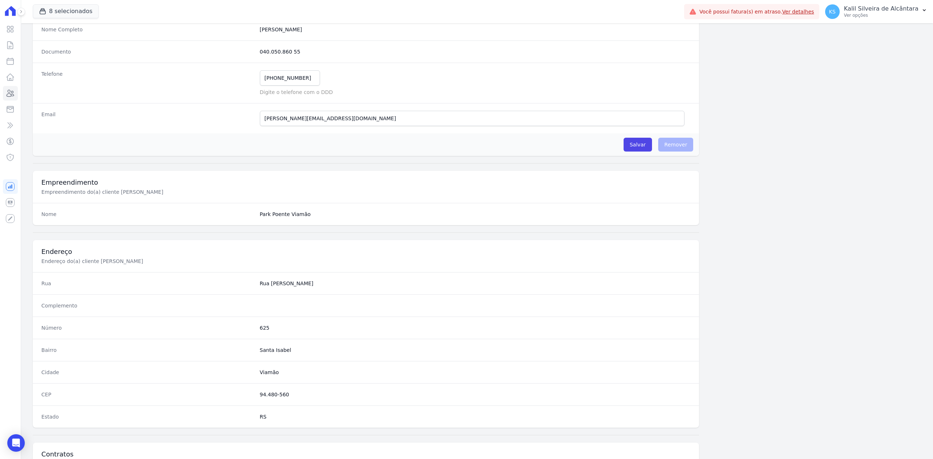
scroll to position [226, 0]
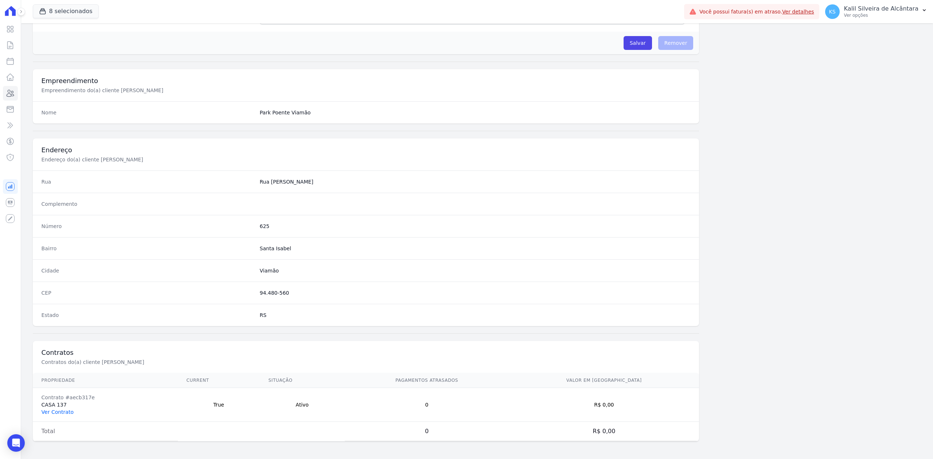
click at [60, 410] on link "Ver Contrato" at bounding box center [58, 412] width 32 height 6
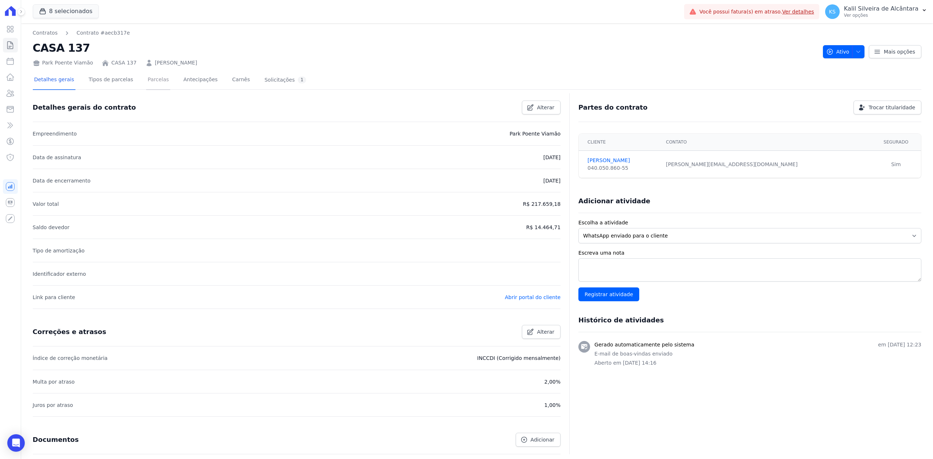
click at [146, 86] on link "Parcelas" at bounding box center [158, 80] width 24 height 19
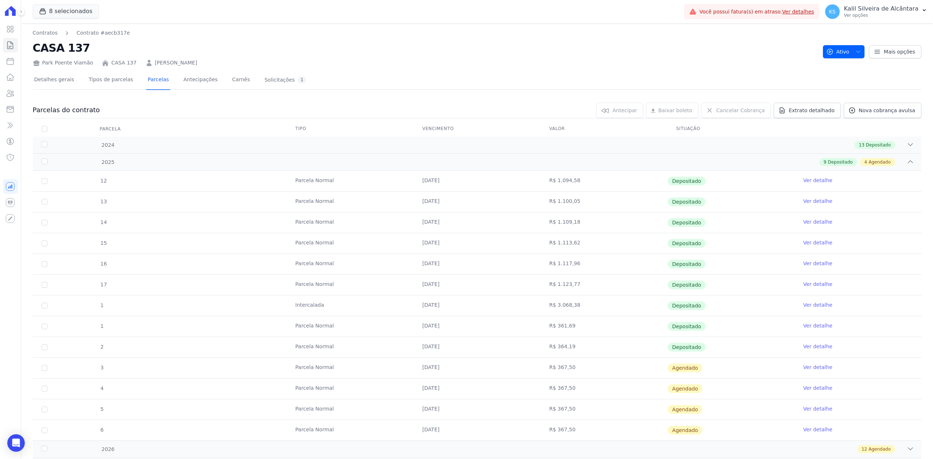
click at [406, 366] on td "Parcela Normal" at bounding box center [349, 368] width 127 height 20
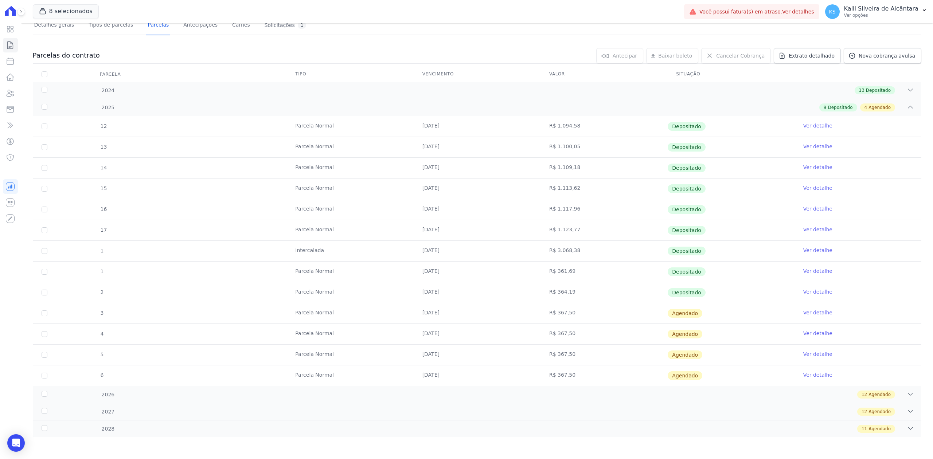
scroll to position [57, 0]
click at [813, 310] on link "Ver detalhe" at bounding box center [817, 312] width 29 height 7
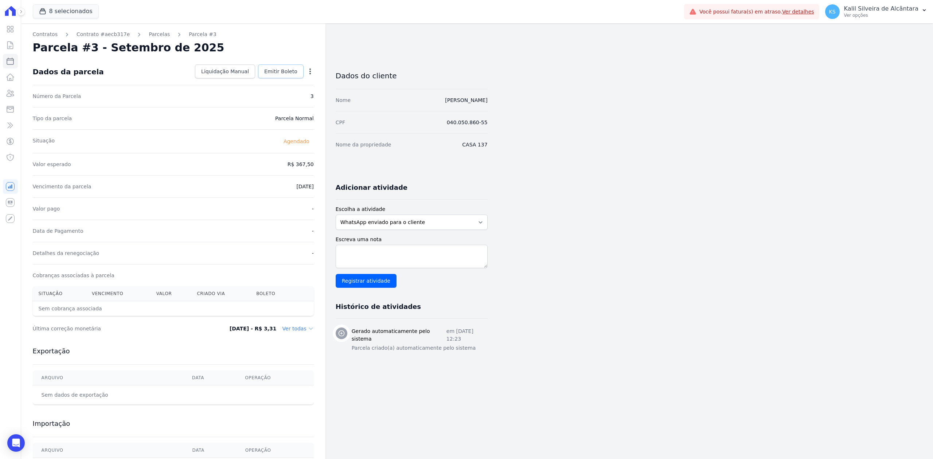
click at [289, 66] on link "Emitir Boleto" at bounding box center [281, 71] width 46 height 14
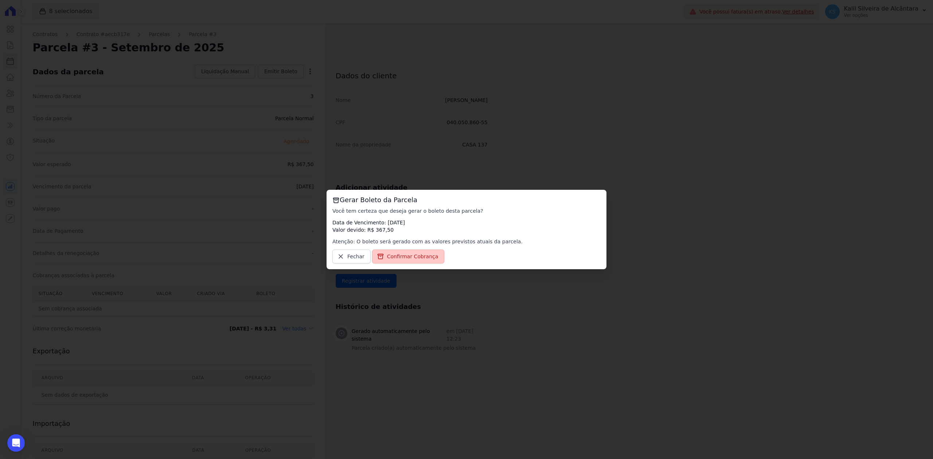
click at [384, 257] on link "Confirmar Cobrança" at bounding box center [408, 257] width 72 height 14
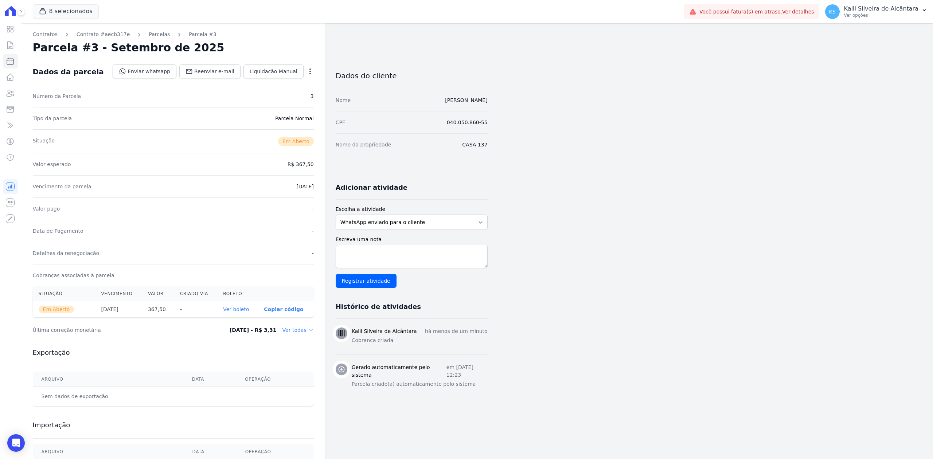
click at [239, 309] on link "Ver boleto" at bounding box center [236, 309] width 26 height 6
